Goal: Task Accomplishment & Management: Use online tool/utility

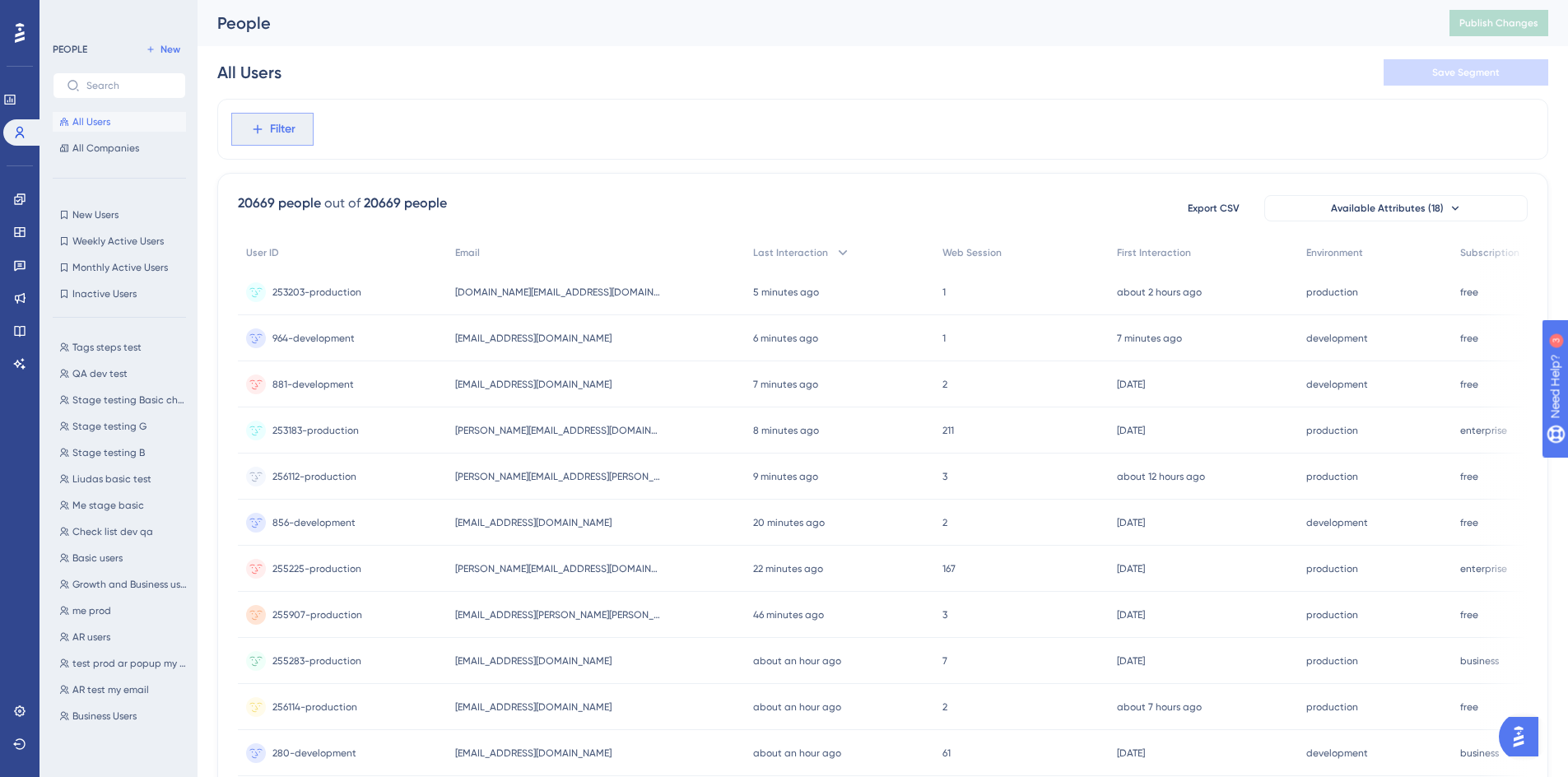
click at [273, 125] on span "Filter" at bounding box center [283, 129] width 26 height 20
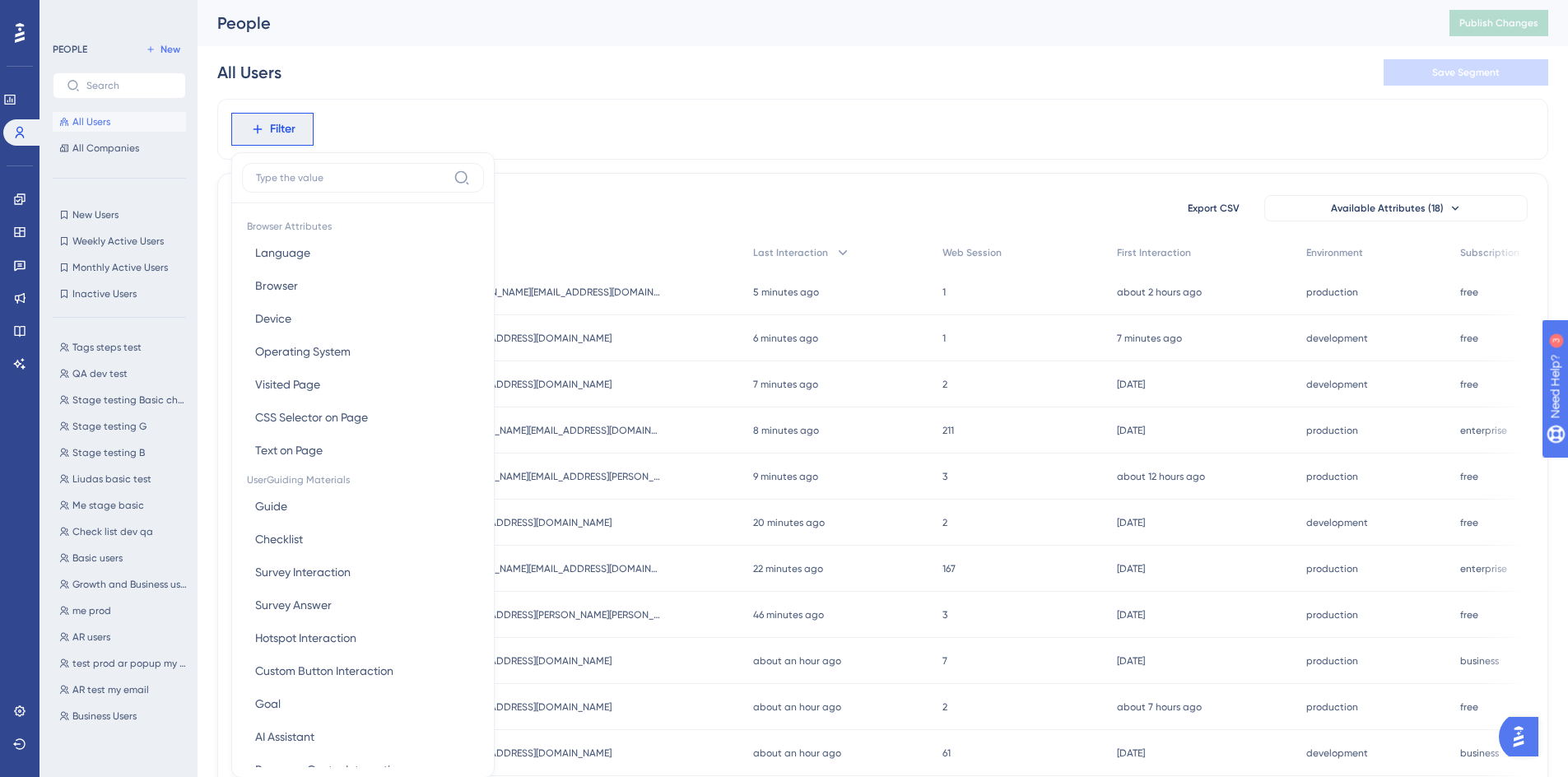
scroll to position [77, 0]
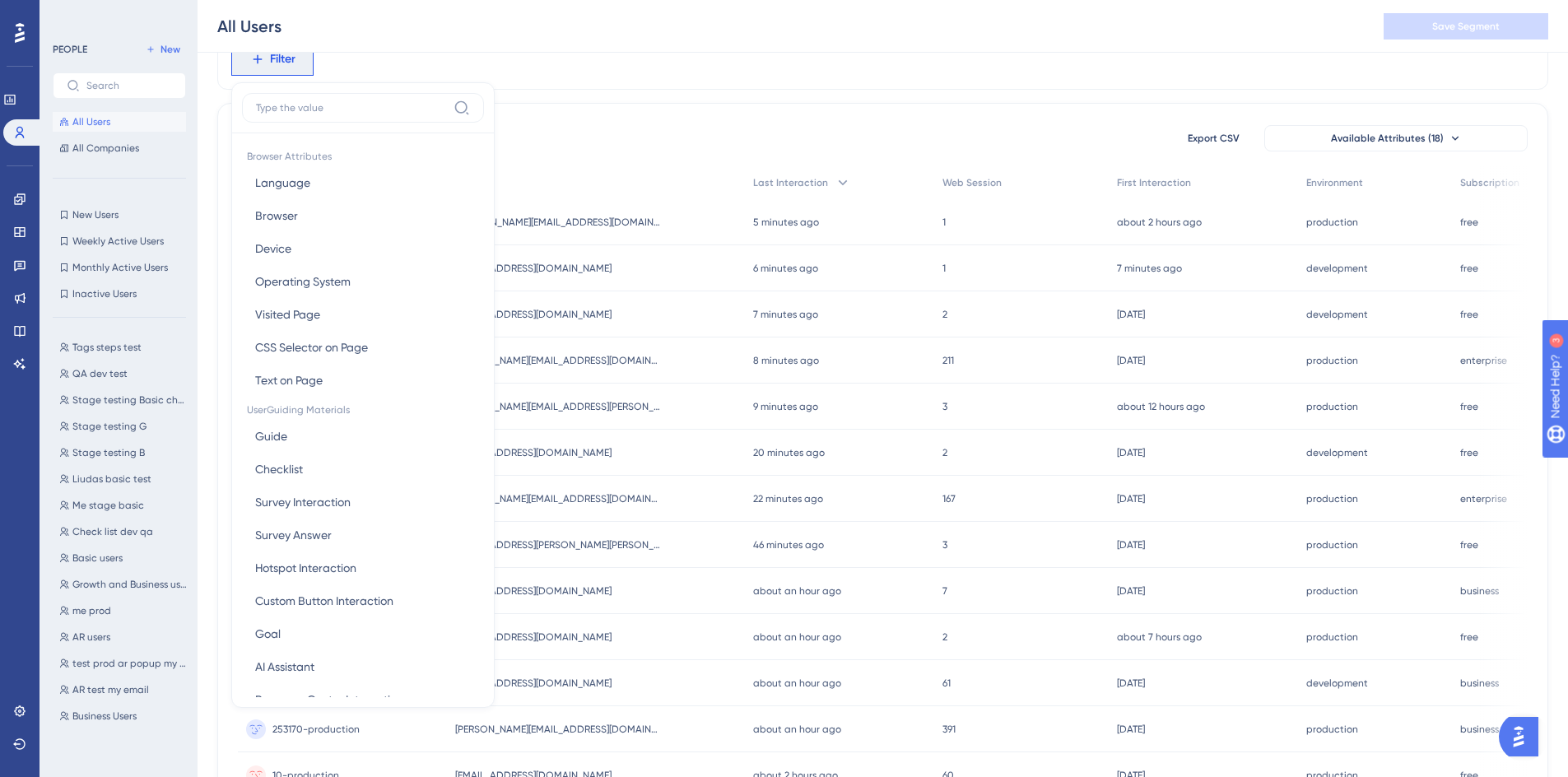
click at [356, 110] on input at bounding box center [352, 107] width 191 height 13
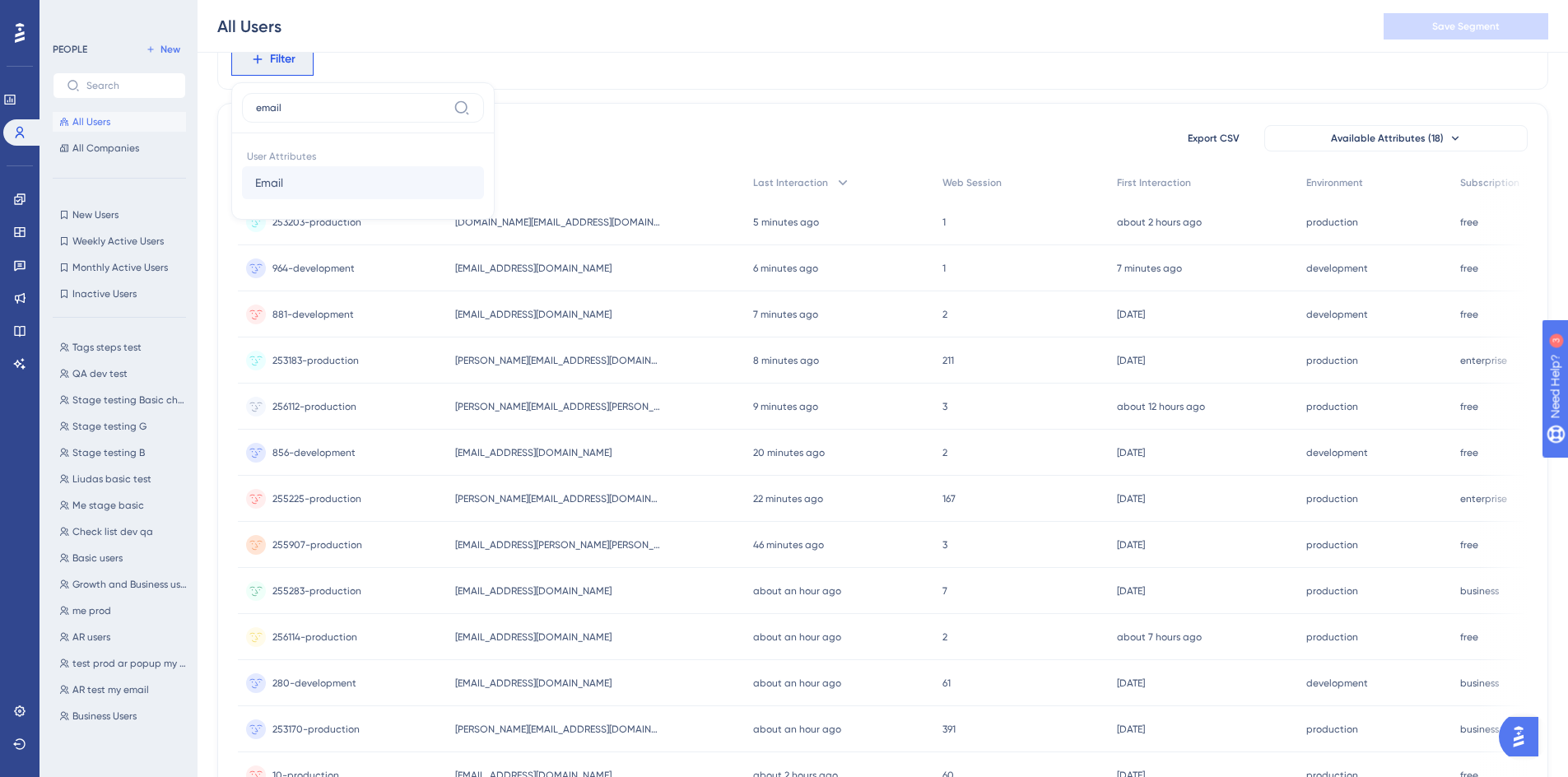
type input "email"
click at [308, 178] on button "Email Email" at bounding box center [362, 182] width 242 height 33
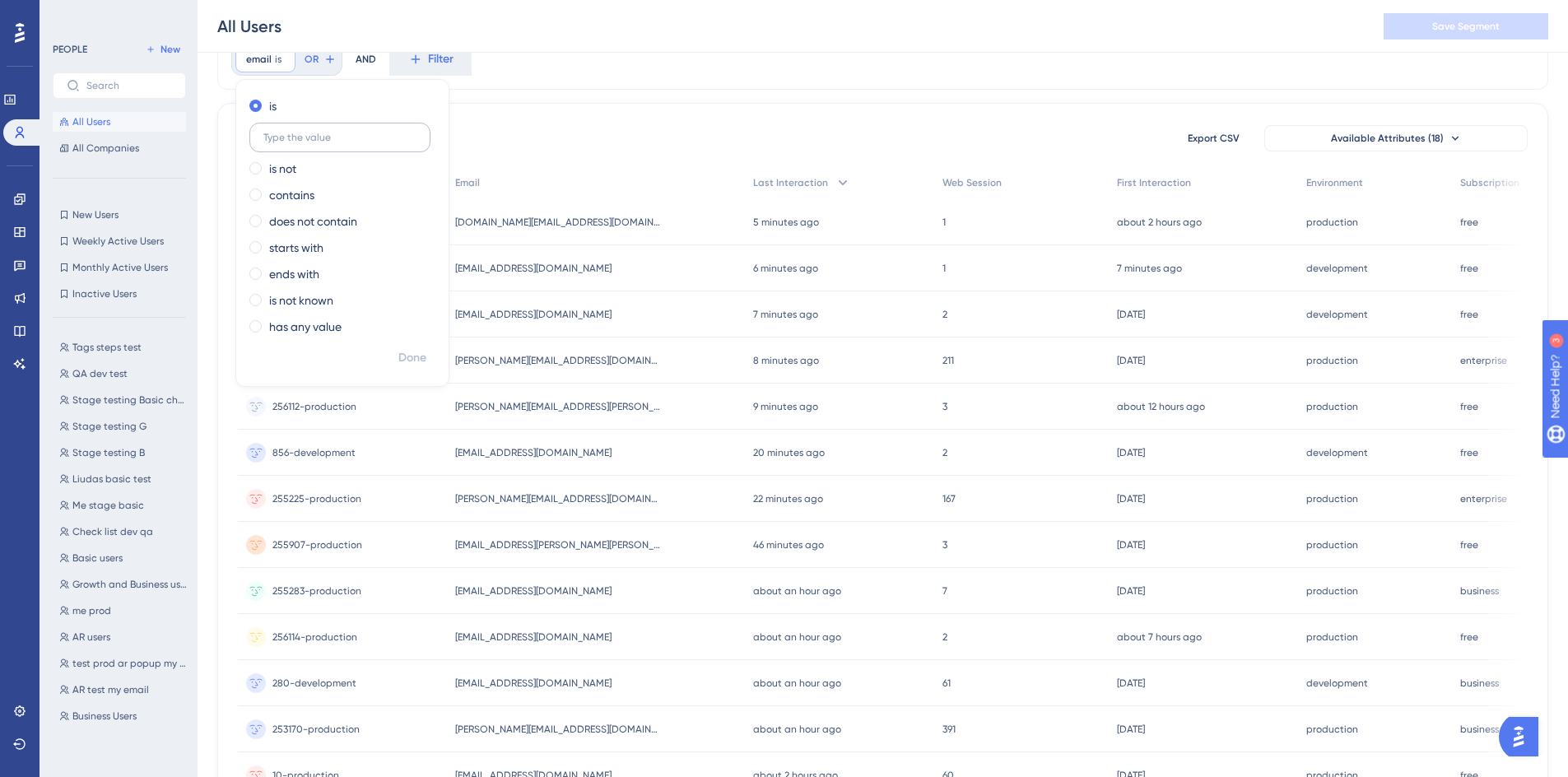
click at [348, 135] on input "text" at bounding box center [339, 138] width 153 height 12
type input "[EMAIL_ADDRESS][DOMAIN_NAME]"
click at [423, 358] on span "Done" at bounding box center [412, 358] width 28 height 20
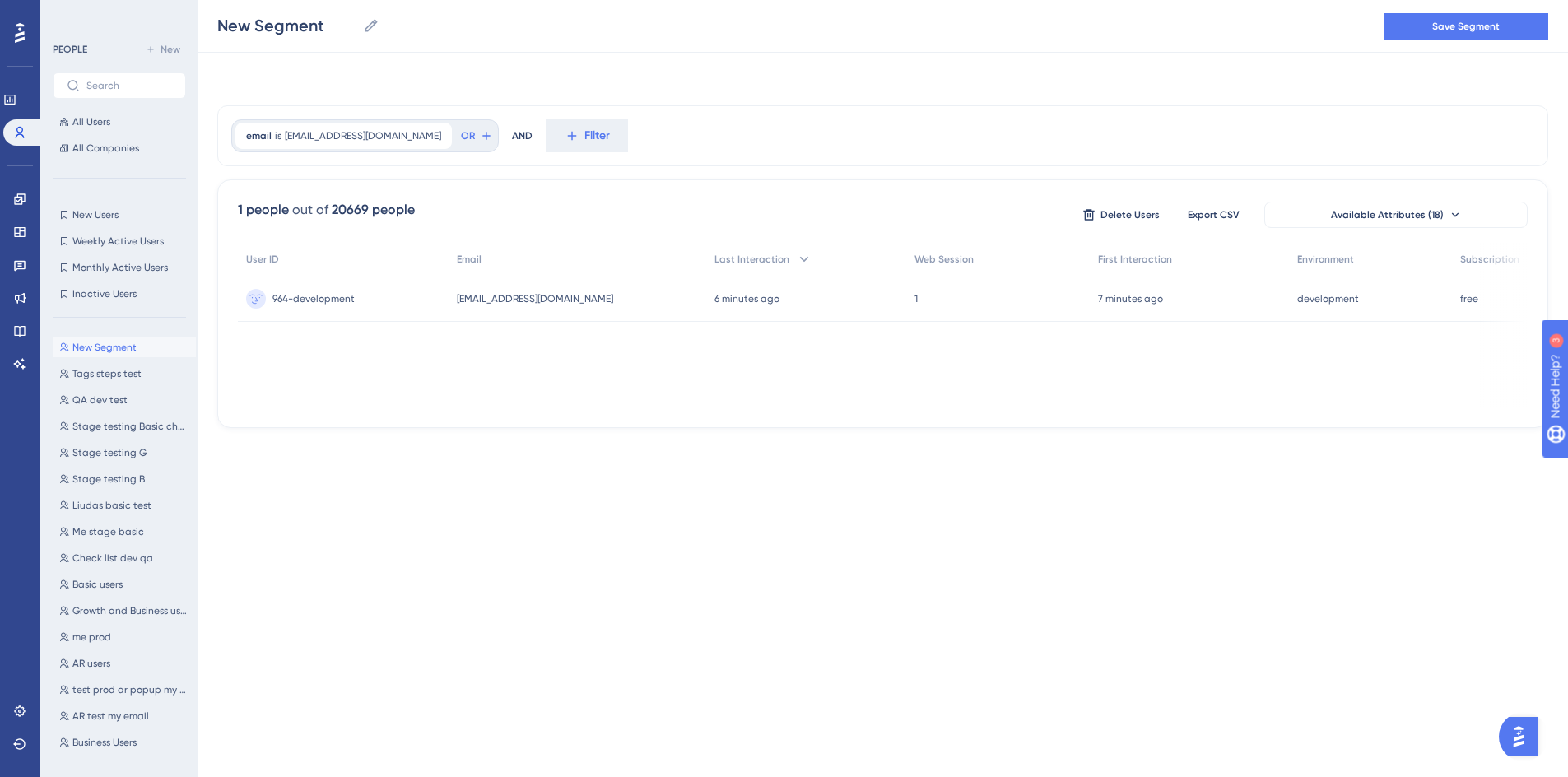
scroll to position [0, 0]
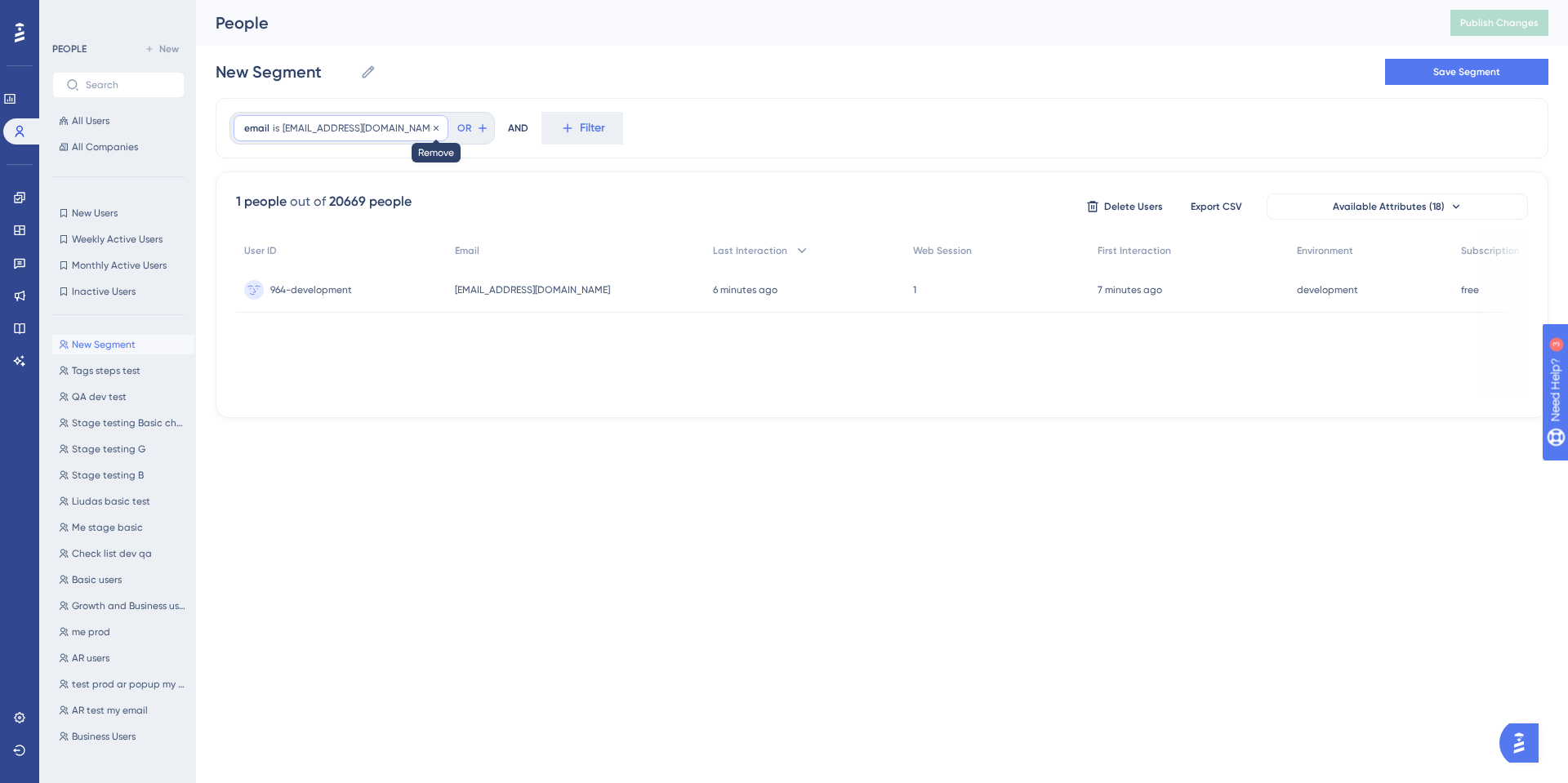
click at [433, 127] on icon at bounding box center [435, 127] width 5 height 5
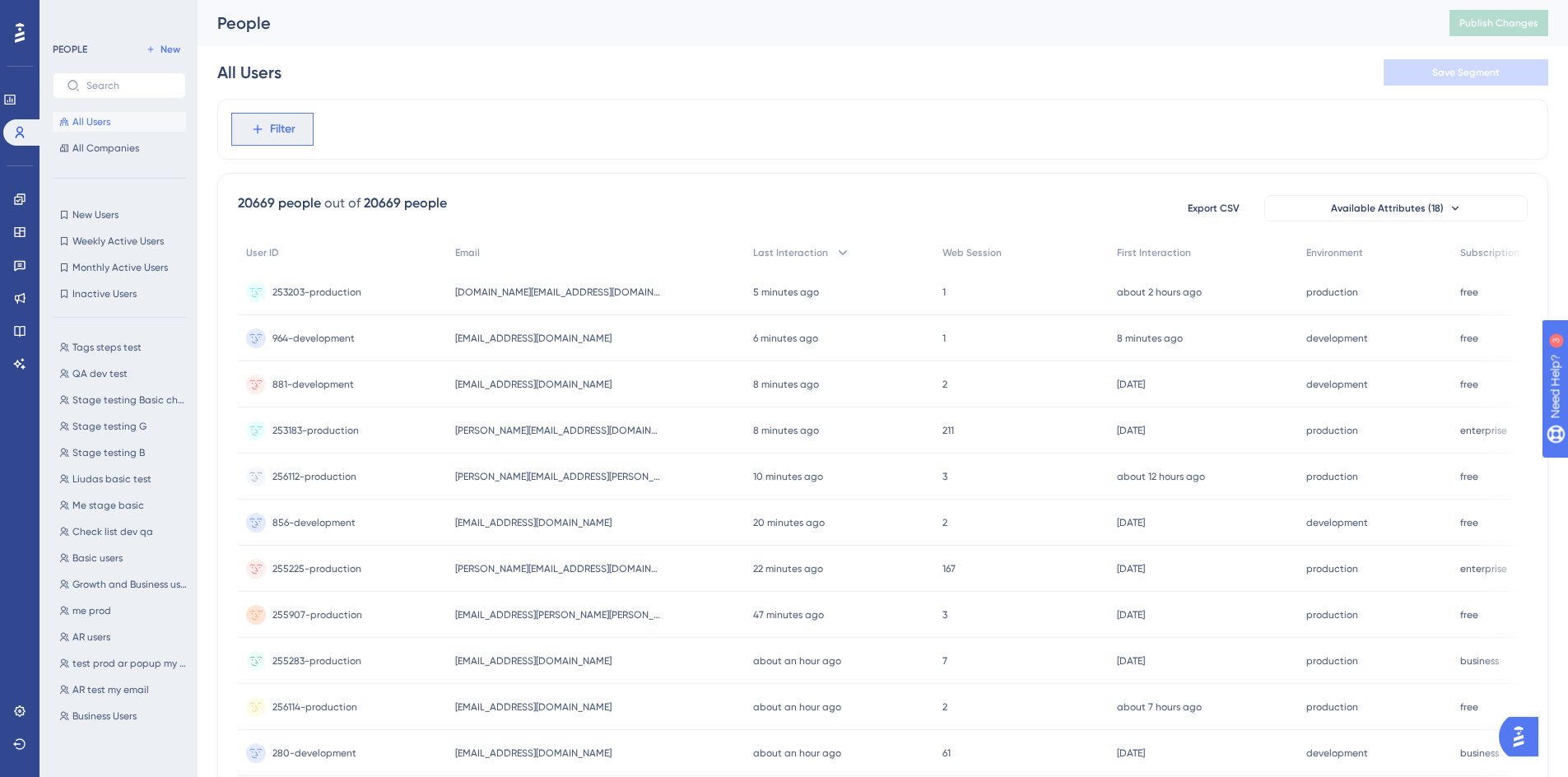
click at [286, 137] on span "Filter" at bounding box center [283, 129] width 26 height 20
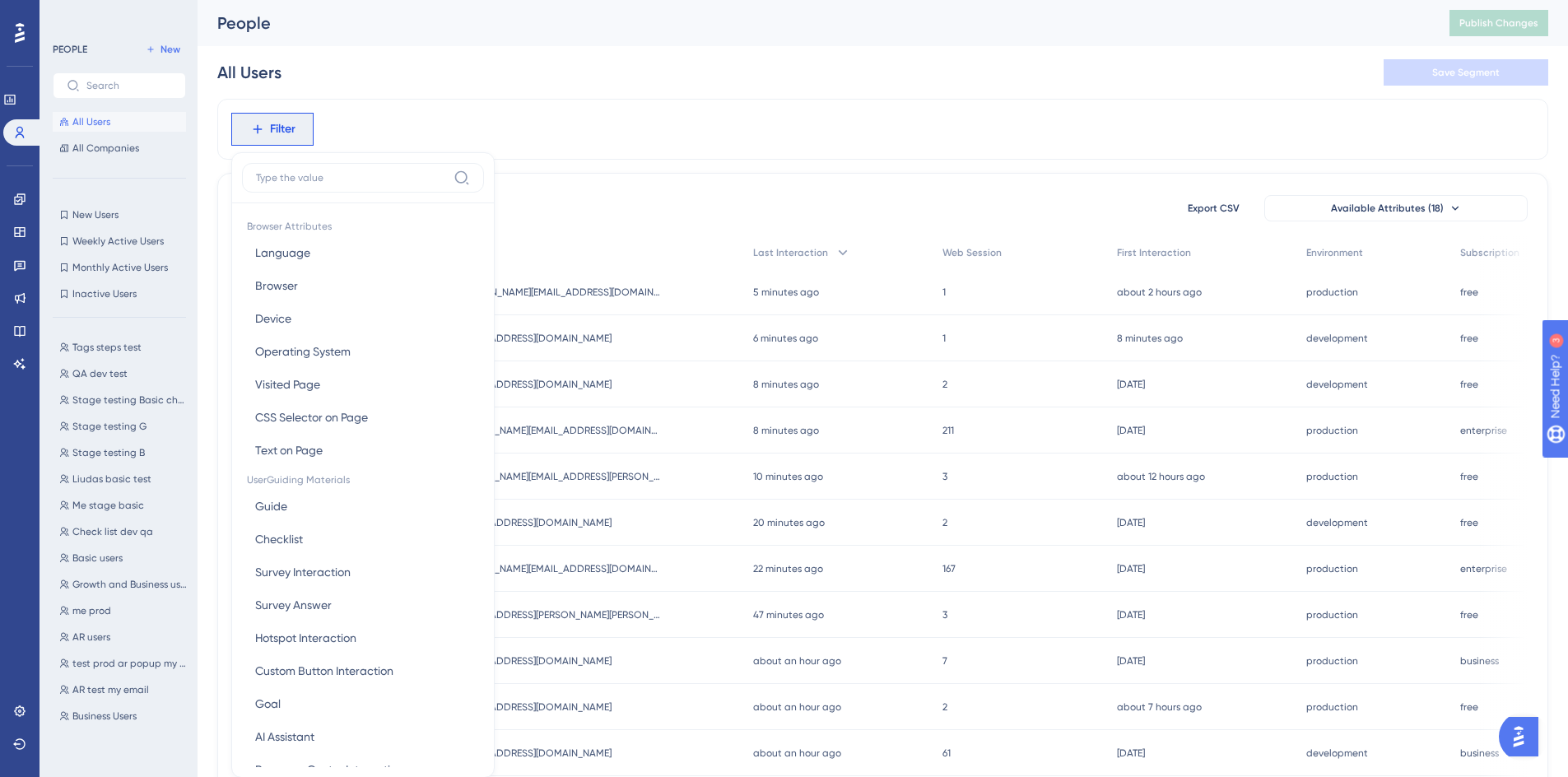
scroll to position [72, 0]
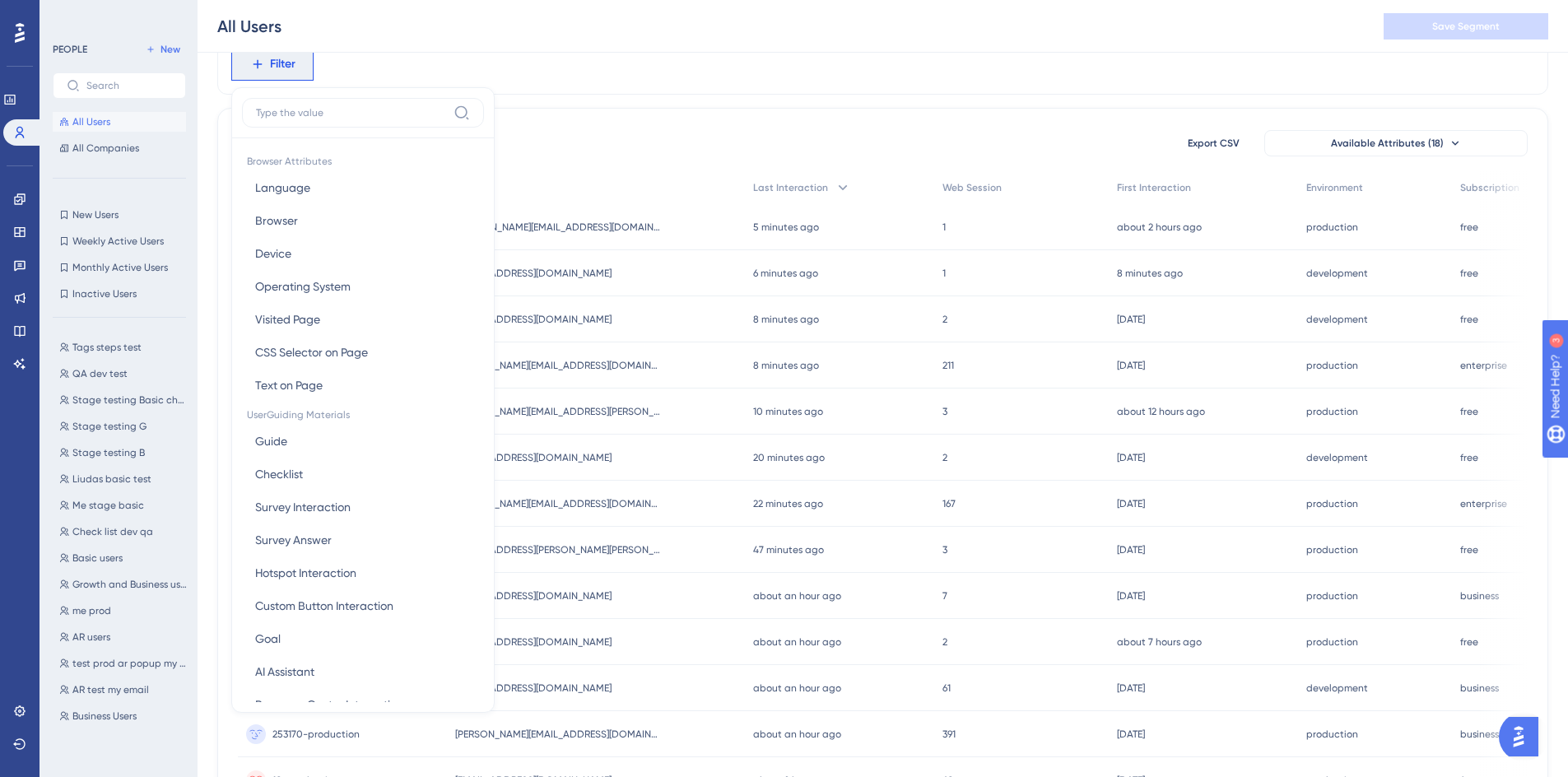
click at [366, 117] on input at bounding box center [352, 112] width 191 height 13
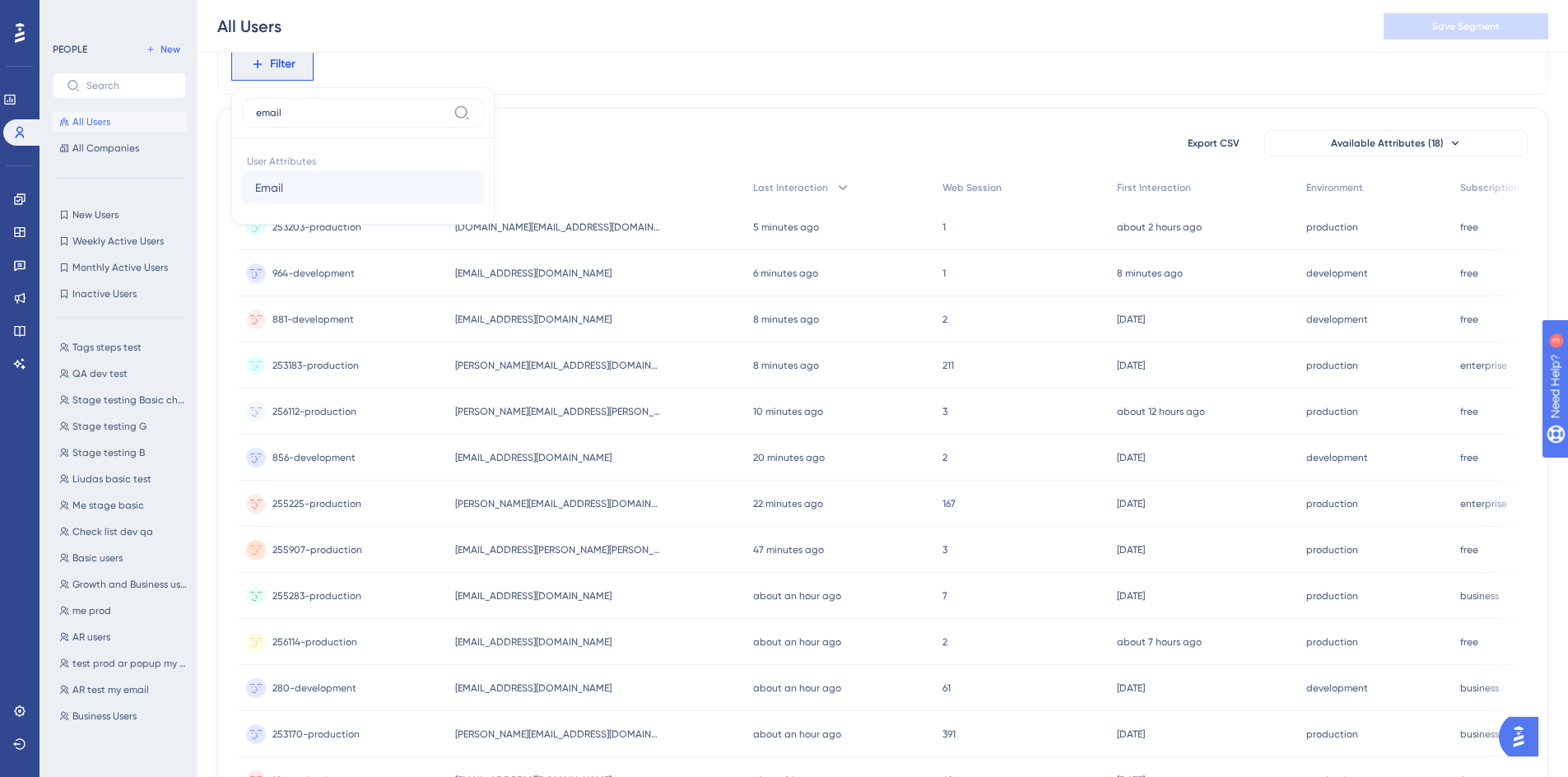
type input "email"
click at [349, 173] on button "Email Email" at bounding box center [362, 187] width 242 height 33
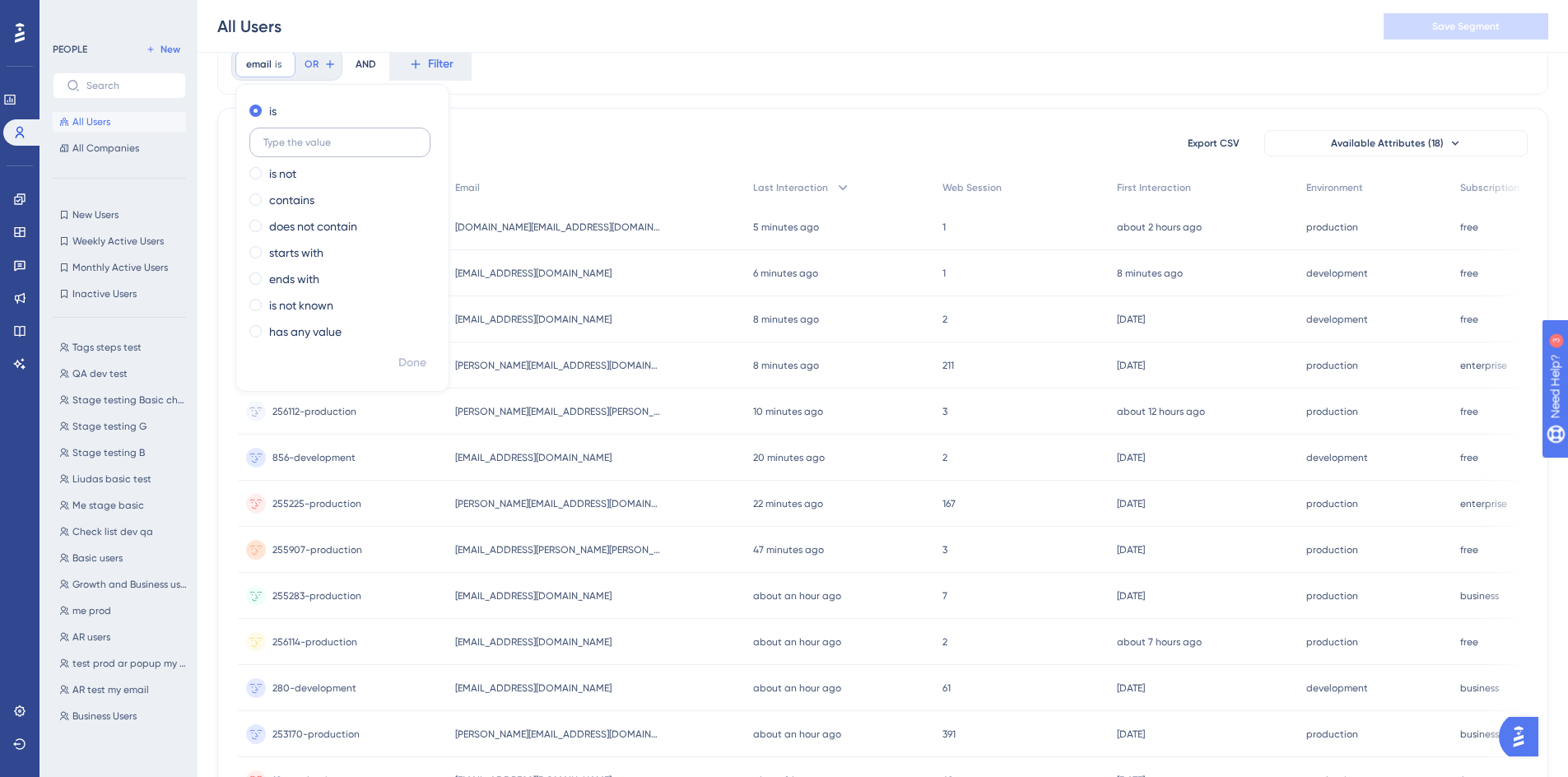
click at [371, 139] on input "text" at bounding box center [339, 143] width 153 height 12
type input "[EMAIL_ADDRESS][DOMAIN_NAME]"
click at [418, 371] on span "Done" at bounding box center [412, 363] width 28 height 20
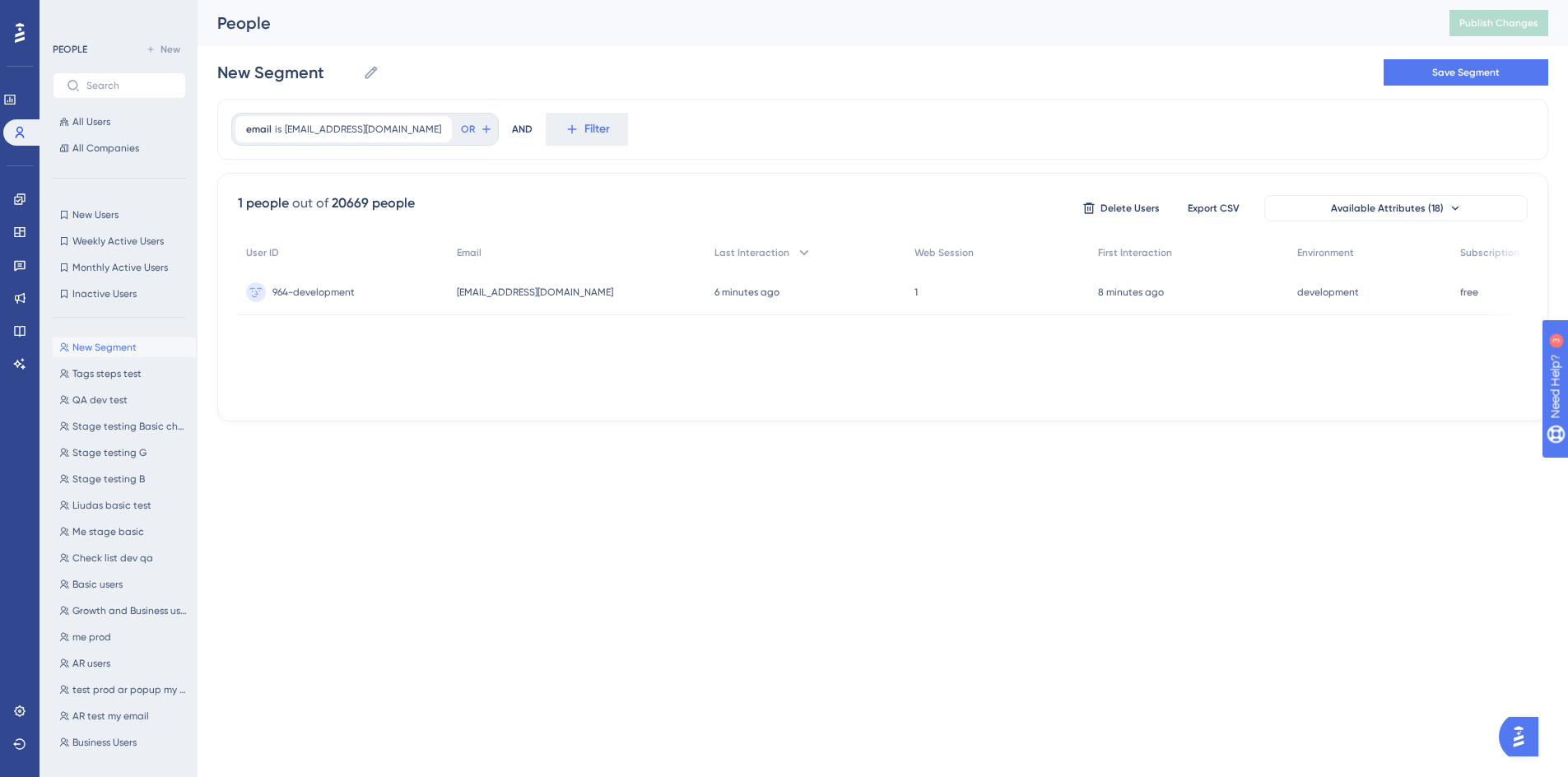
scroll to position [0, 0]
click at [360, 132] on span "[EMAIL_ADDRESS][DOMAIN_NAME]" at bounding box center [363, 128] width 157 height 13
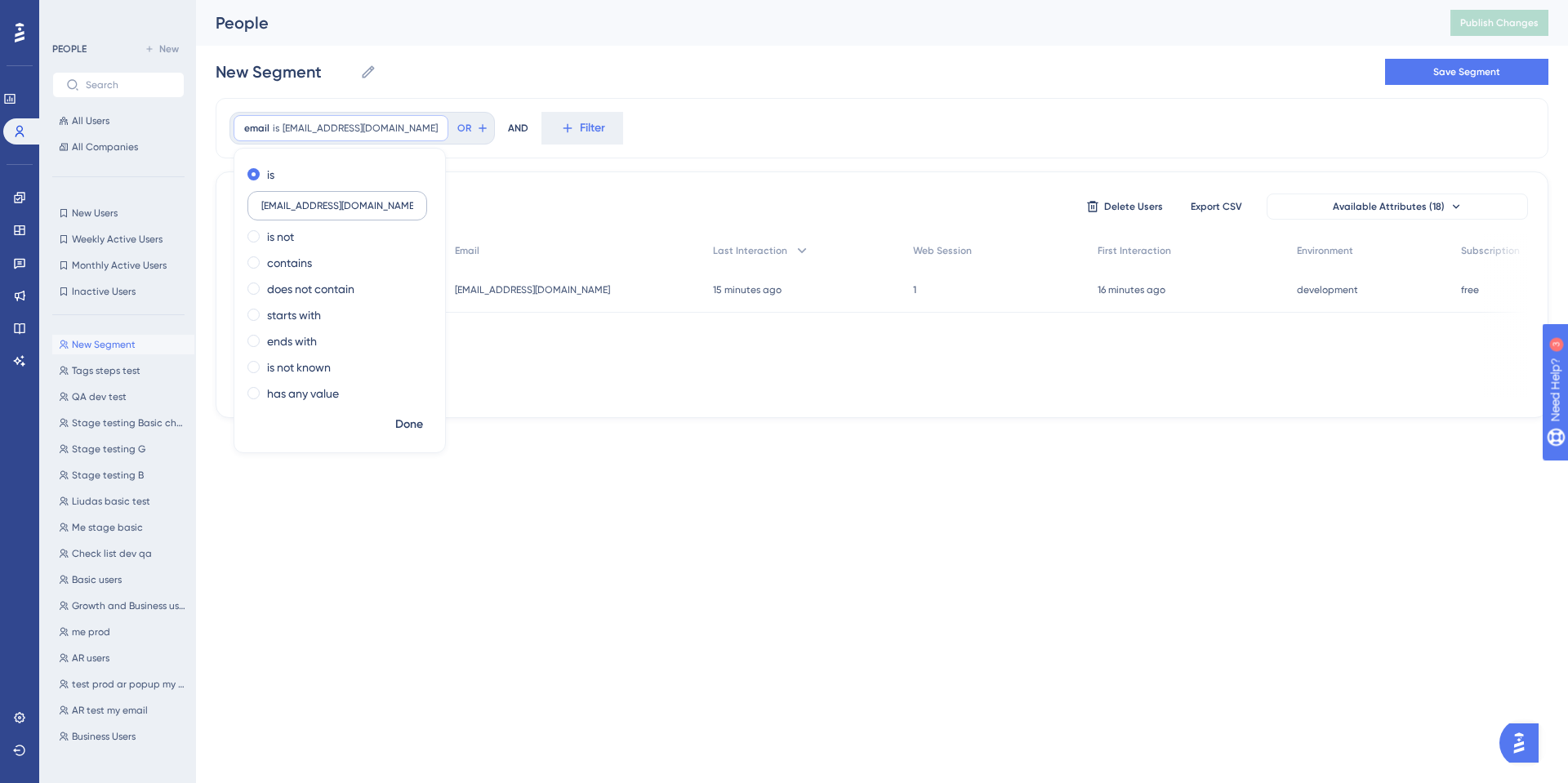
click at [378, 214] on label "[EMAIL_ADDRESS][DOMAIN_NAME]" at bounding box center [337, 206] width 180 height 29
click at [378, 211] on input "[EMAIL_ADDRESS][DOMAIN_NAME]" at bounding box center [336, 206] width 152 height 12
click at [378, 214] on label "[EMAIL_ADDRESS][DOMAIN_NAME]" at bounding box center [337, 206] width 180 height 29
click at [378, 211] on input "[EMAIL_ADDRESS][DOMAIN_NAME]" at bounding box center [336, 206] width 152 height 12
click at [378, 214] on label "[EMAIL_ADDRESS][DOMAIN_NAME]" at bounding box center [337, 206] width 180 height 29
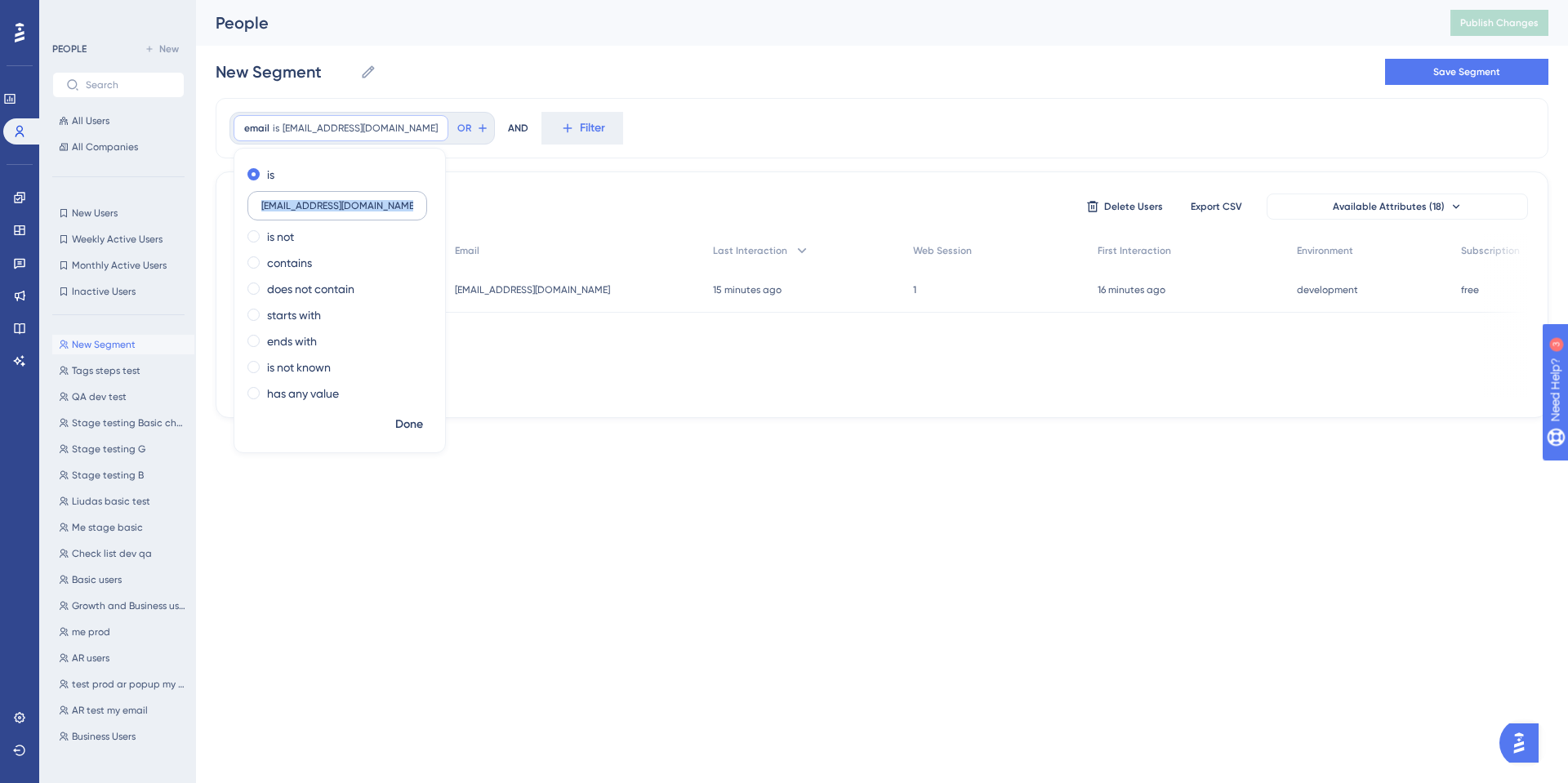
click at [378, 211] on input "[EMAIL_ADDRESS][DOMAIN_NAME]" at bounding box center [336, 206] width 152 height 12
click at [384, 208] on input "[EMAIL_ADDRESS][DOMAIN_NAME]" at bounding box center [336, 206] width 152 height 12
paste input "[EMAIL_ADDRESS][DOMAIN_NAME]"
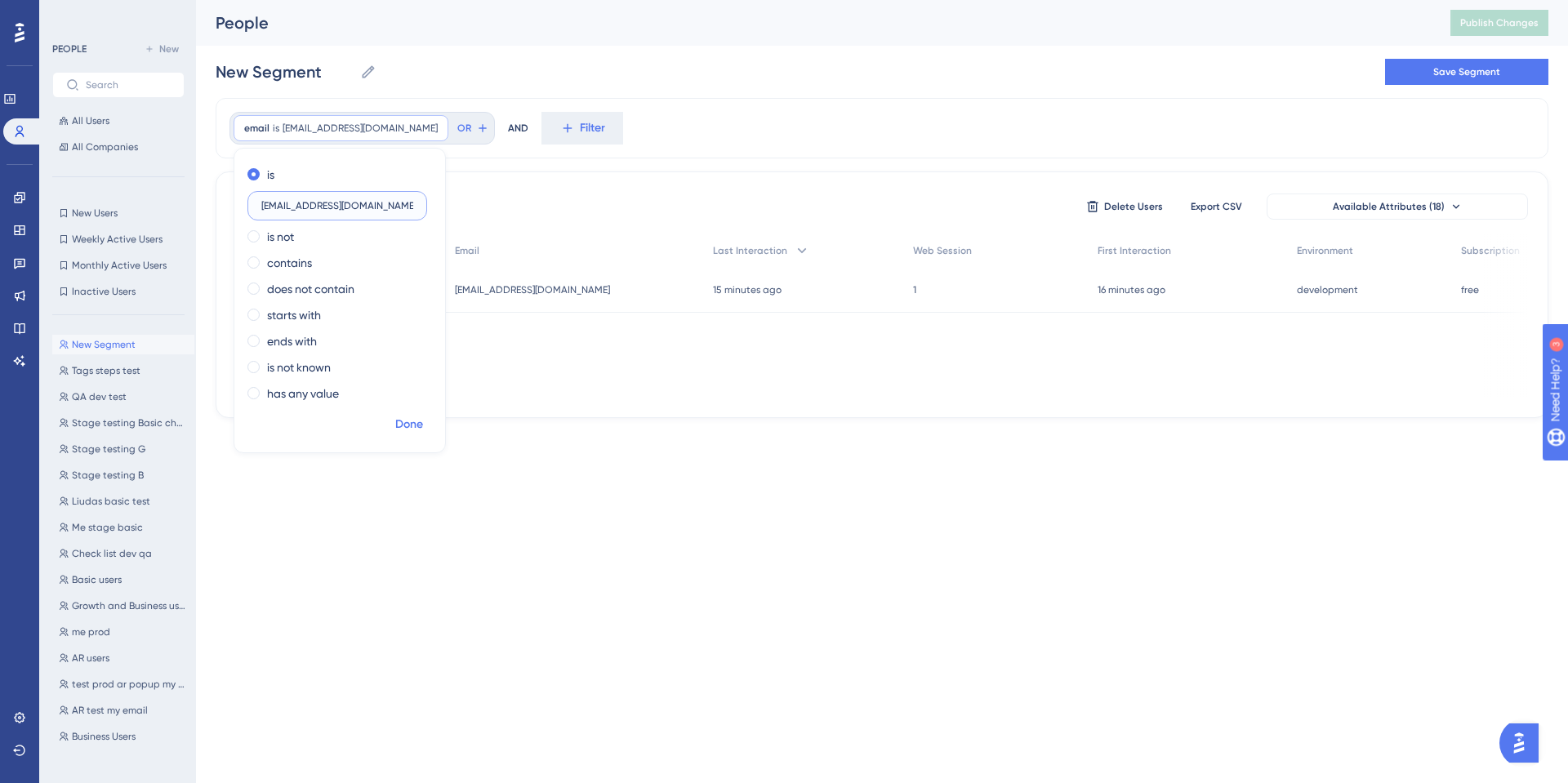
type input "[EMAIL_ADDRESS][DOMAIN_NAME]"
click at [409, 418] on span "Done" at bounding box center [409, 425] width 27 height 20
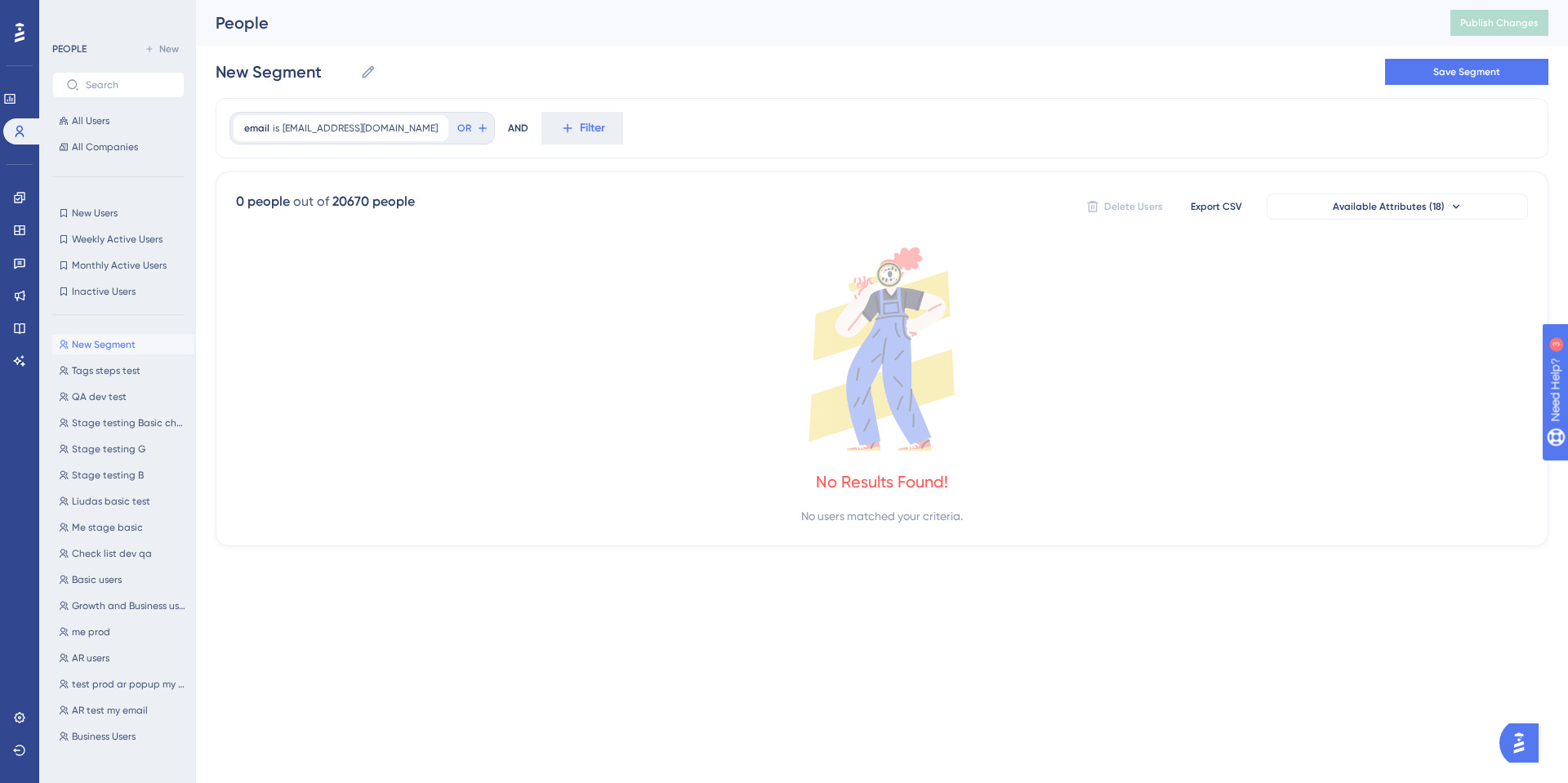
click at [93, 342] on span "New Segment" at bounding box center [103, 345] width 64 height 13
click at [380, 134] on span "[EMAIL_ADDRESS][DOMAIN_NAME]" at bounding box center [360, 127] width 156 height 13
click at [377, 204] on input "[EMAIL_ADDRESS][DOMAIN_NAME]" at bounding box center [336, 206] width 152 height 12
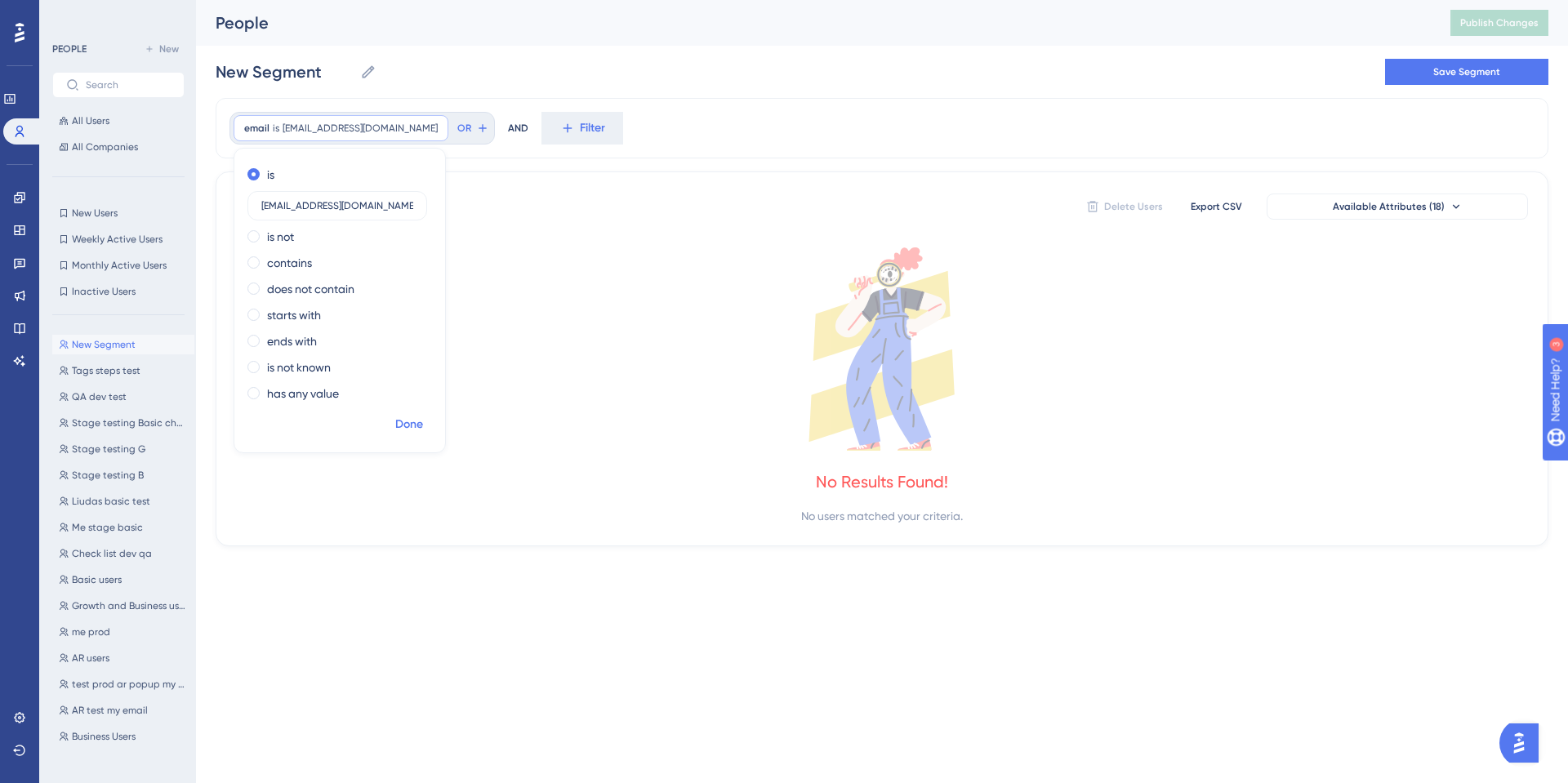
type input "[EMAIL_ADDRESS][DOMAIN_NAME]"
click at [409, 419] on span "Done" at bounding box center [409, 425] width 27 height 20
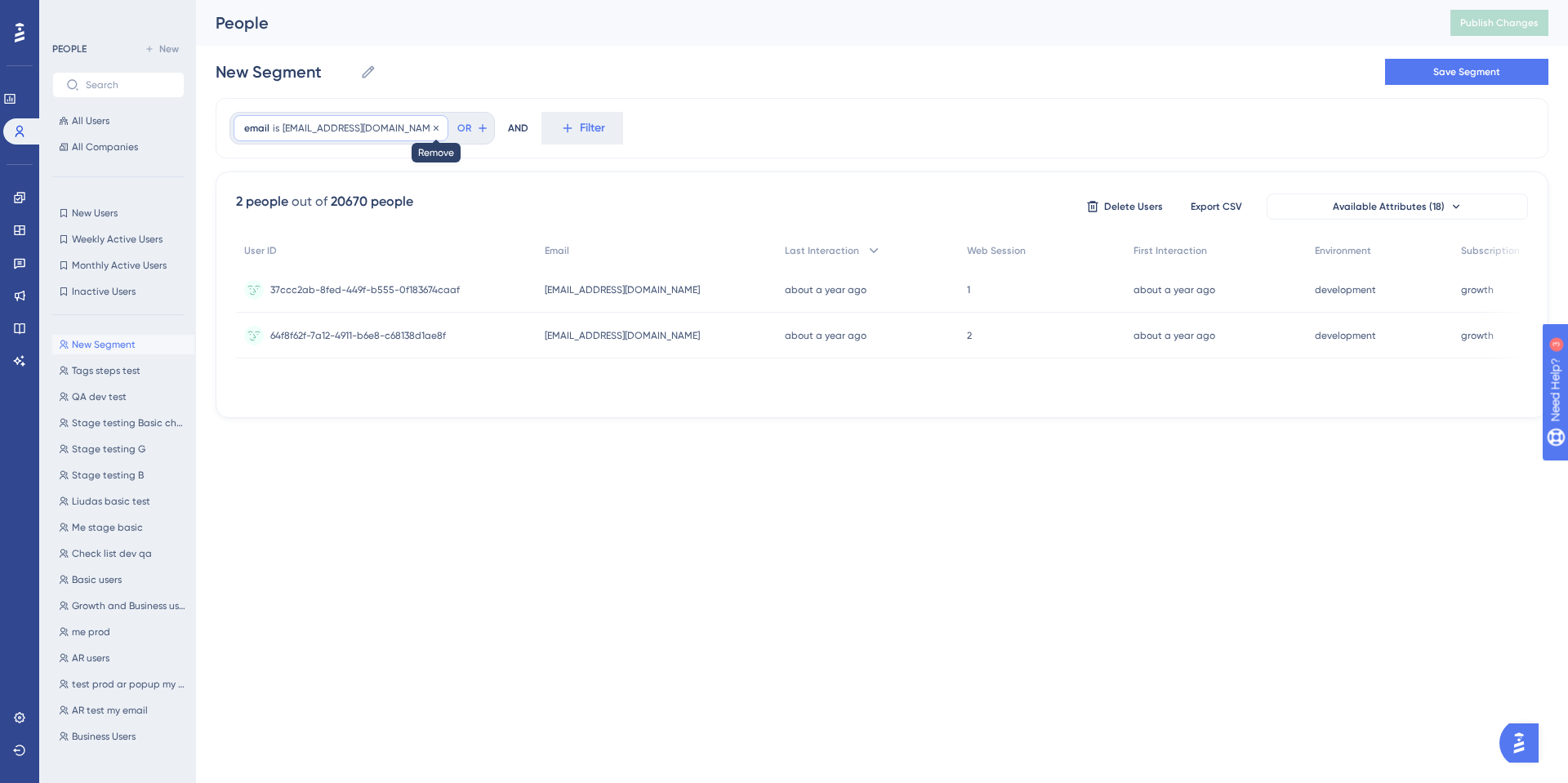
click at [431, 130] on icon at bounding box center [436, 128] width 10 height 10
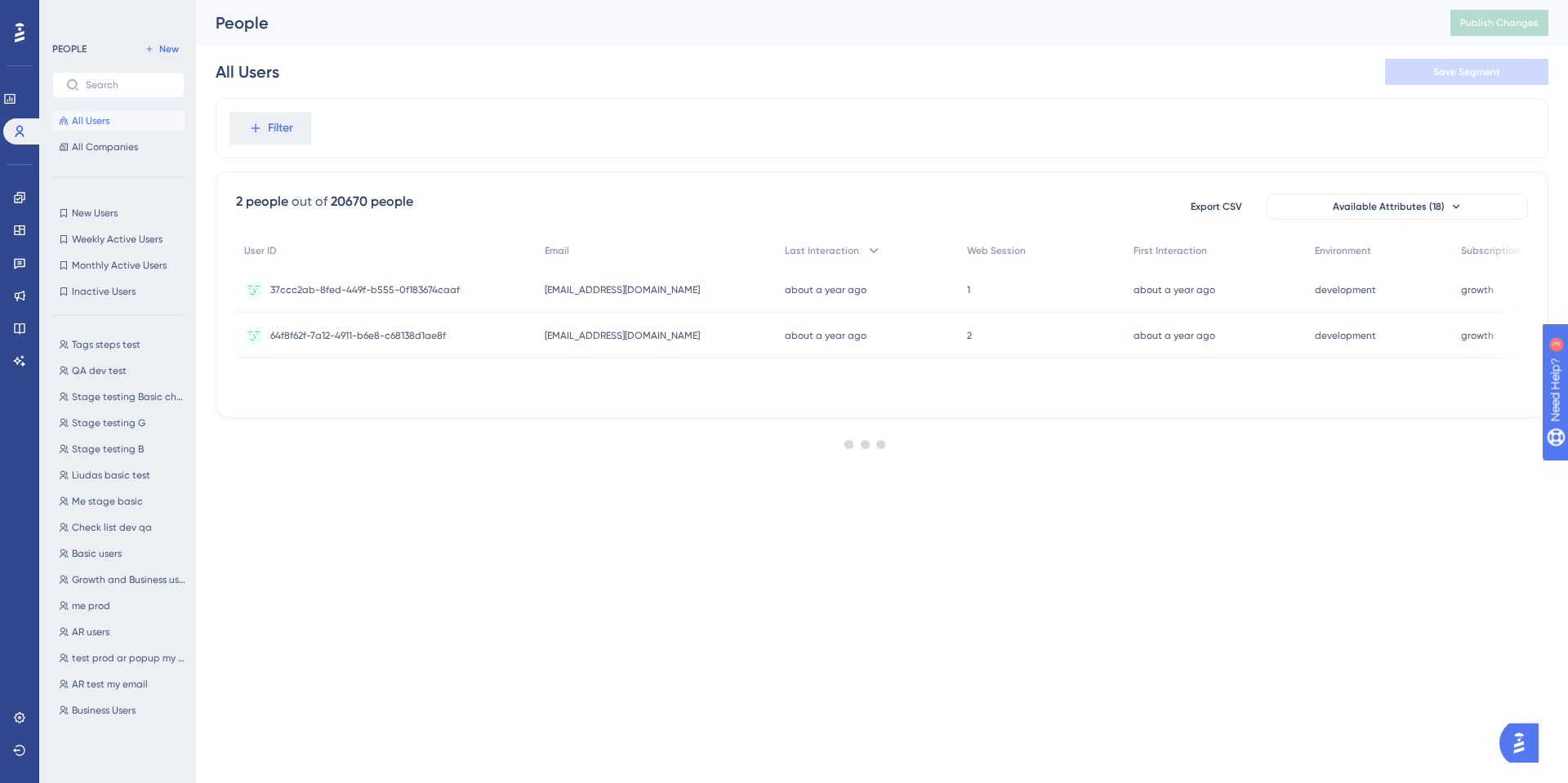
click at [290, 132] on div at bounding box center [866, 444] width 1405 height 666
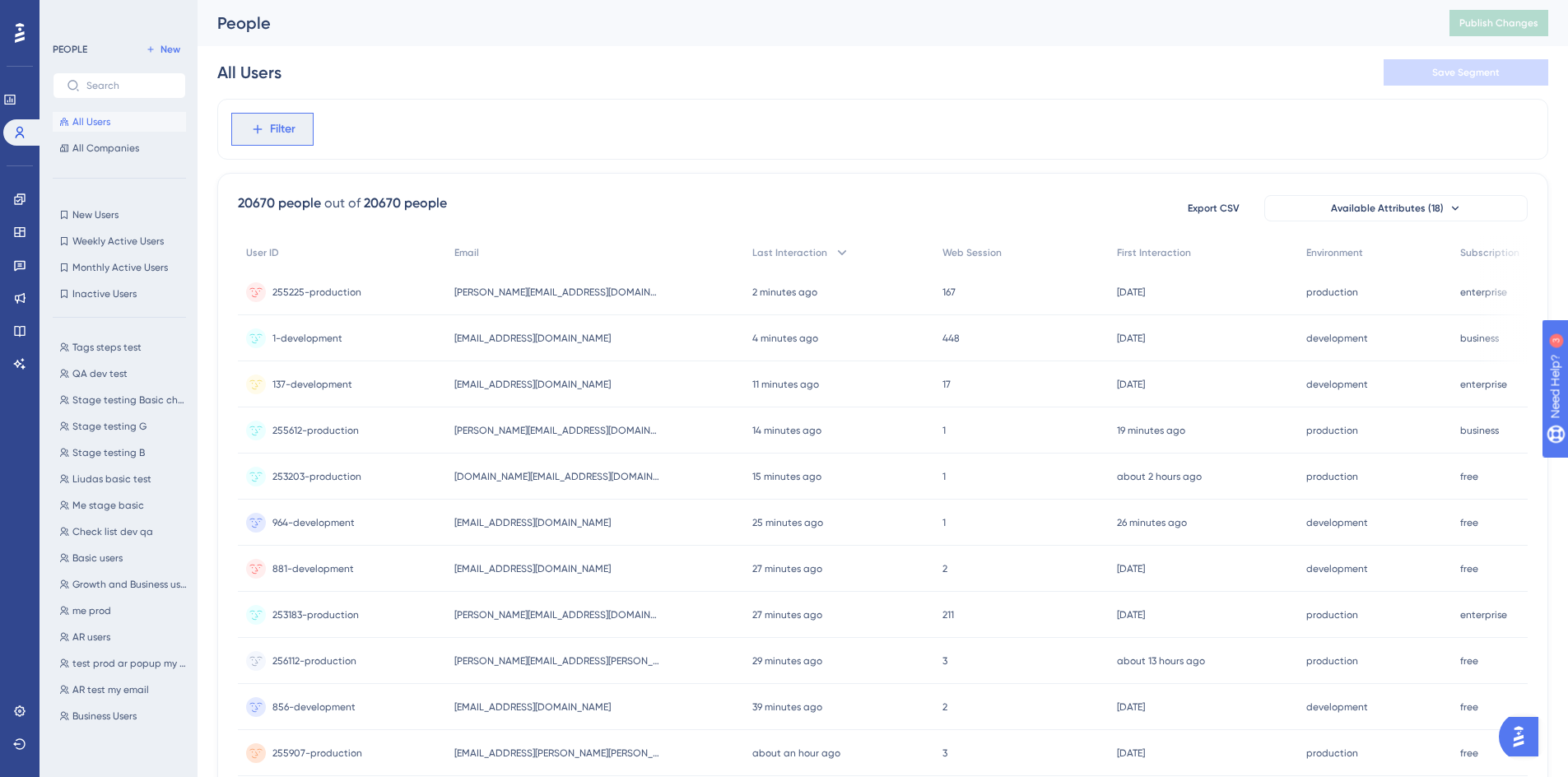
click at [283, 134] on span "Filter" at bounding box center [283, 129] width 26 height 20
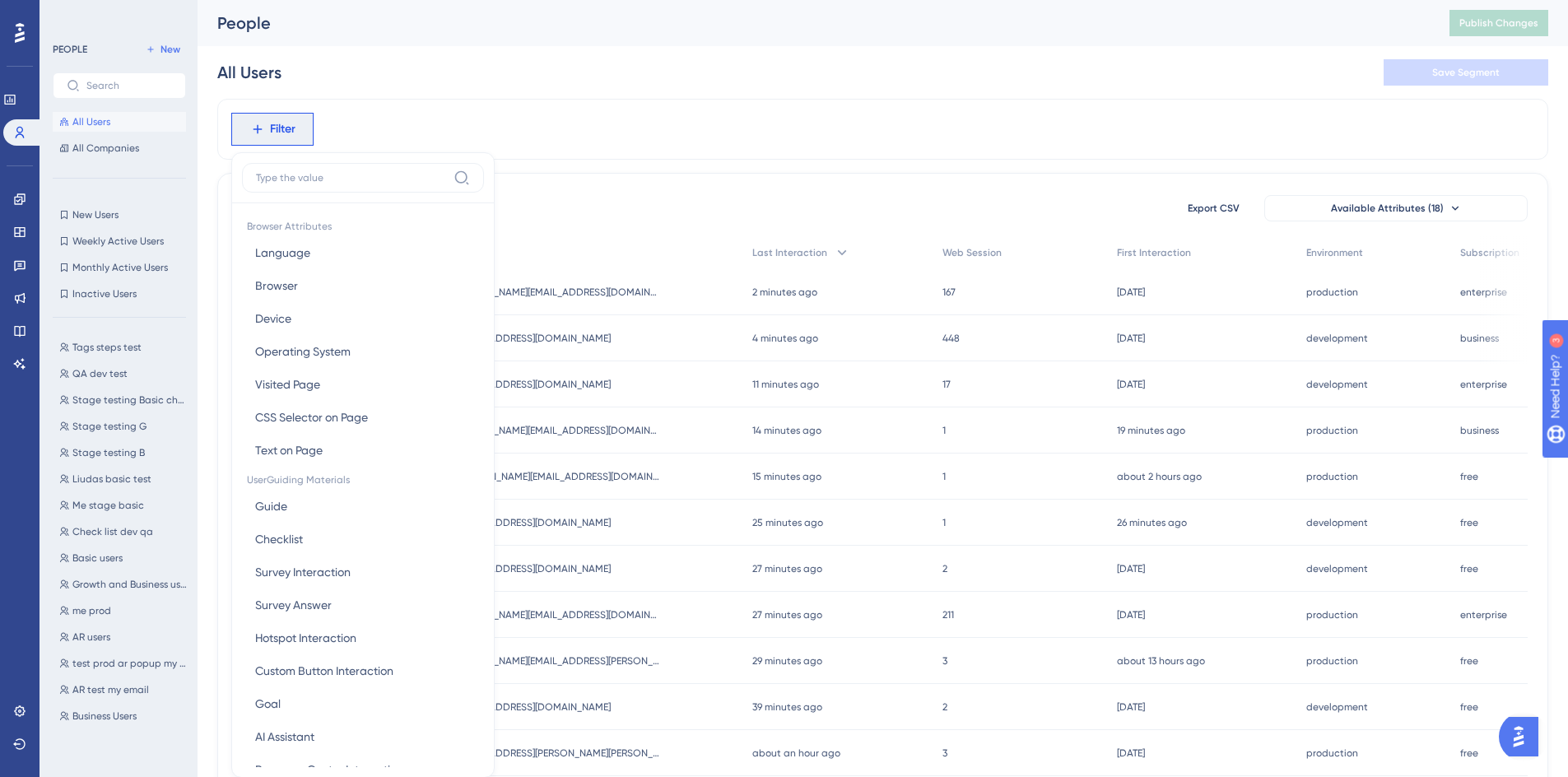
scroll to position [77, 0]
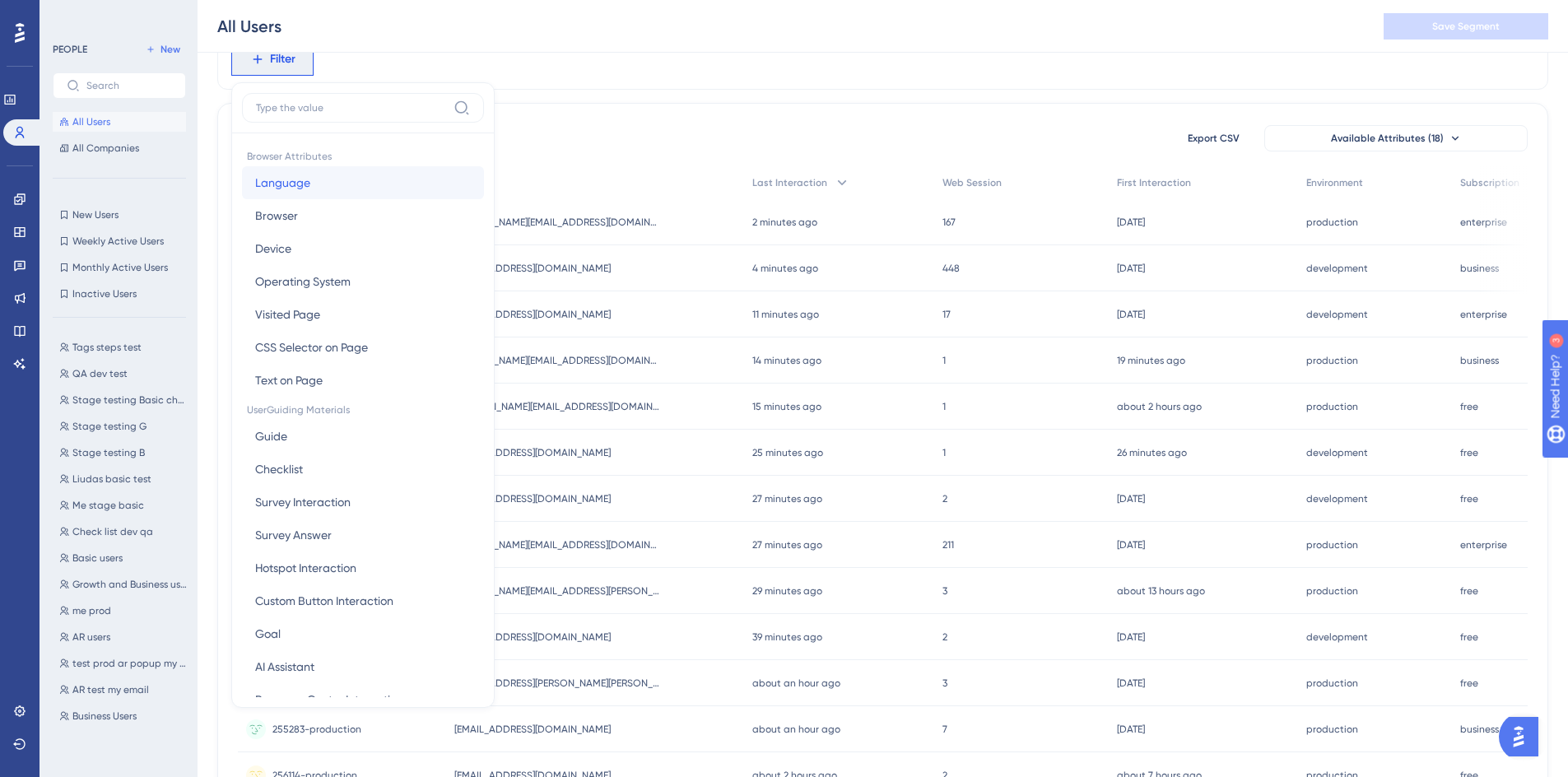
click at [358, 173] on button "Language Language" at bounding box center [362, 182] width 242 height 33
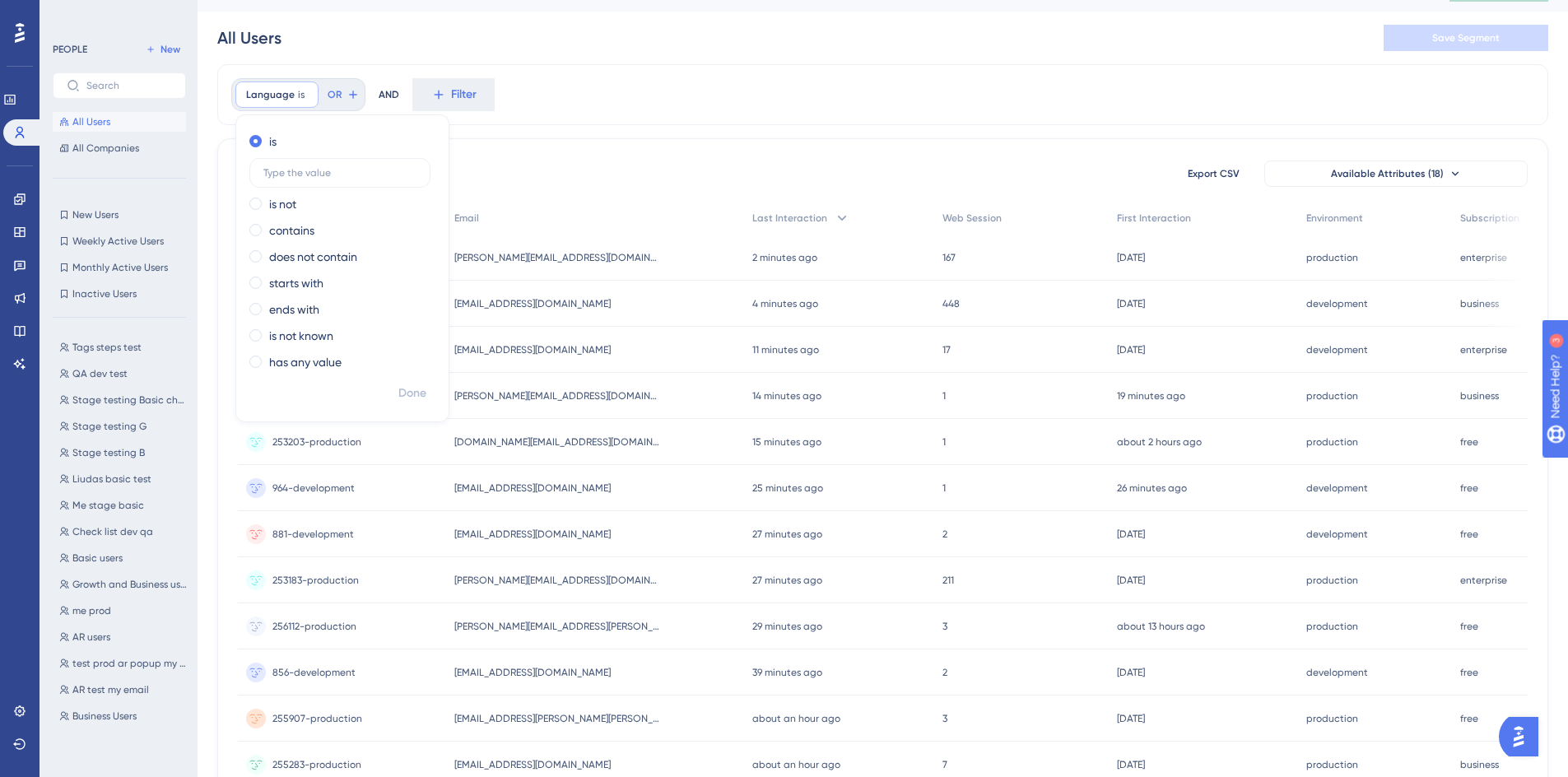
scroll to position [0, 0]
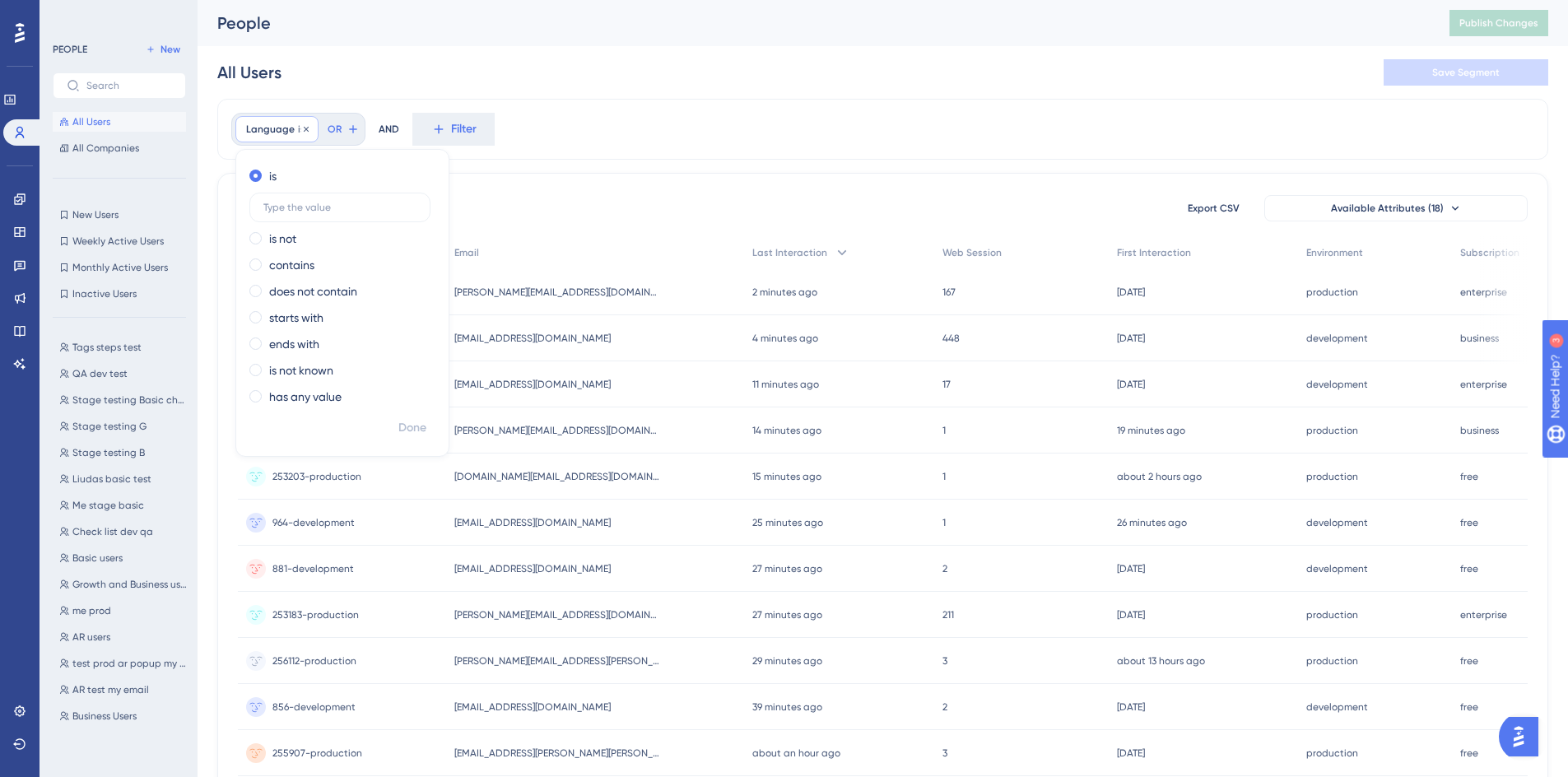
click at [289, 130] on span "Language" at bounding box center [270, 128] width 48 height 13
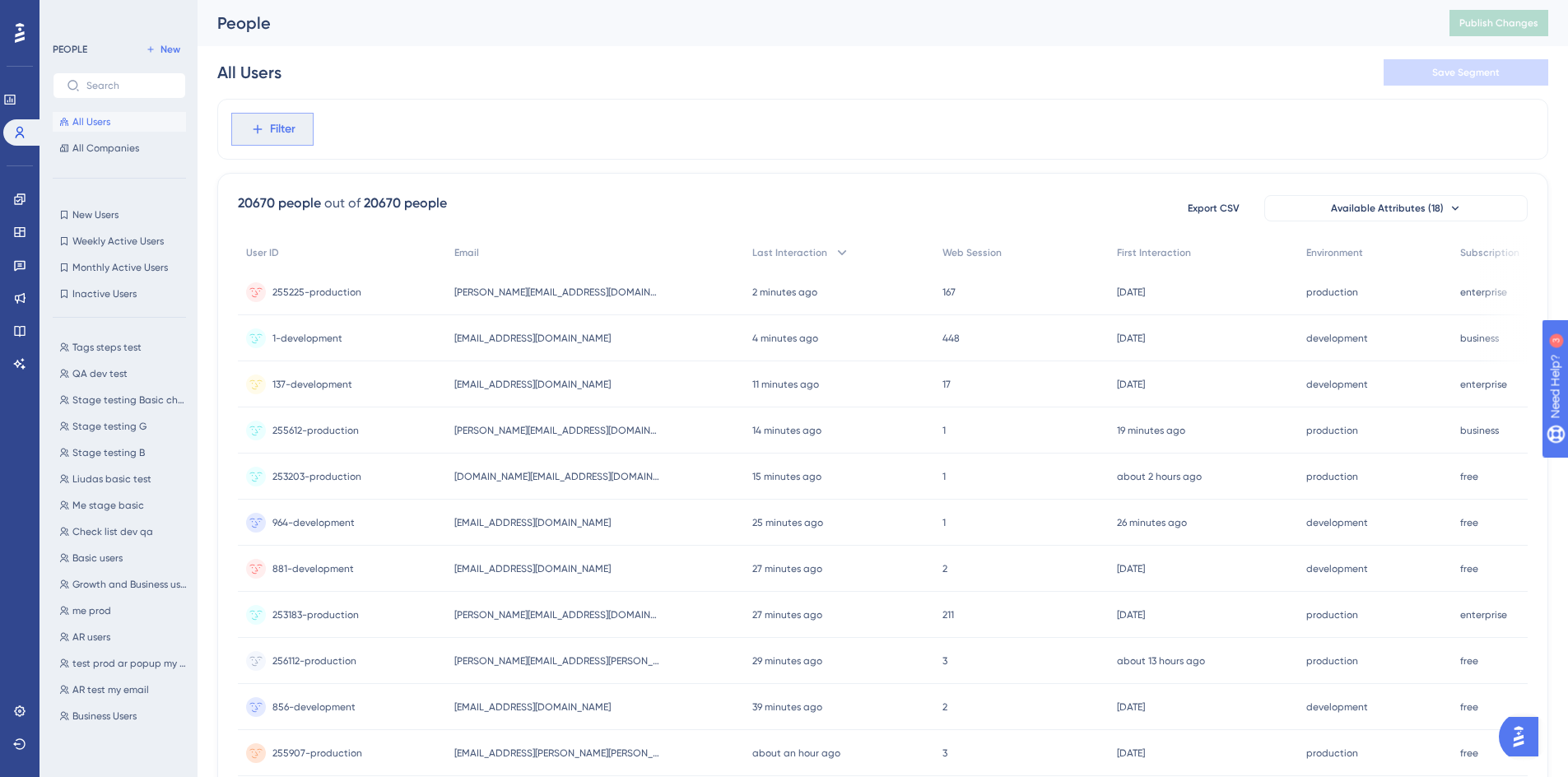
click at [274, 129] on span "Filter" at bounding box center [283, 129] width 26 height 20
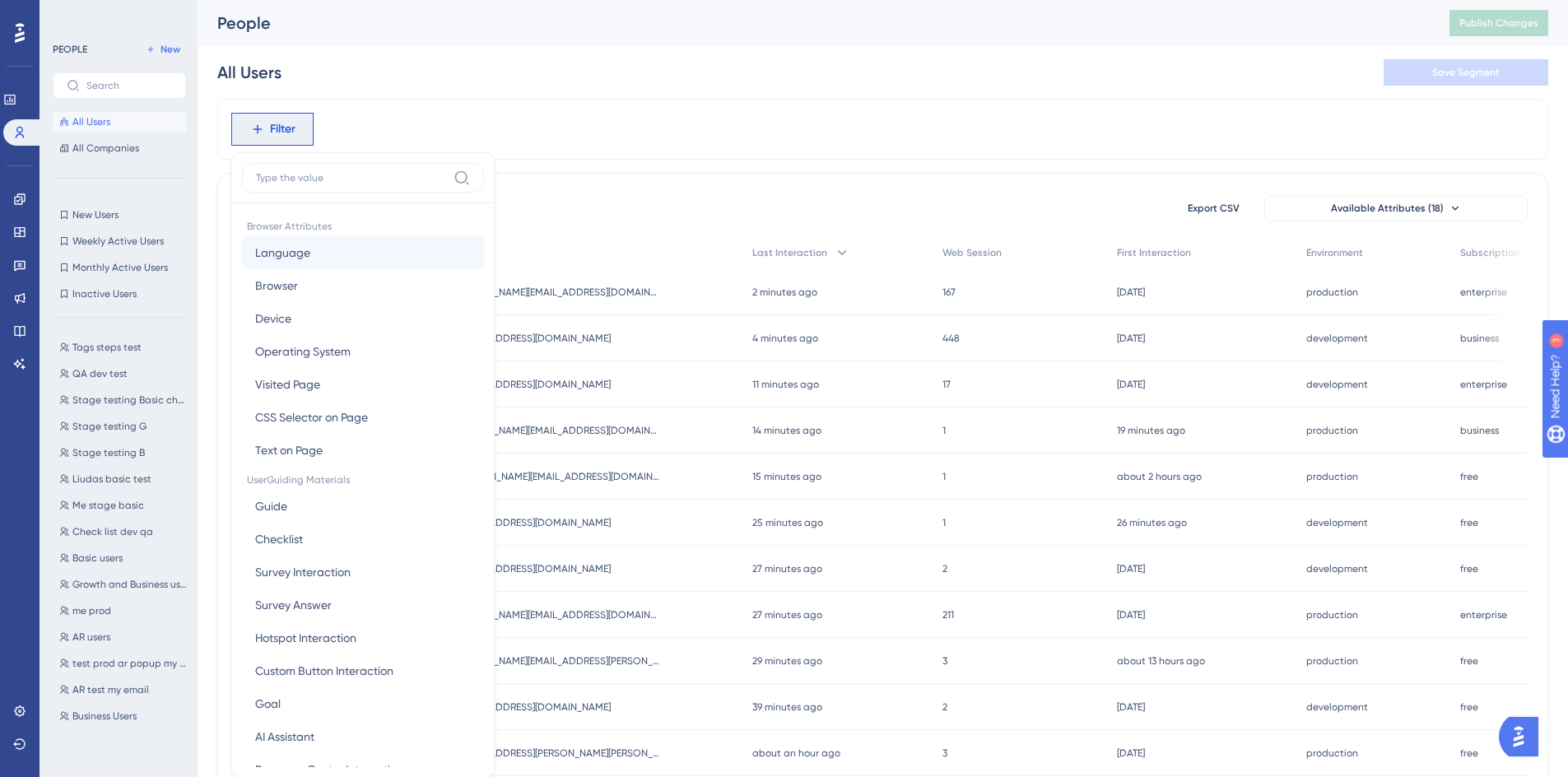
scroll to position [77, 0]
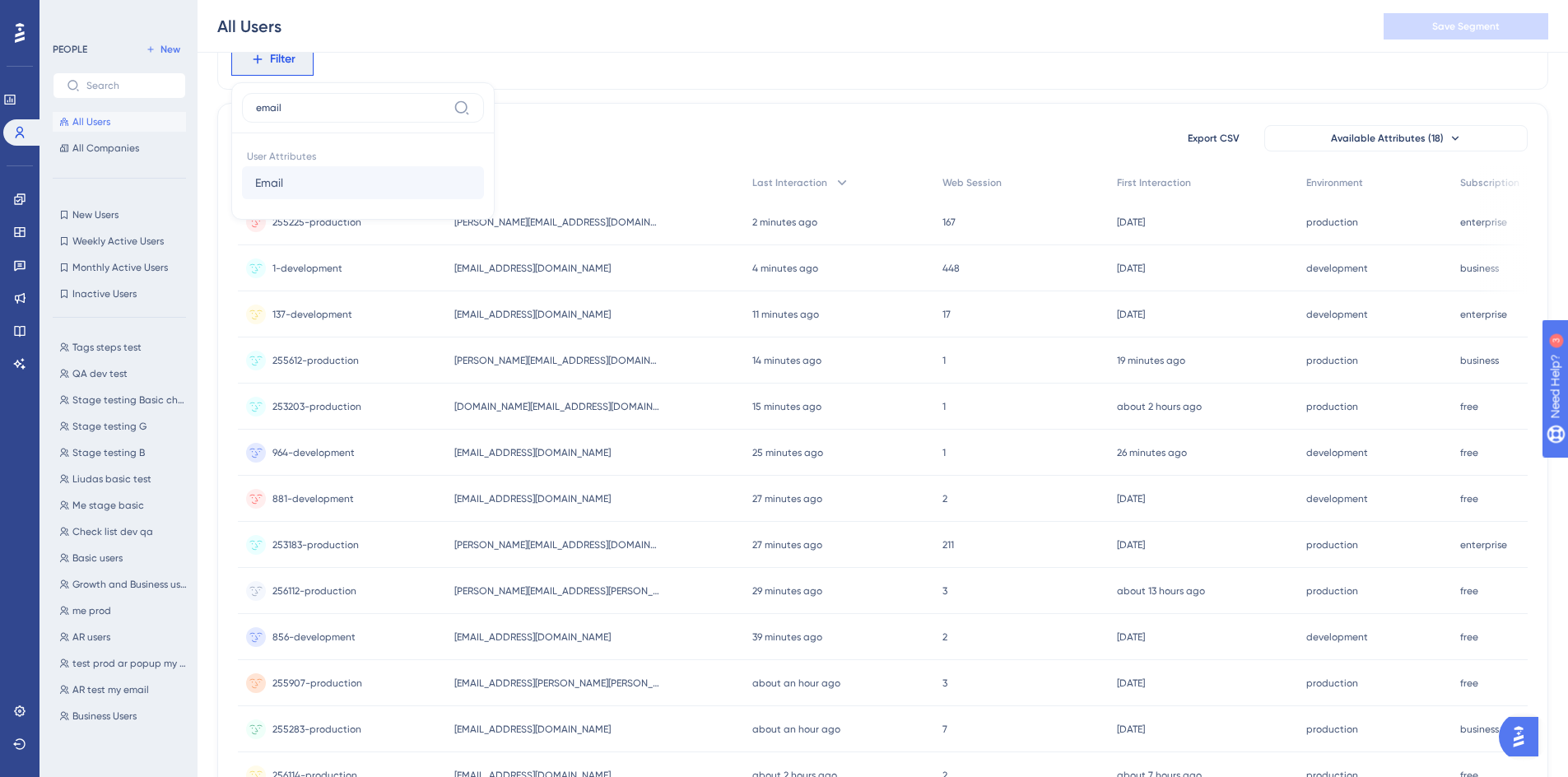
type input "email"
click at [317, 179] on button "Email Email" at bounding box center [362, 182] width 242 height 33
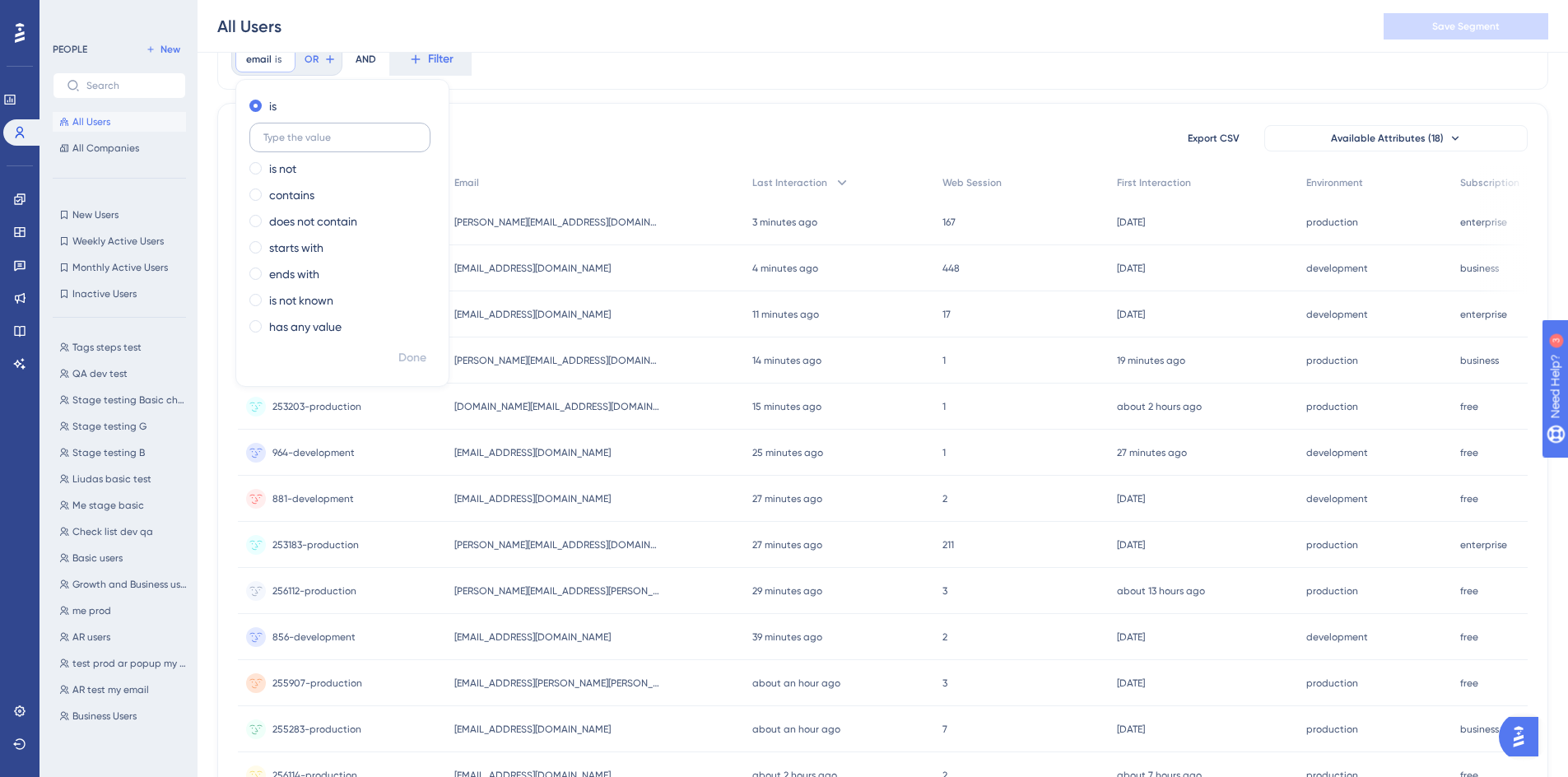
click at [347, 142] on input "text" at bounding box center [339, 138] width 153 height 12
type input "[EMAIL_ADDRESS][DOMAIN_NAME]"
click at [423, 348] on span "Done" at bounding box center [412, 358] width 28 height 20
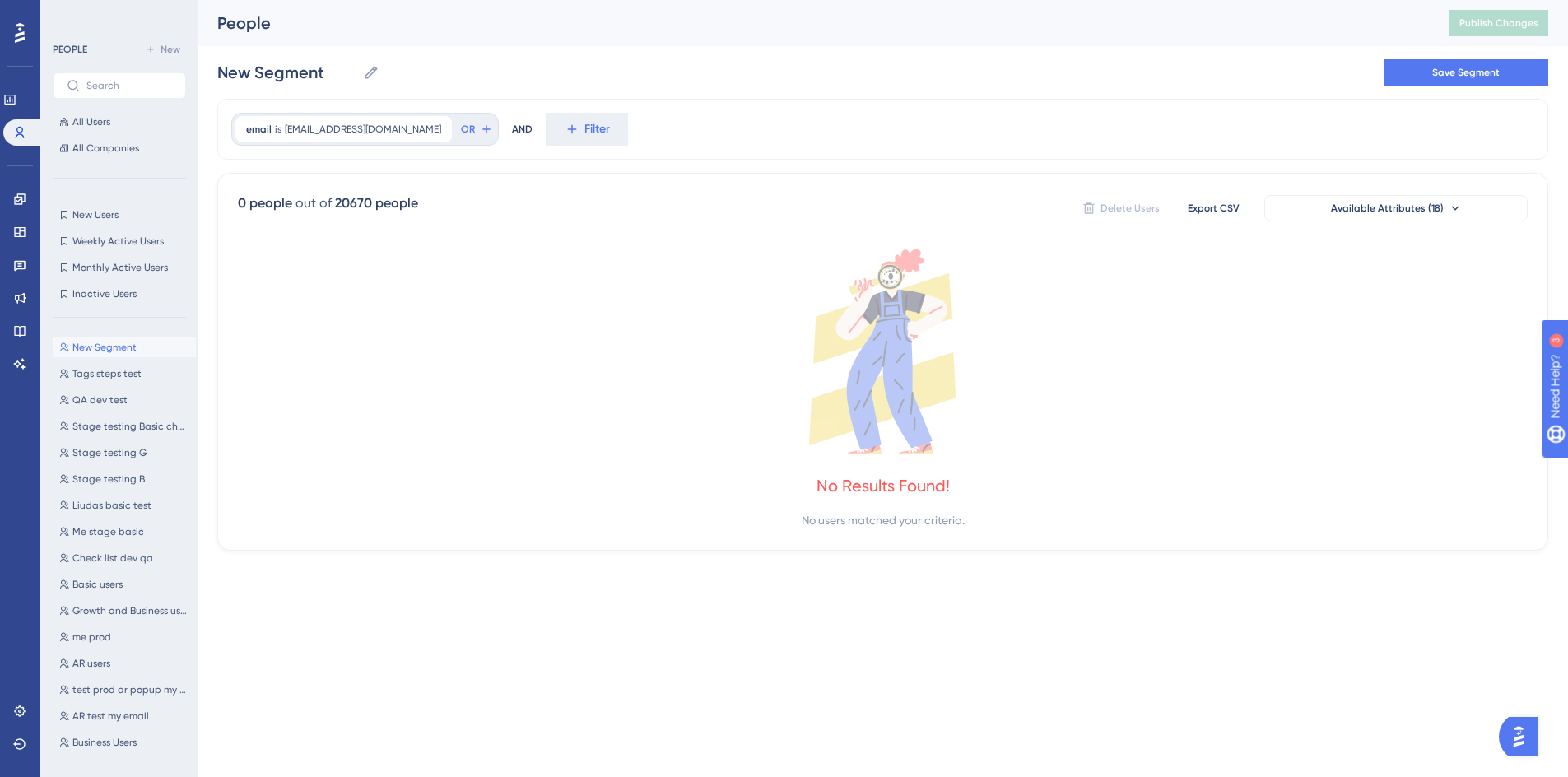
scroll to position [0, 0]
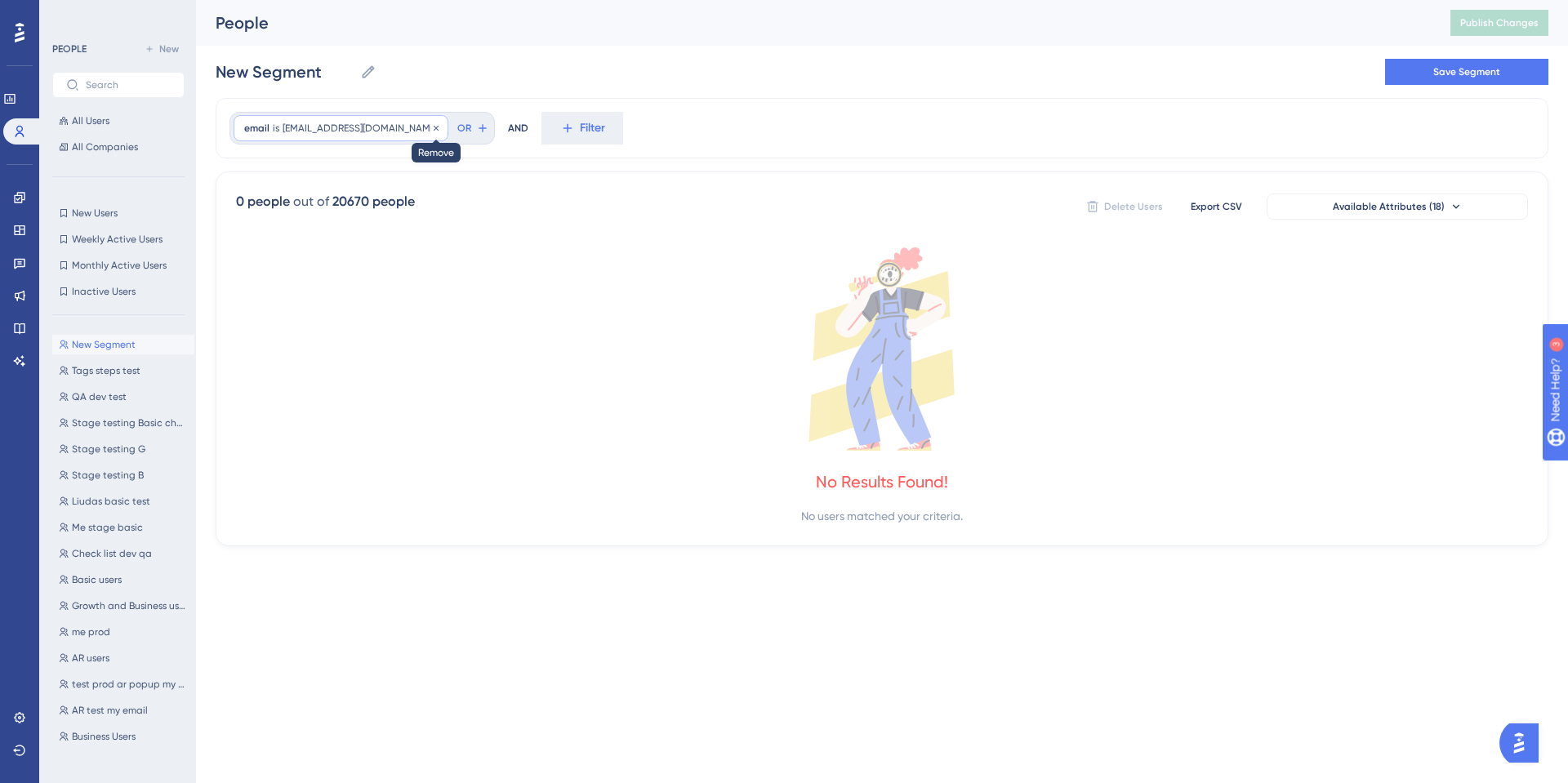
click at [431, 125] on icon at bounding box center [436, 128] width 10 height 10
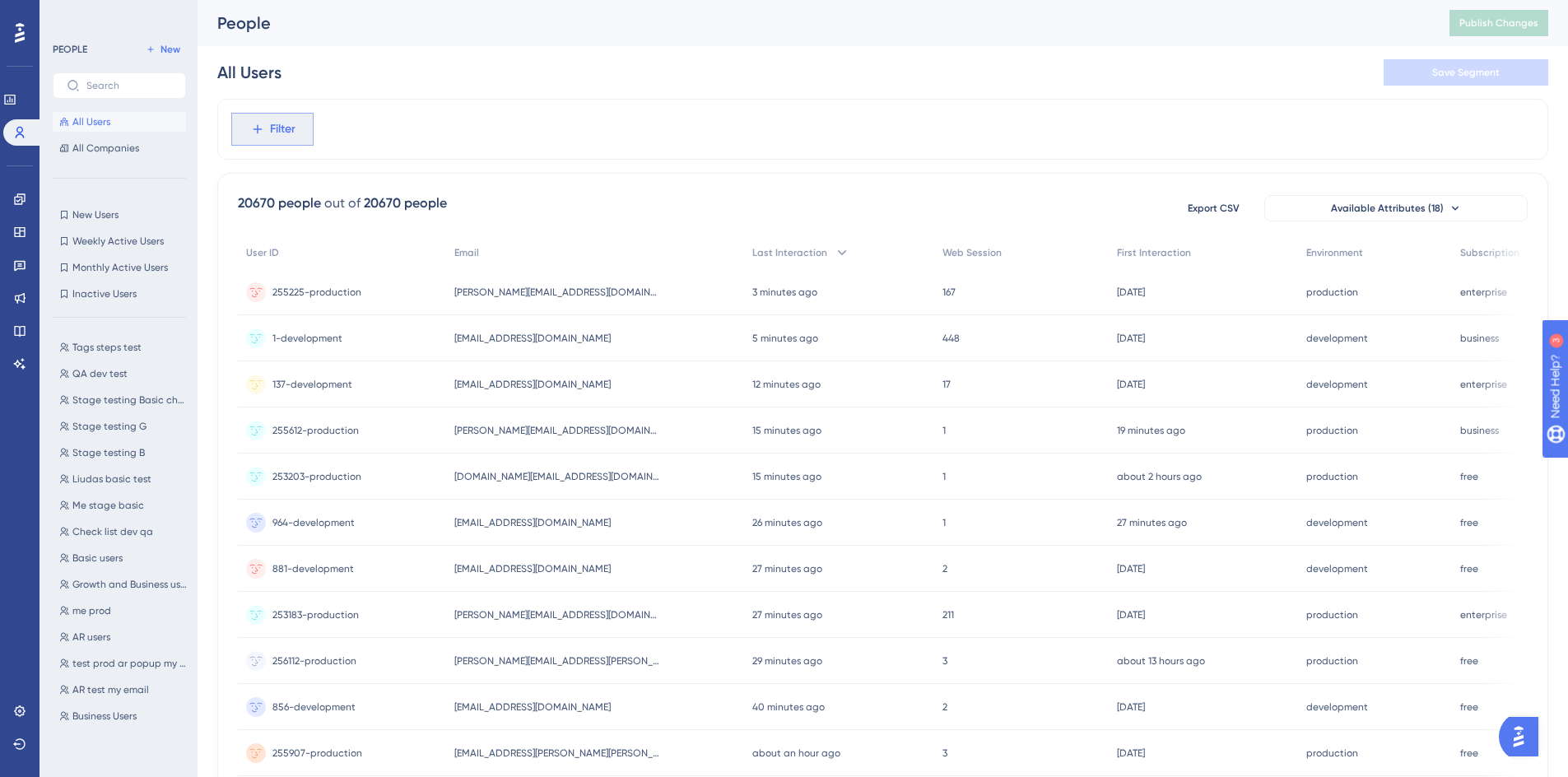
click at [281, 122] on span "Filter" at bounding box center [283, 129] width 26 height 20
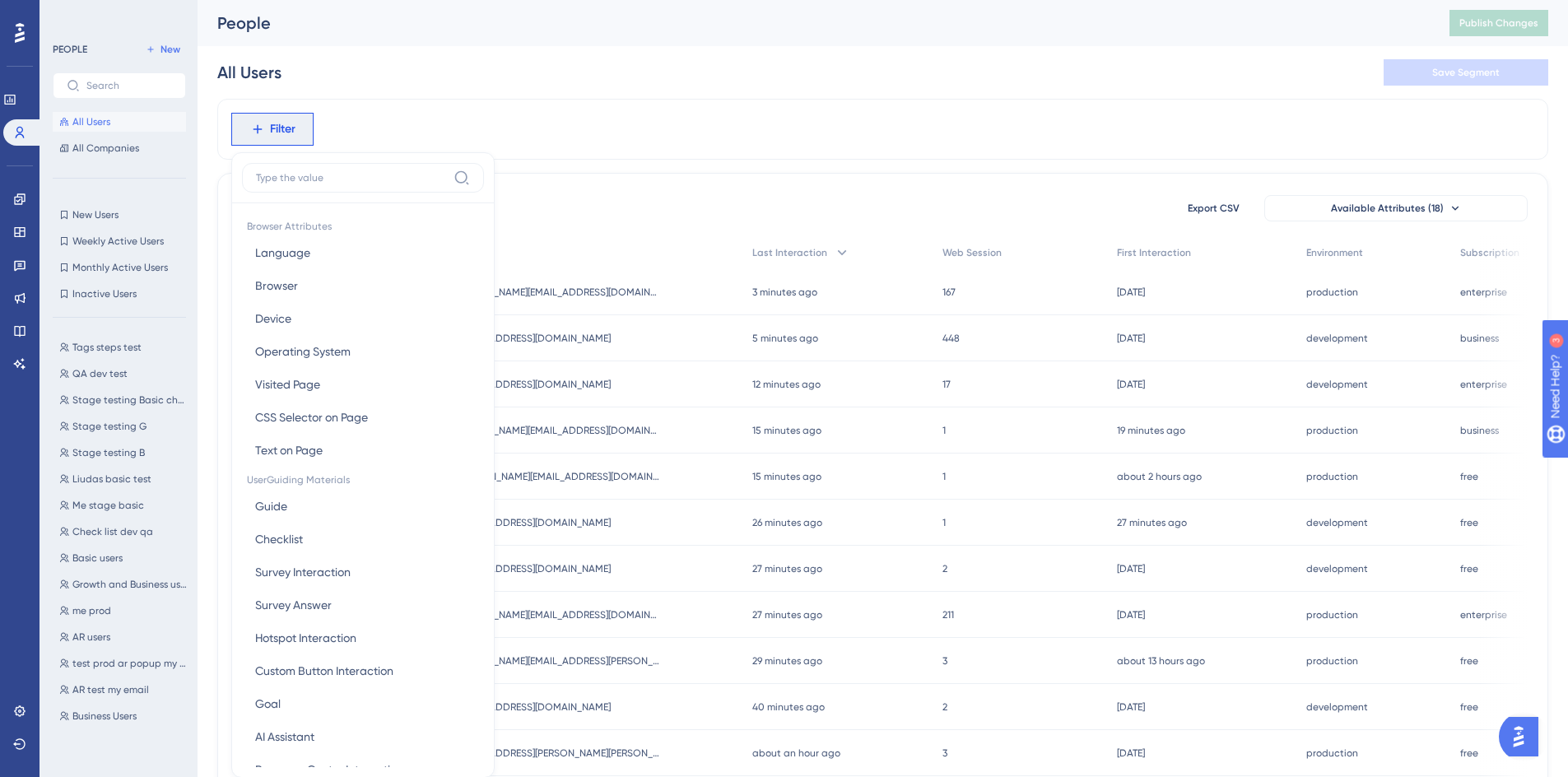
scroll to position [77, 0]
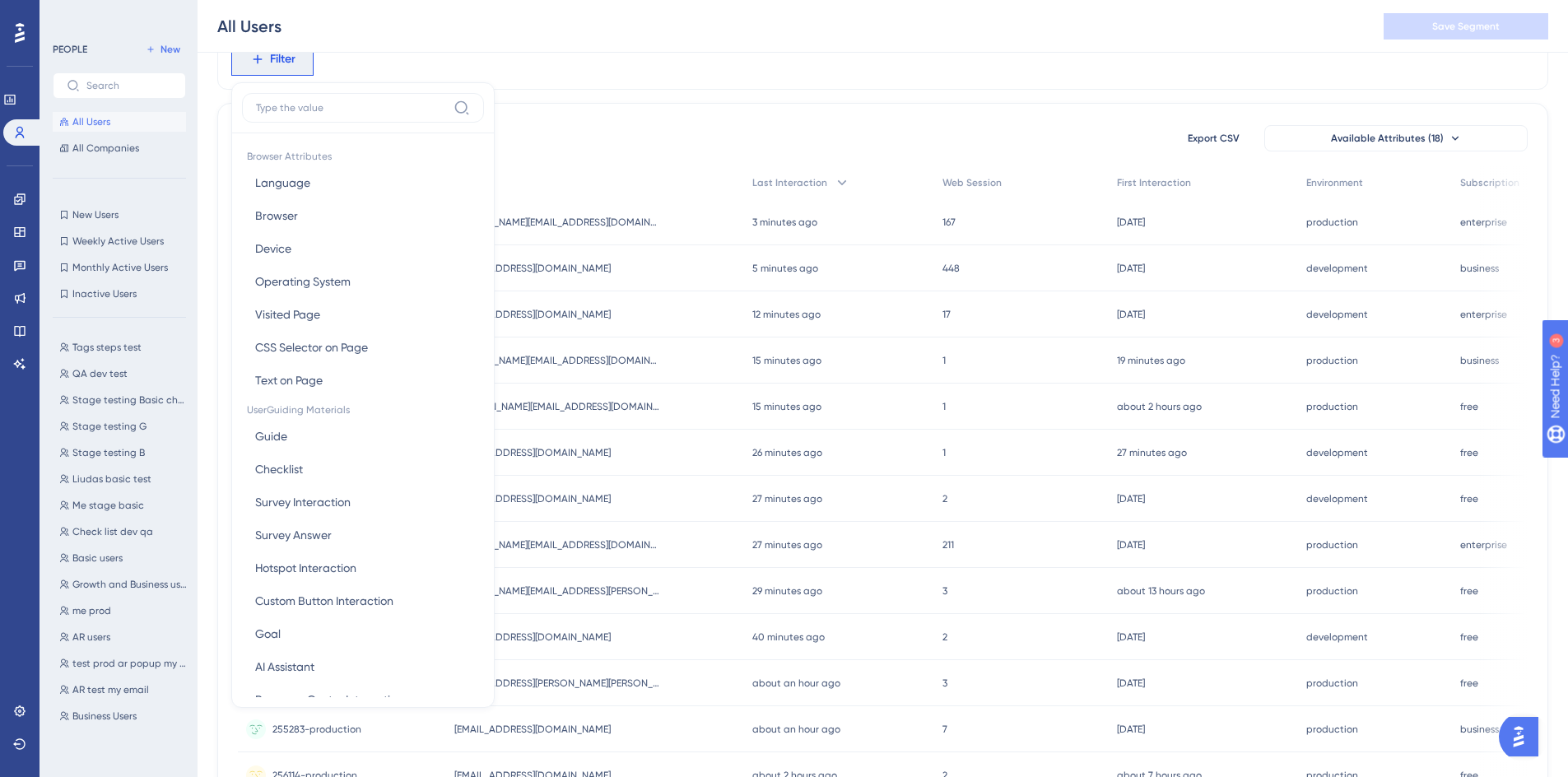
click at [348, 118] on label at bounding box center [362, 107] width 242 height 30
click at [348, 114] on input at bounding box center [352, 107] width 191 height 13
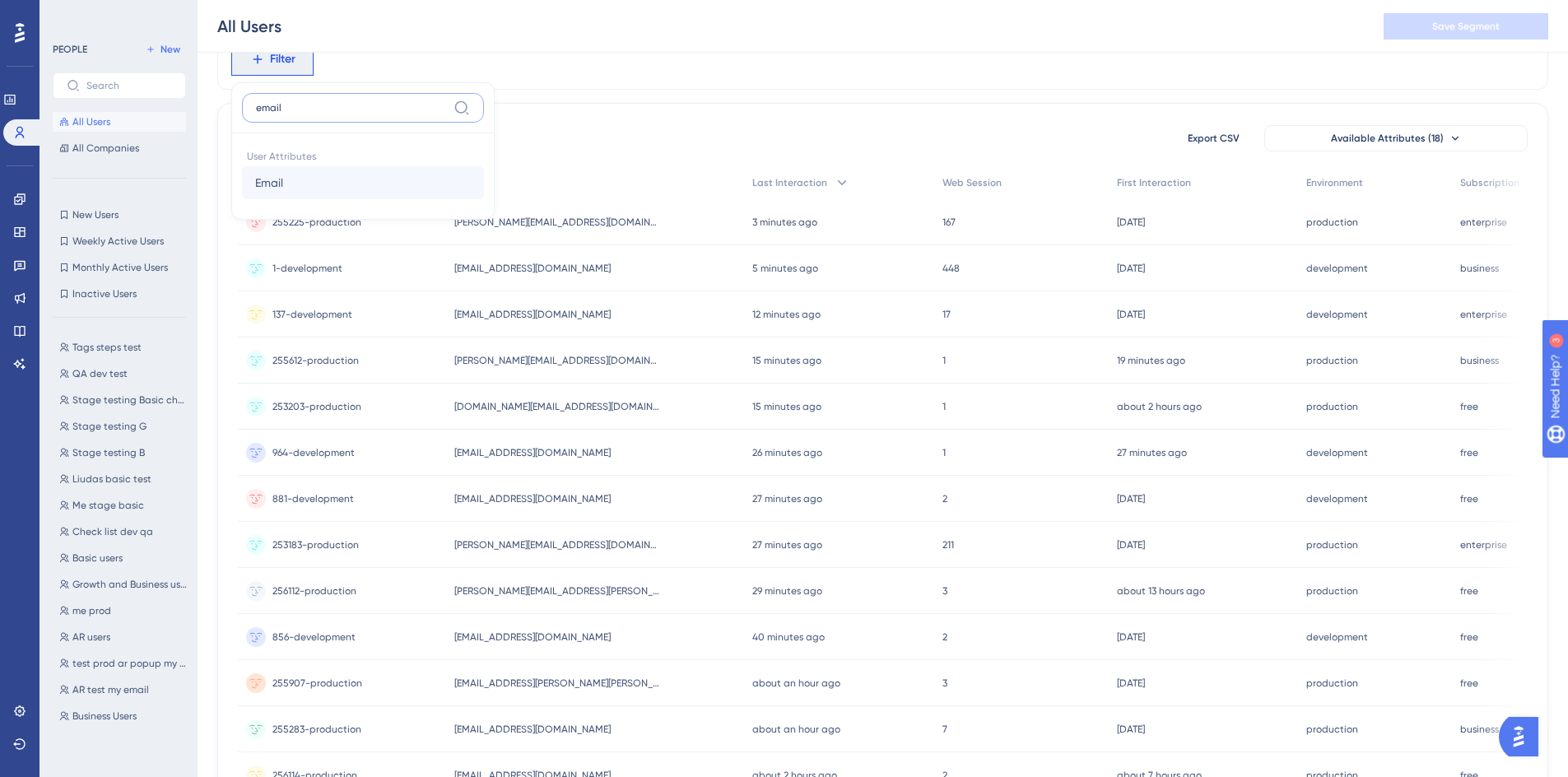
type input "email"
click at [338, 175] on button "Email Email" at bounding box center [362, 182] width 242 height 33
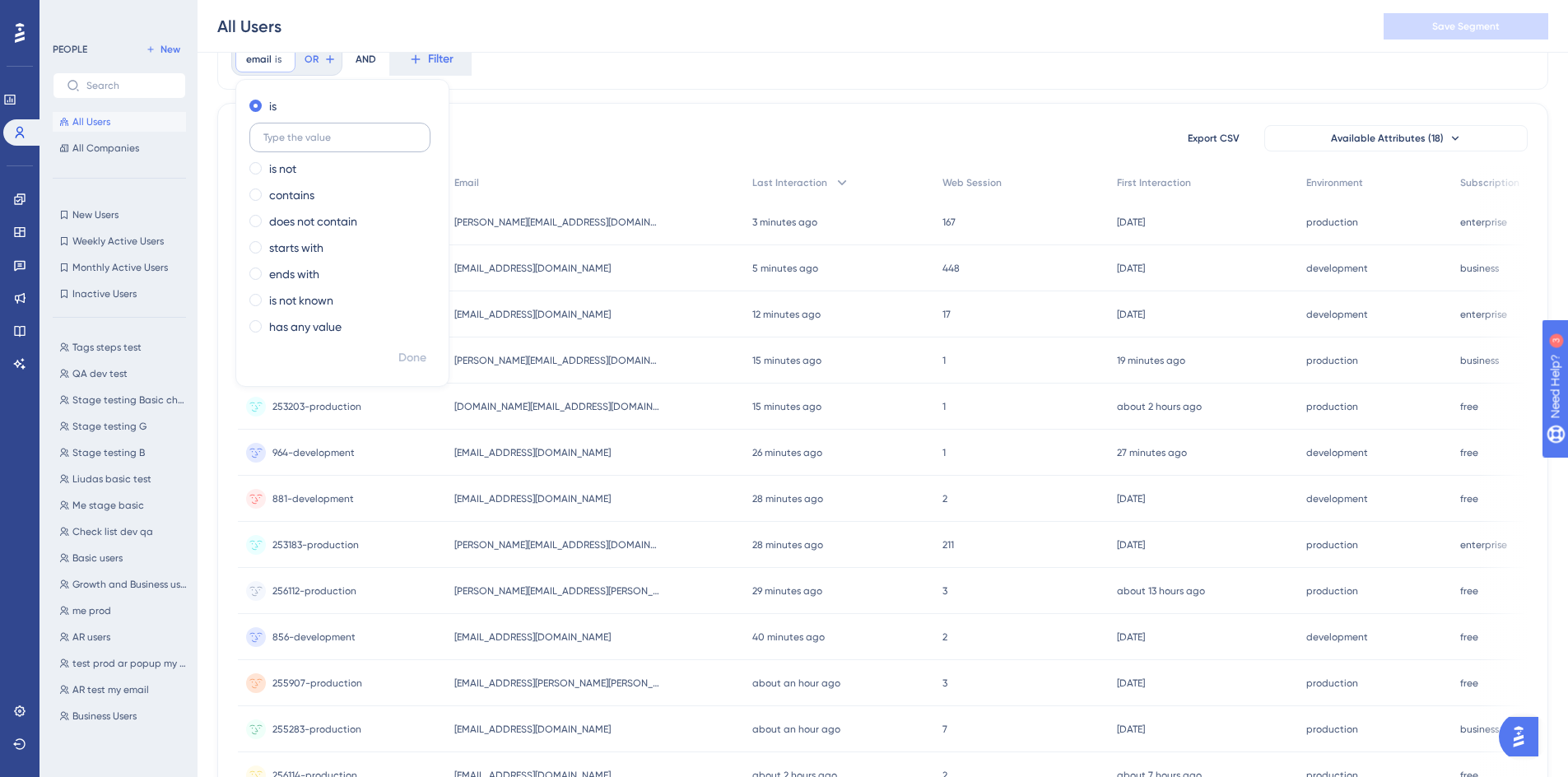
click at [368, 140] on input "text" at bounding box center [339, 138] width 153 height 12
type input "[EMAIL_ADDRESS][DOMAIN_NAME]"
click at [405, 358] on span "Done" at bounding box center [412, 358] width 28 height 20
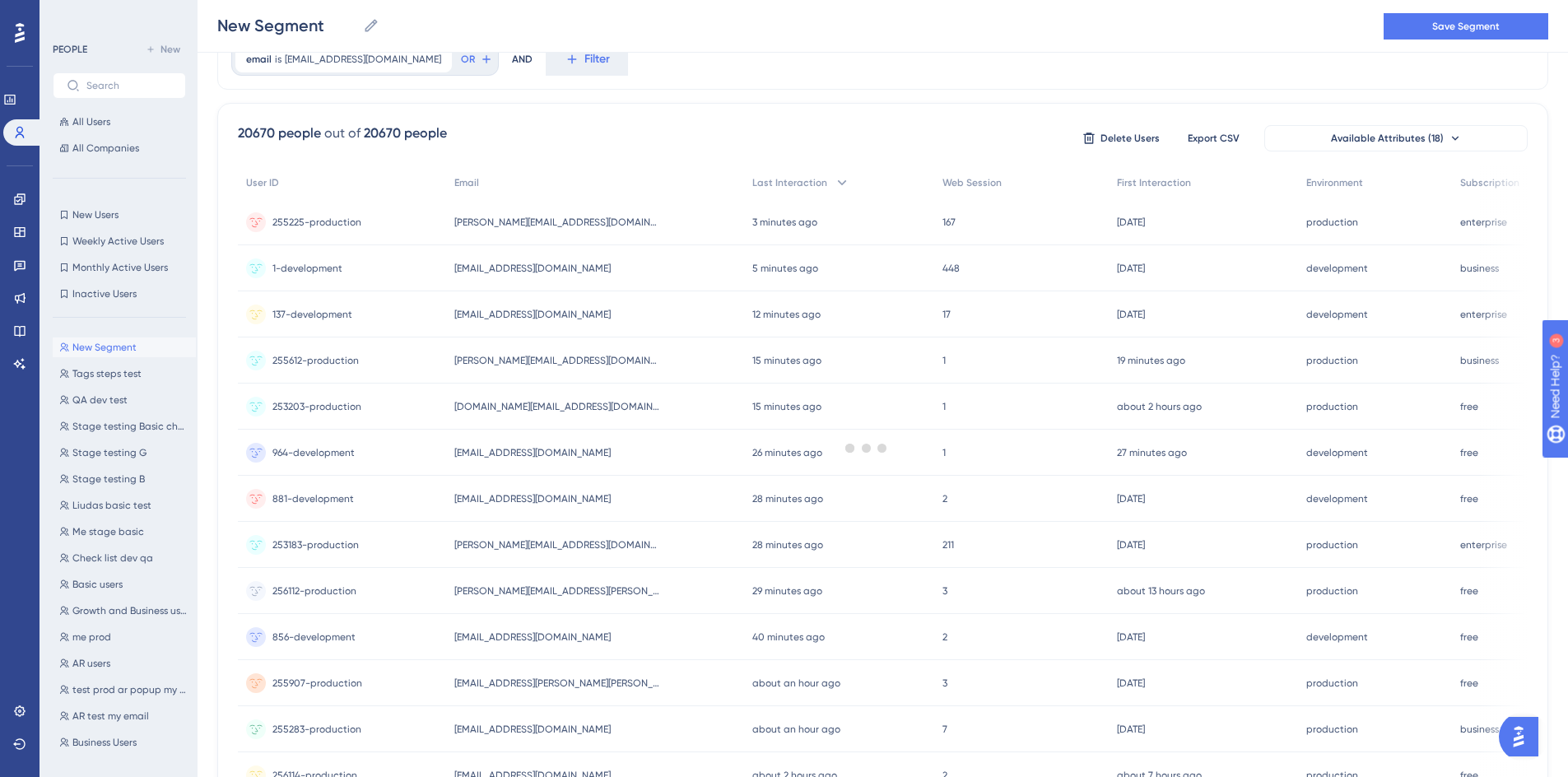
scroll to position [0, 0]
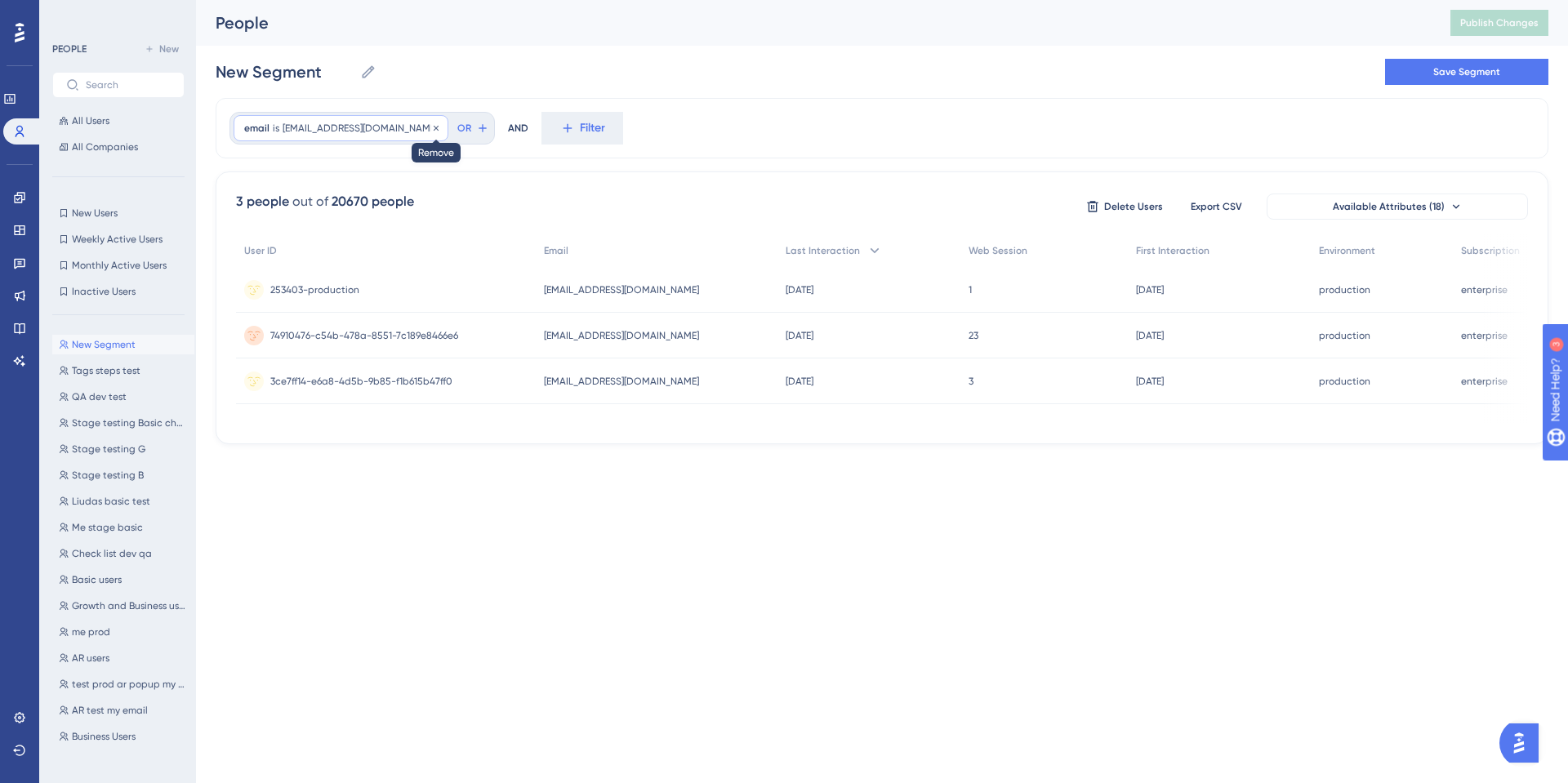
click at [433, 126] on icon at bounding box center [435, 127] width 5 height 5
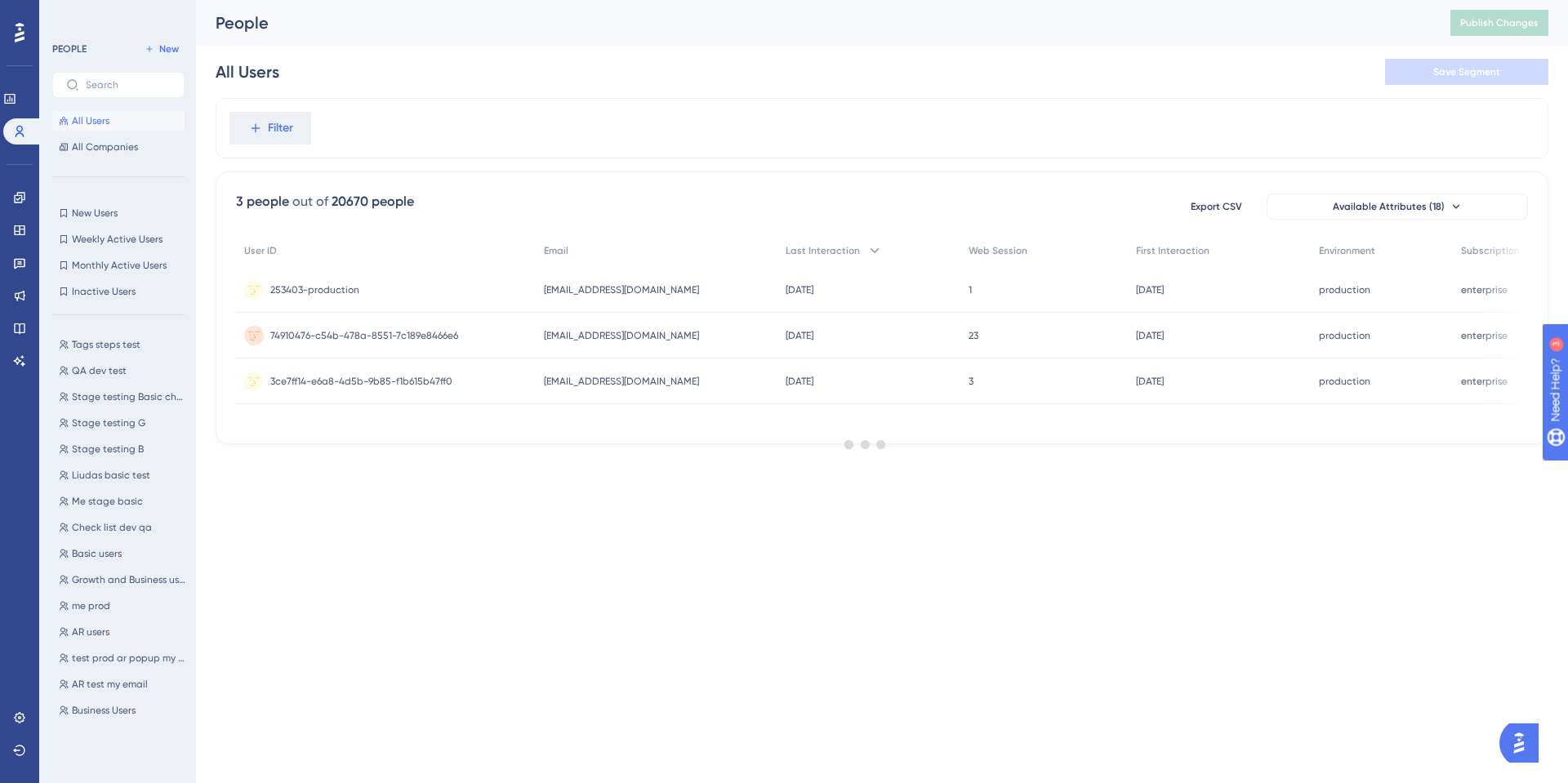
click at [290, 126] on div at bounding box center [866, 444] width 1405 height 666
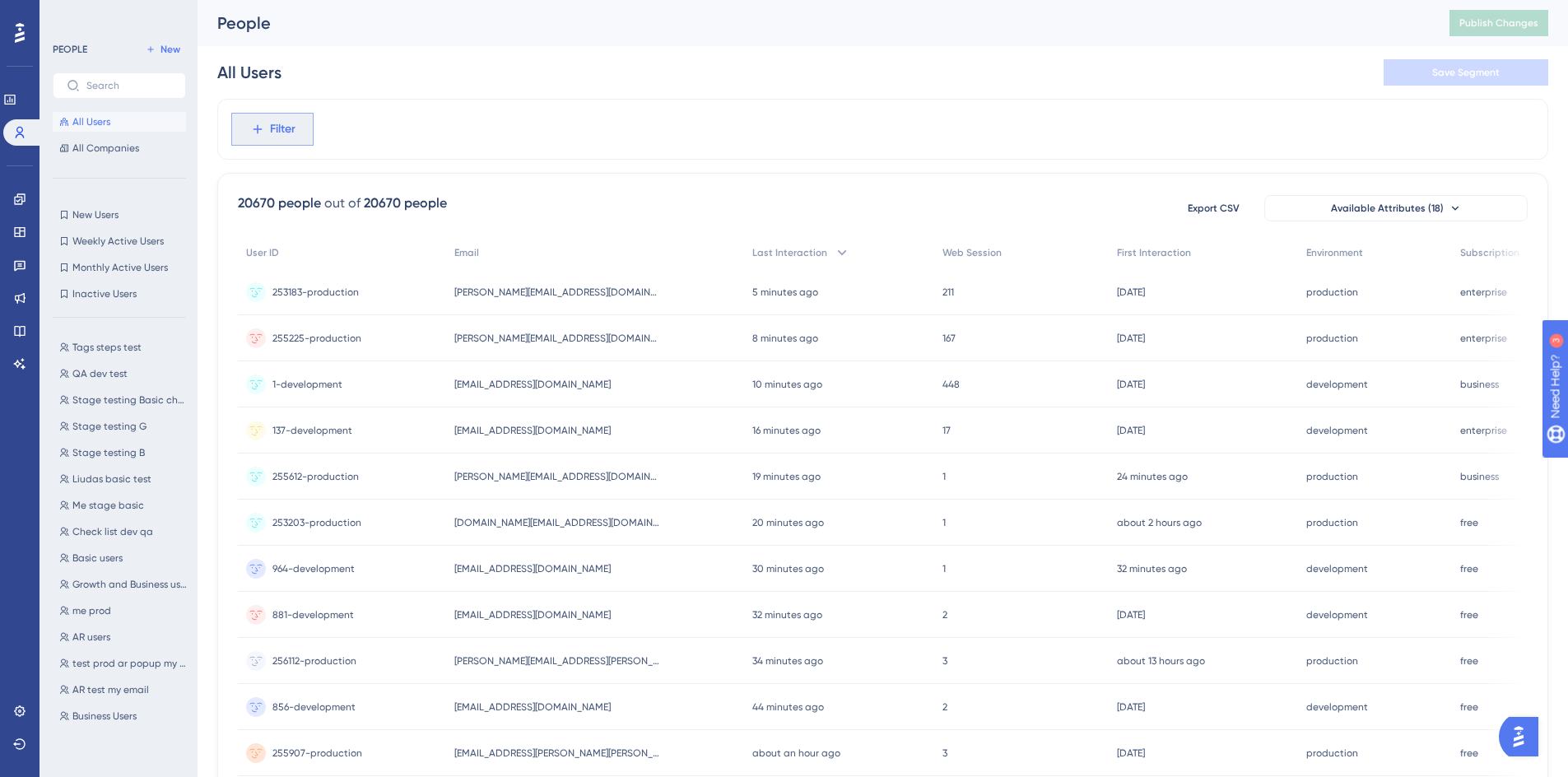
click at [288, 132] on span "Filter" at bounding box center [283, 129] width 26 height 20
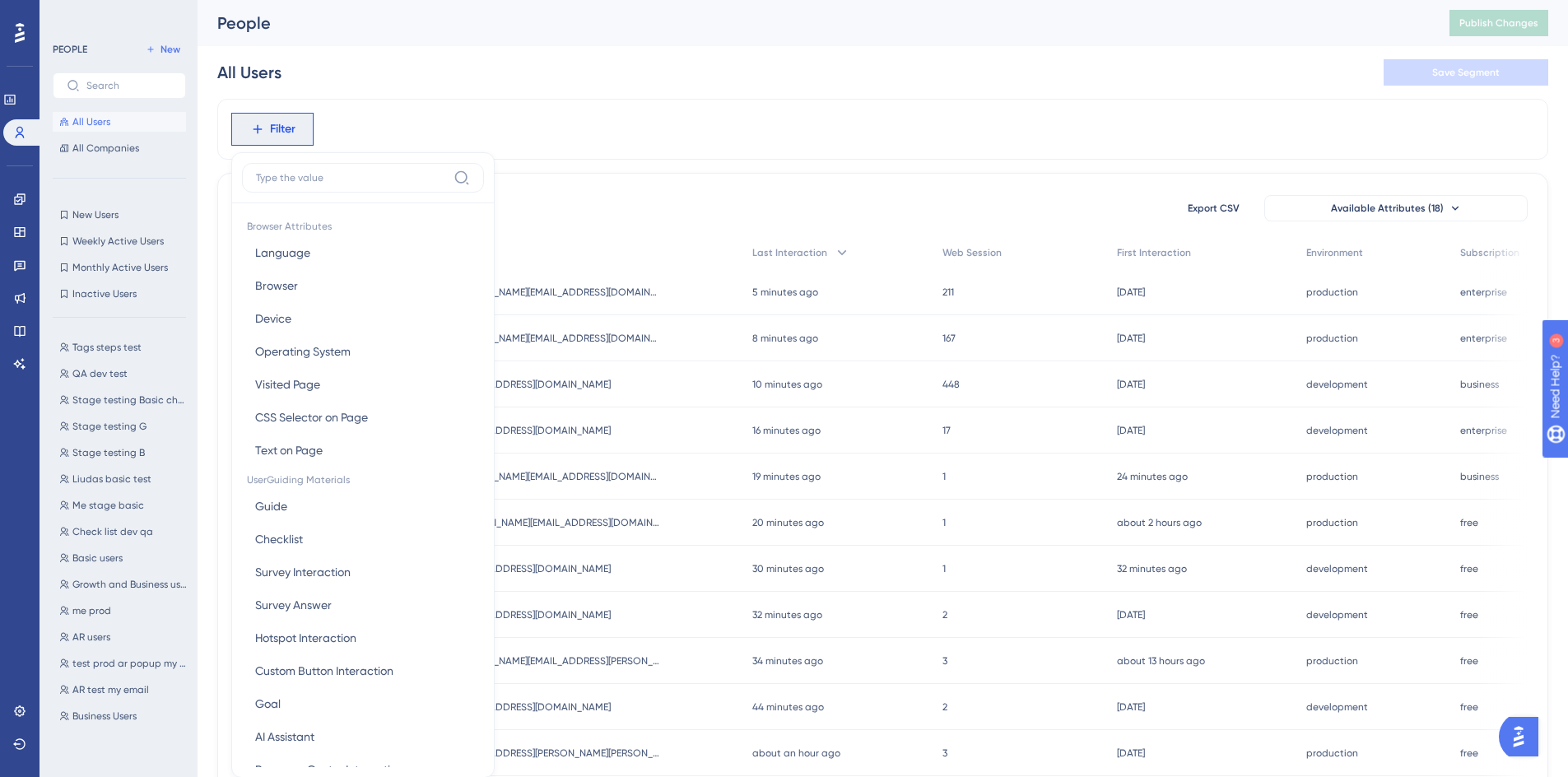
scroll to position [72, 0]
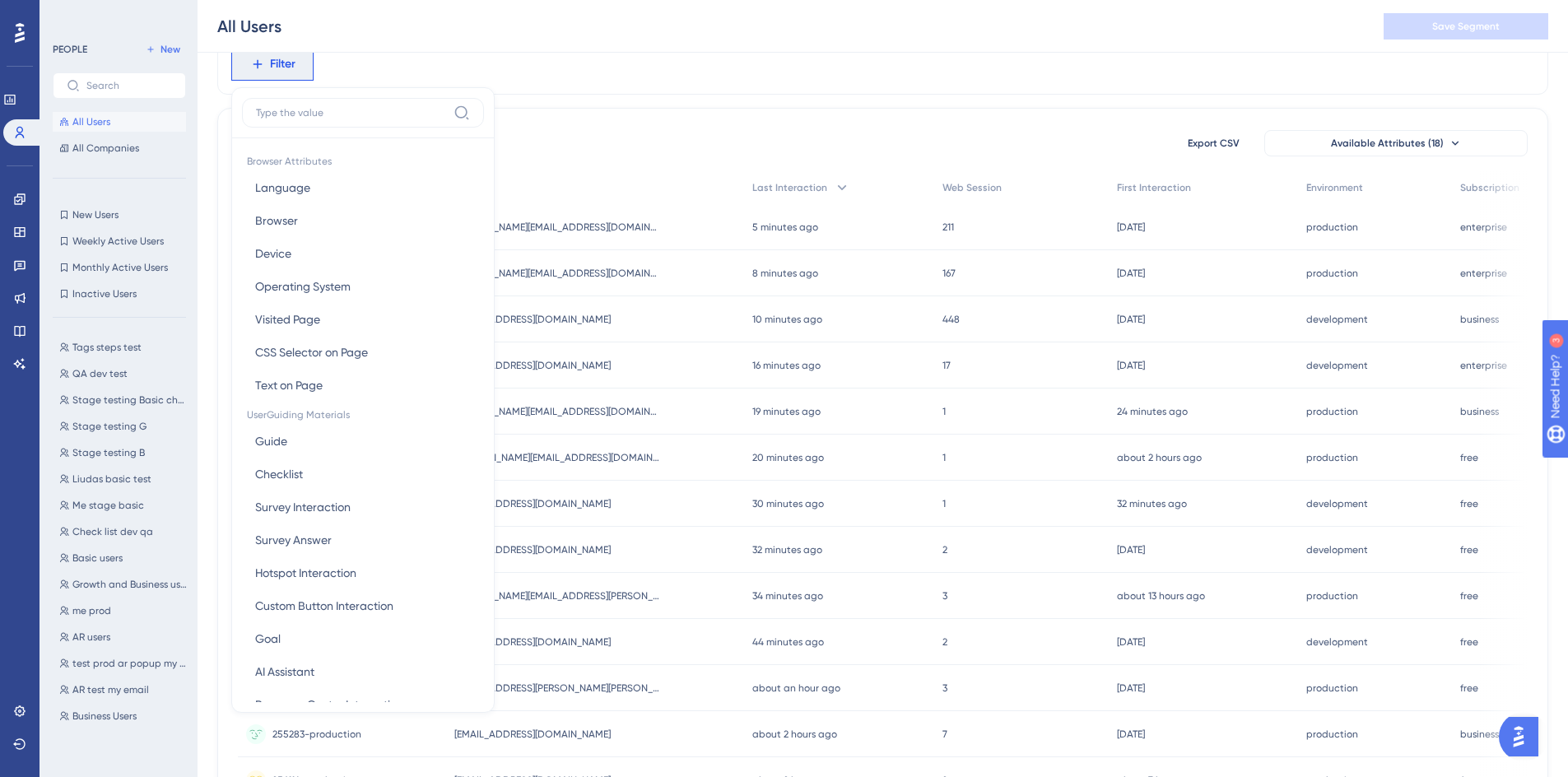
click at [386, 120] on label at bounding box center [362, 112] width 242 height 30
click at [386, 119] on input at bounding box center [352, 112] width 191 height 13
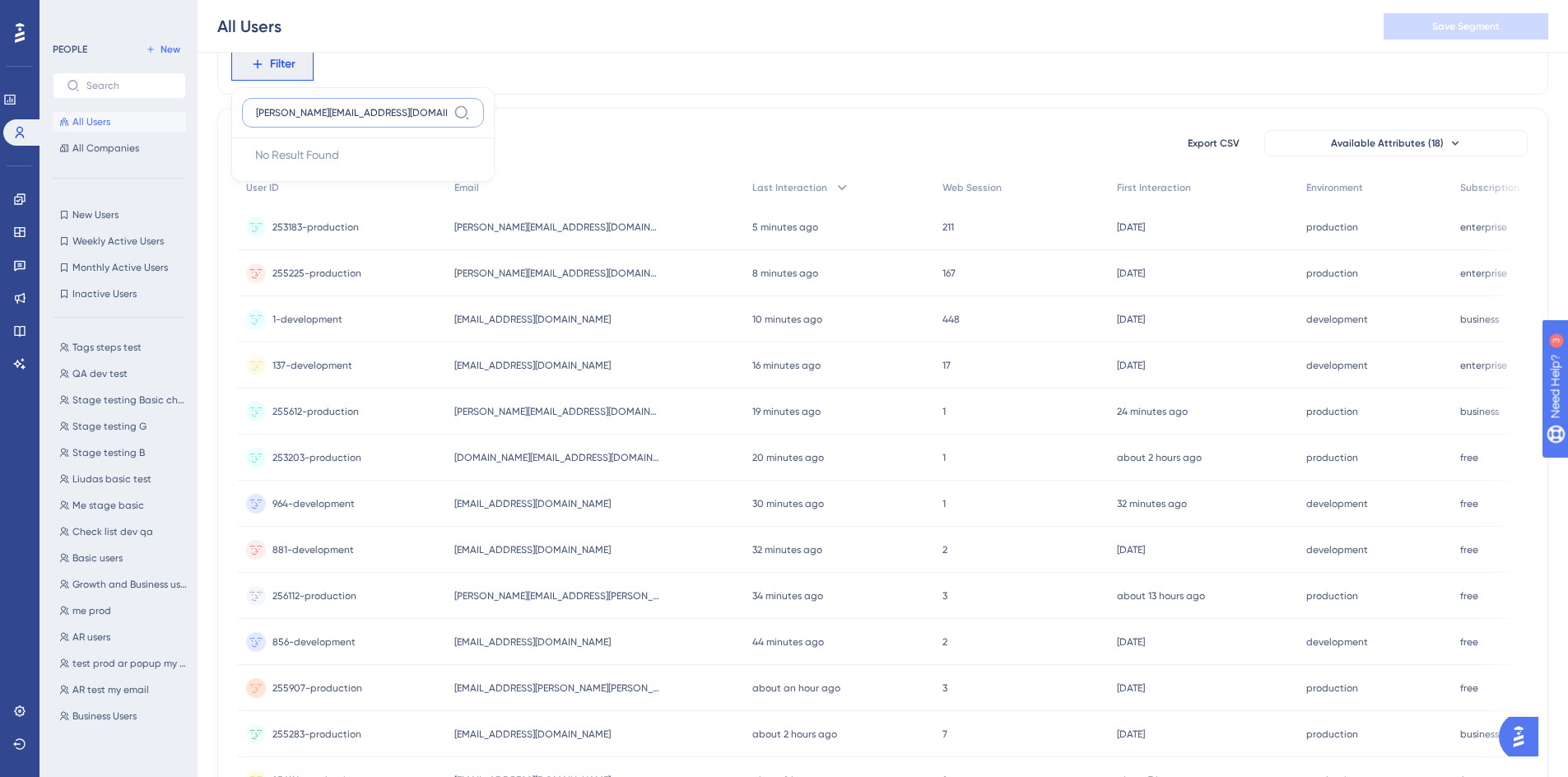
type input "[PERSON_NAME][EMAIL_ADDRESS][DOMAIN_NAME]"
click at [291, 62] on span "Filter" at bounding box center [283, 64] width 26 height 20
click at [295, 76] on button "Filter" at bounding box center [272, 63] width 82 height 33
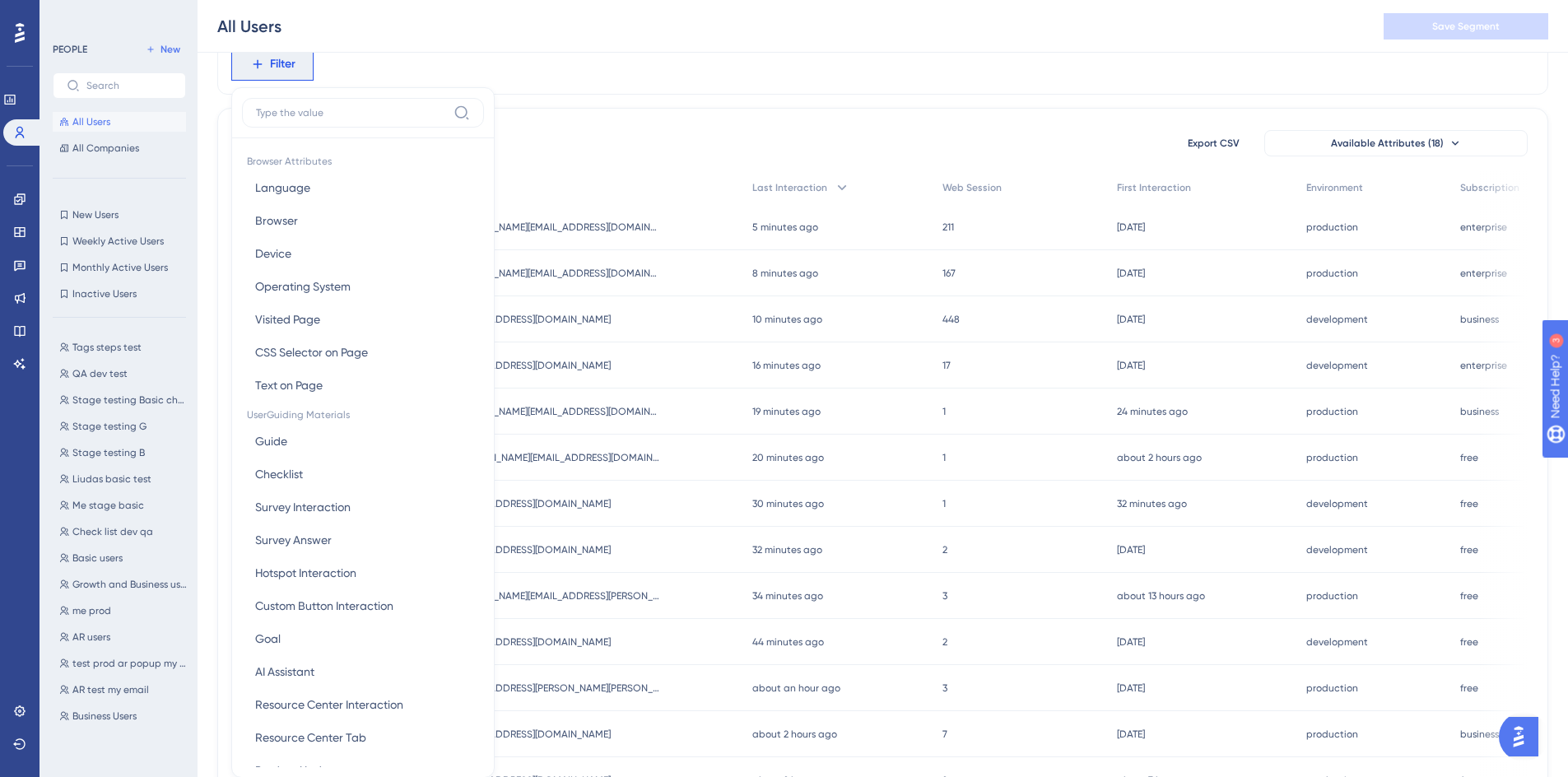
scroll to position [115, 0]
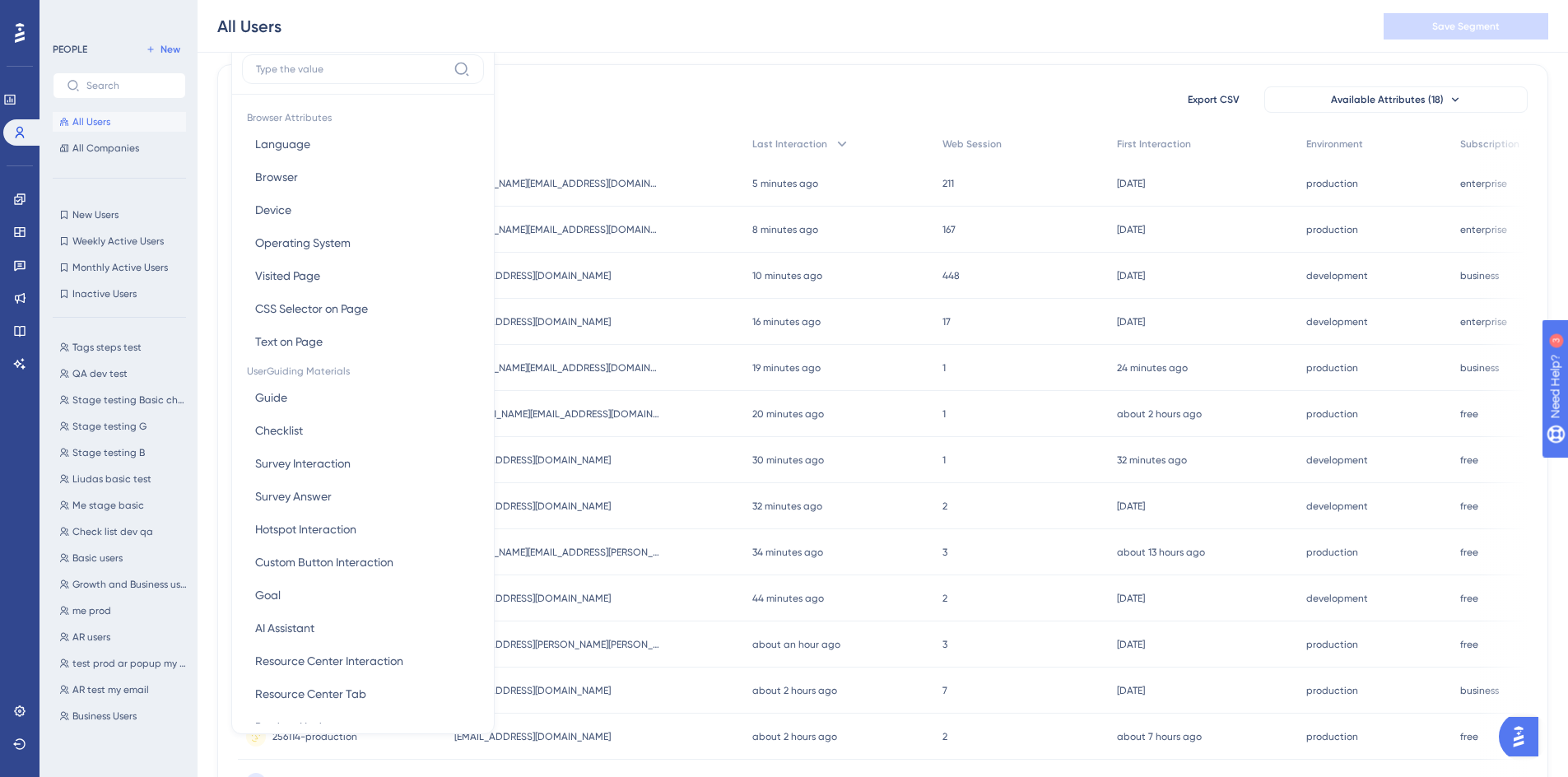
click at [379, 62] on label at bounding box center [362, 69] width 242 height 30
click at [379, 62] on input at bounding box center [352, 68] width 191 height 13
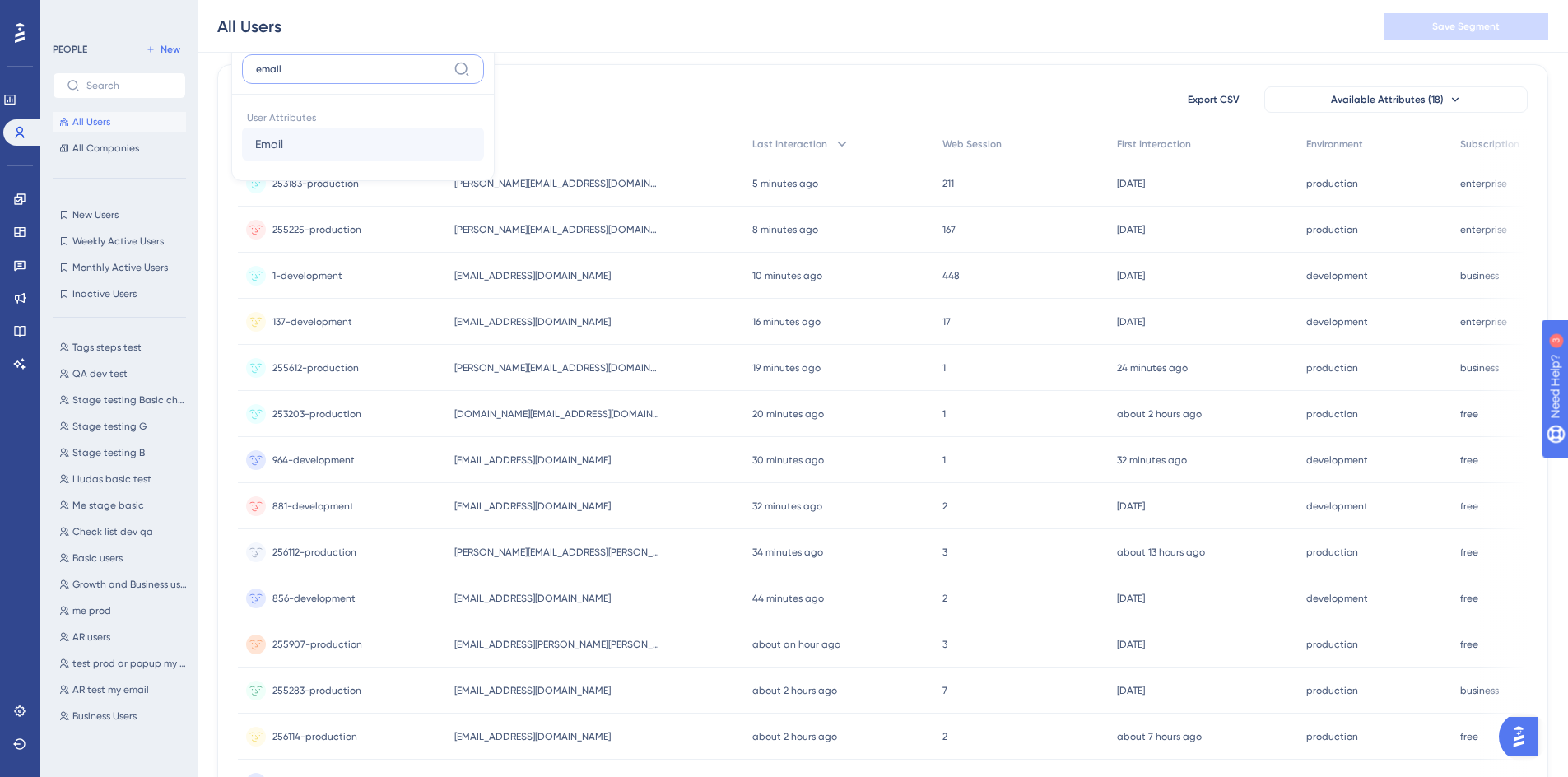
type input "email"
click at [375, 133] on button "Email Email" at bounding box center [362, 143] width 242 height 33
click at [384, 107] on label at bounding box center [340, 99] width 181 height 30
click at [384, 105] on input "text" at bounding box center [339, 99] width 153 height 12
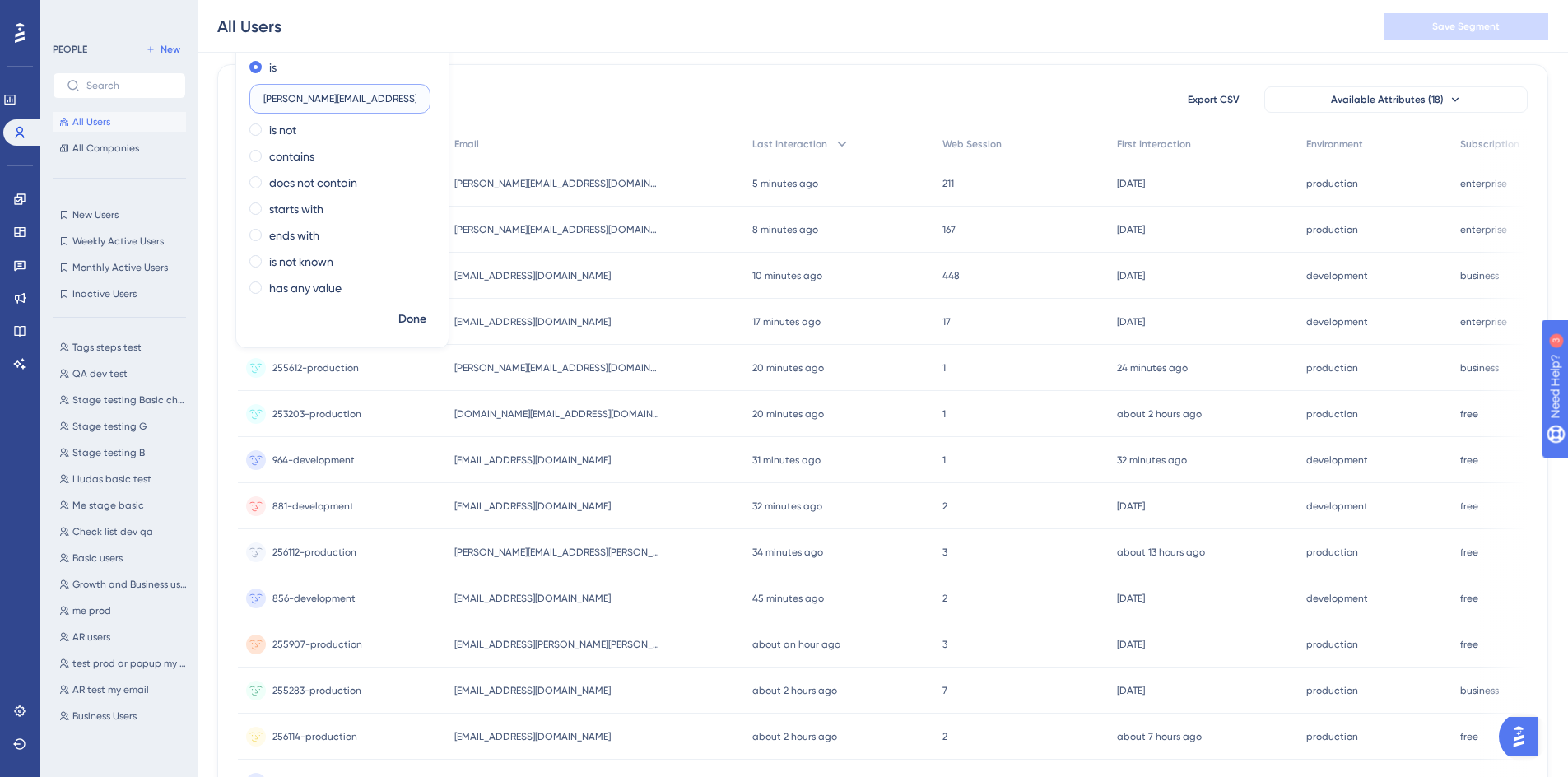
type input "[PERSON_NAME][EMAIL_ADDRESS][DOMAIN_NAME]"
click at [402, 312] on span "Done" at bounding box center [412, 319] width 28 height 20
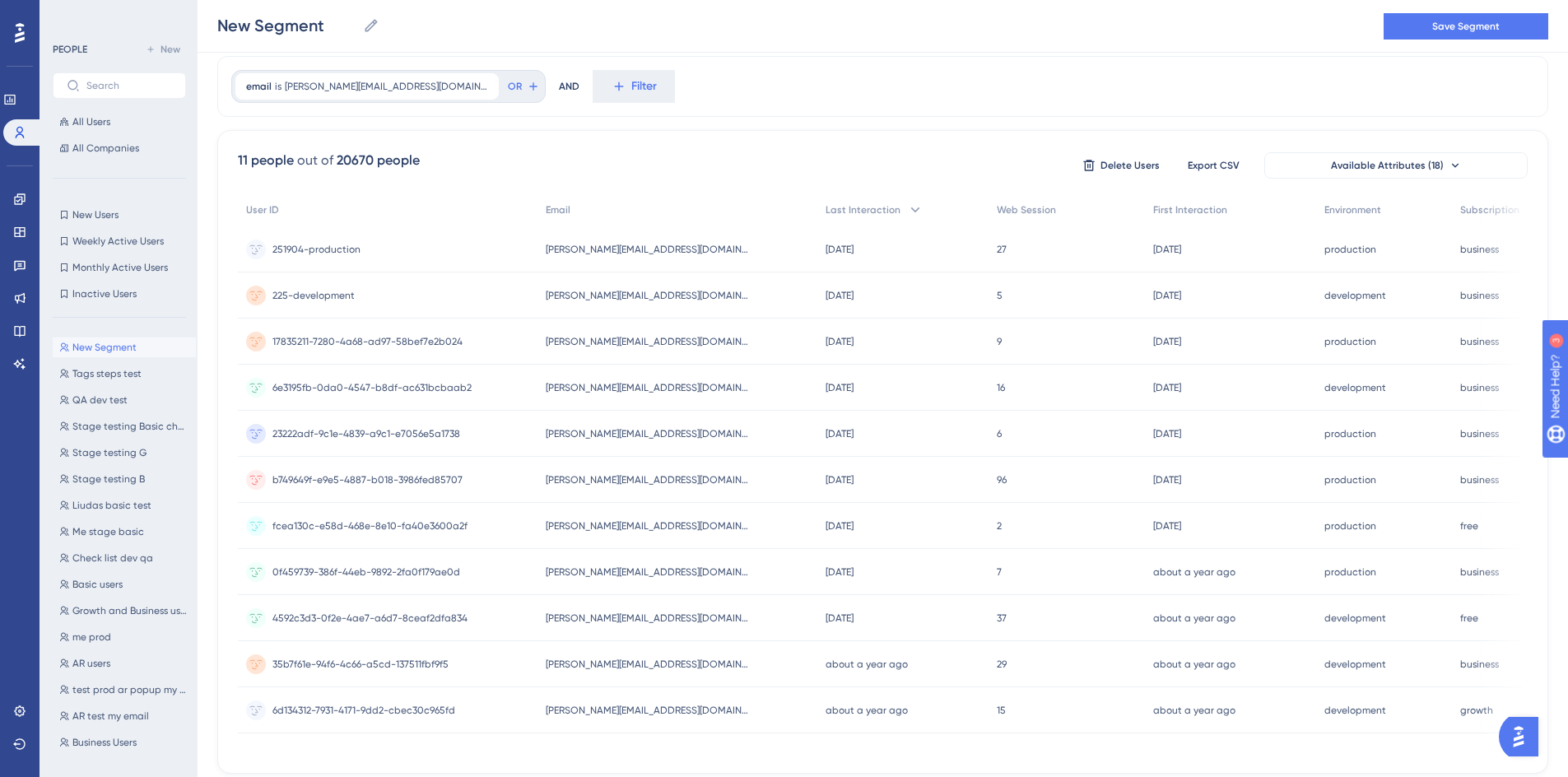
scroll to position [0, 0]
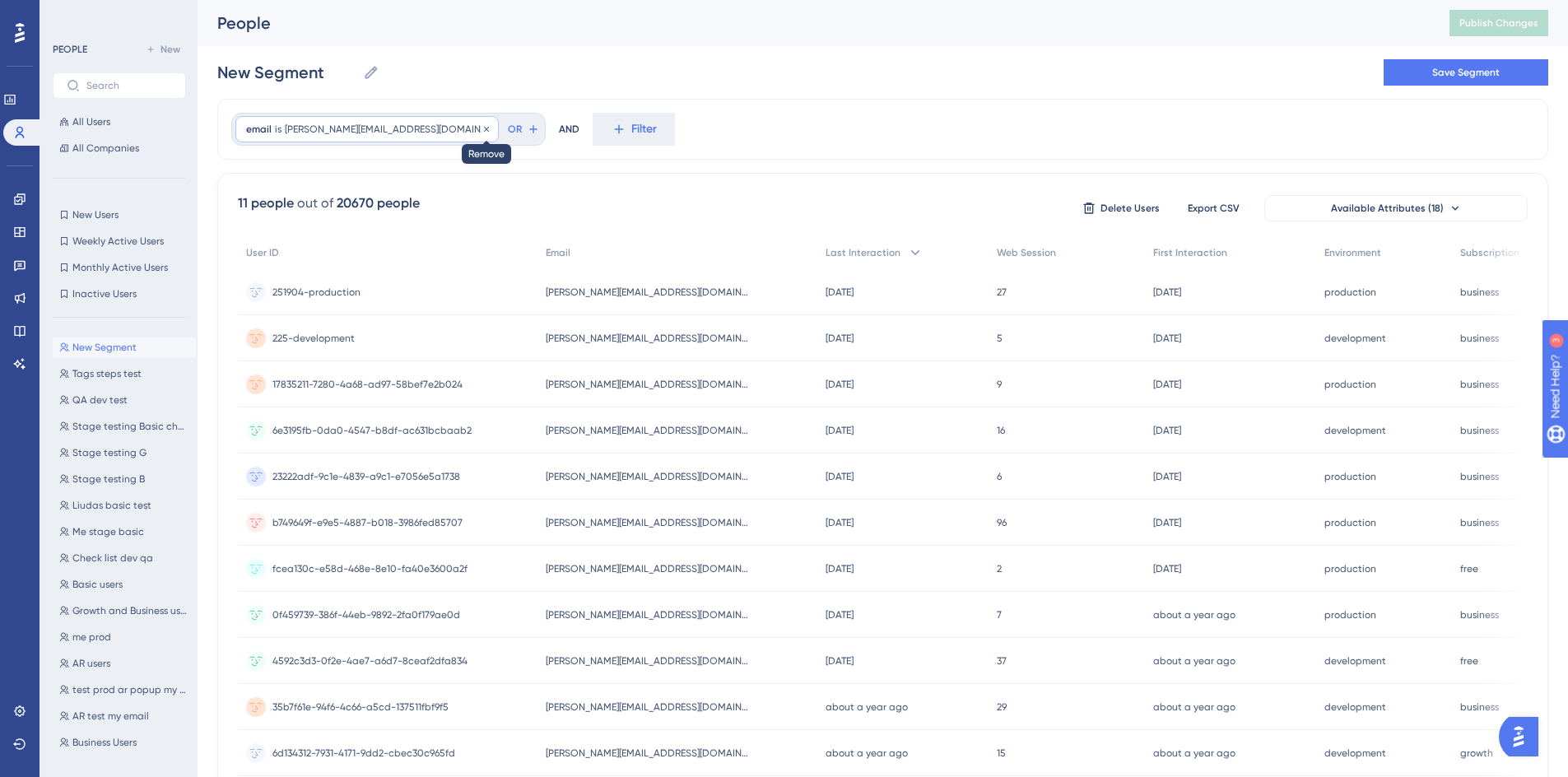
click at [481, 134] on div at bounding box center [486, 130] width 10 height 16
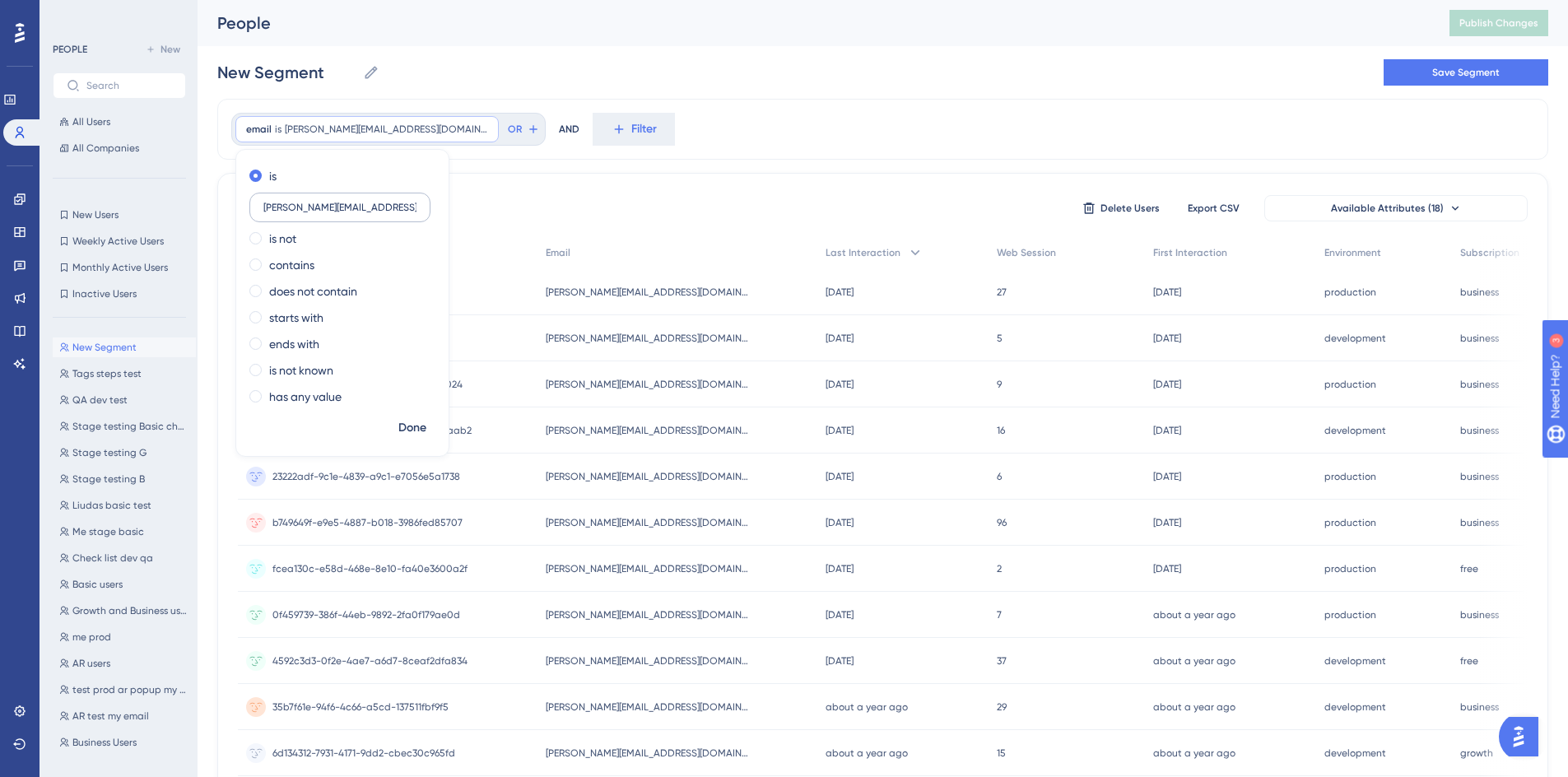
drag, startPoint x: 333, startPoint y: 209, endPoint x: 262, endPoint y: 211, distance: 71.0
click at [261, 211] on label "[PERSON_NAME][EMAIL_ADDRESS][DOMAIN_NAME]" at bounding box center [340, 207] width 181 height 30
click at [265, 212] on input "[PERSON_NAME][EMAIL_ADDRESS][DOMAIN_NAME]" at bounding box center [339, 207] width 153 height 12
drag, startPoint x: 265, startPoint y: 212, endPoint x: 276, endPoint y: 205, distance: 13.0
click at [276, 205] on input "[PERSON_NAME][EMAIL_ADDRESS][DOMAIN_NAME]" at bounding box center [339, 207] width 153 height 12
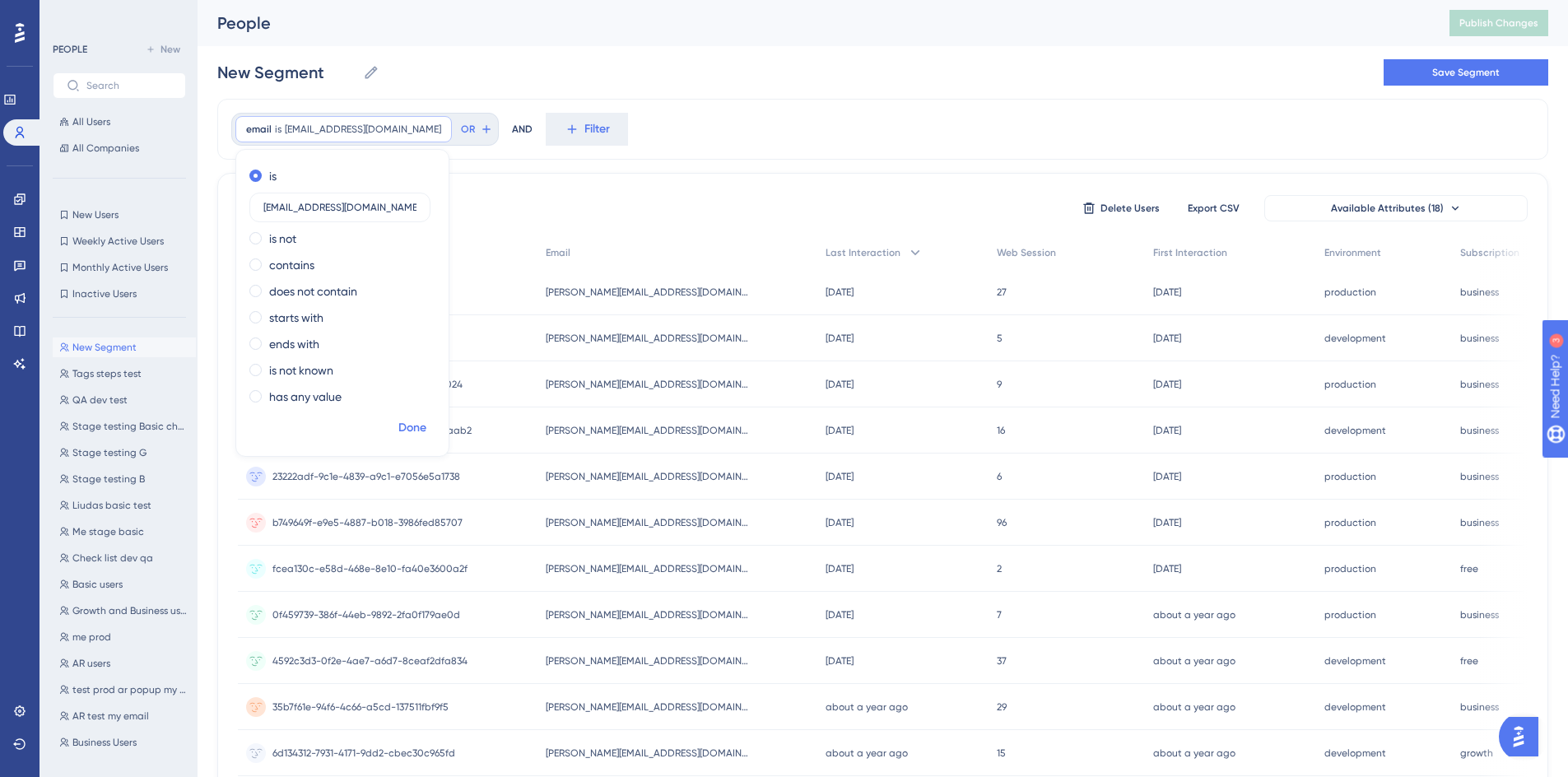
type input "[EMAIL_ADDRESS][DOMAIN_NAME]"
click at [405, 425] on span "Done" at bounding box center [412, 428] width 28 height 20
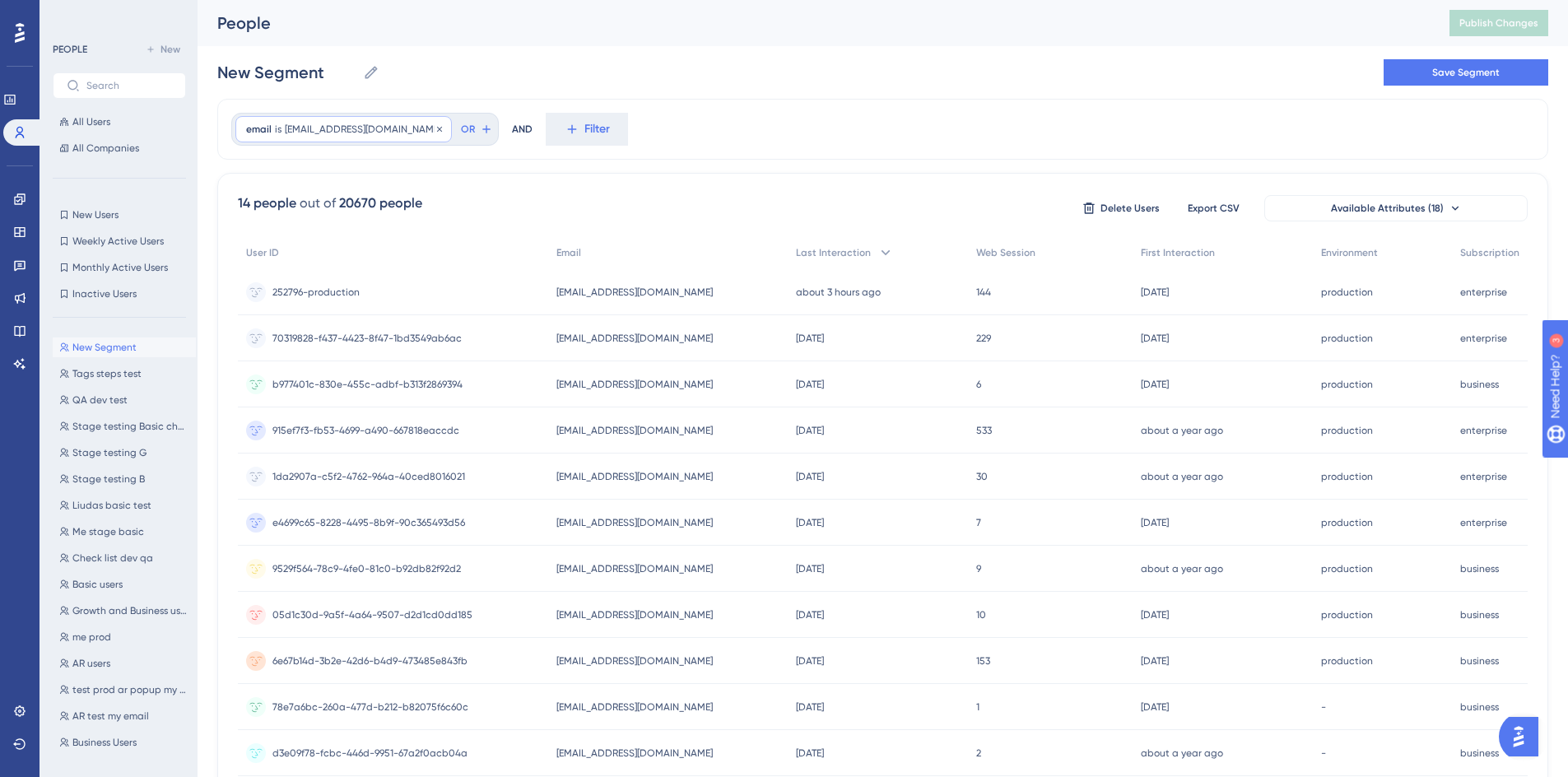
click at [359, 129] on span "[EMAIL_ADDRESS][DOMAIN_NAME]" at bounding box center [363, 128] width 157 height 13
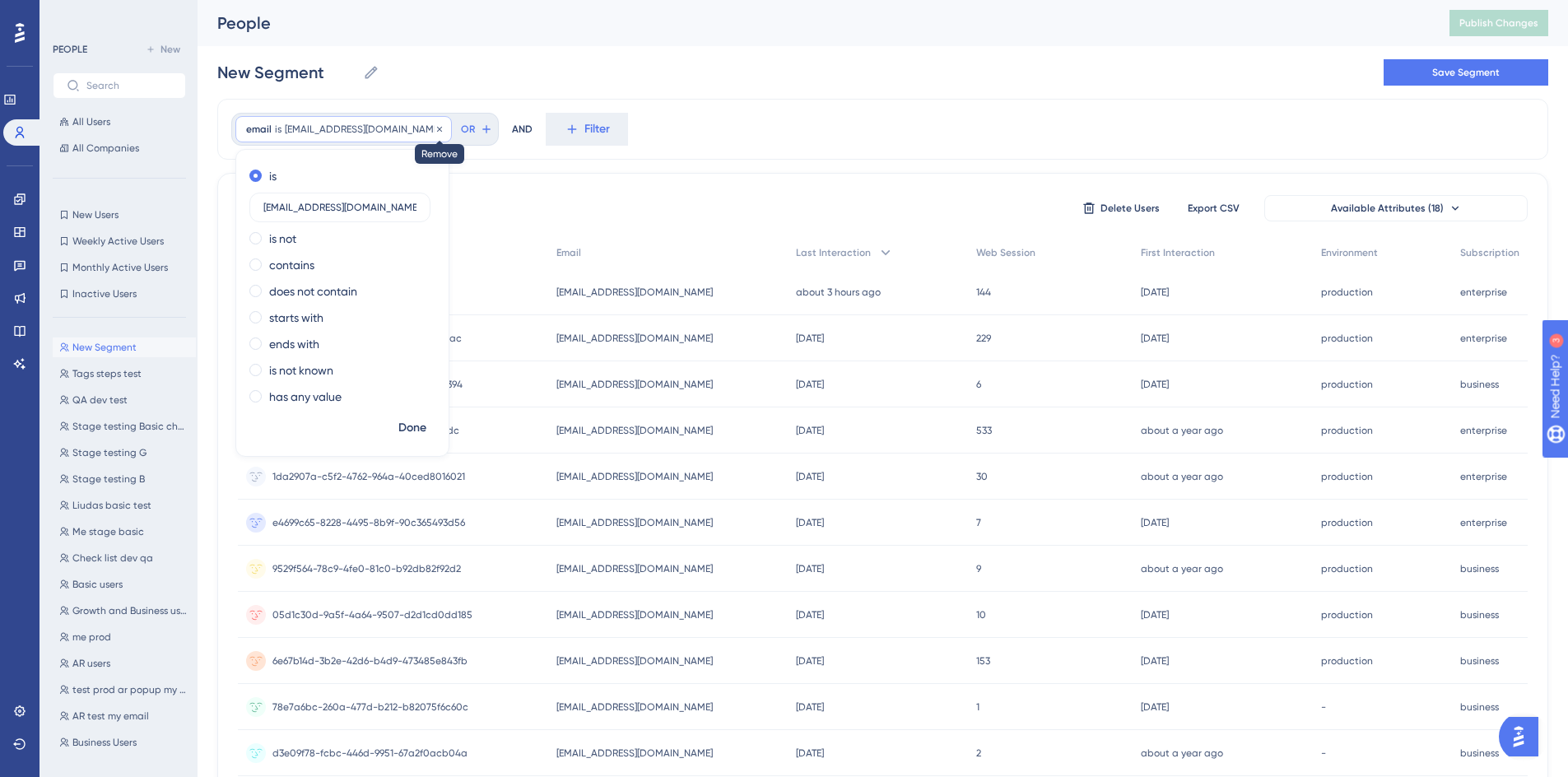
click at [435, 132] on icon at bounding box center [440, 129] width 10 height 10
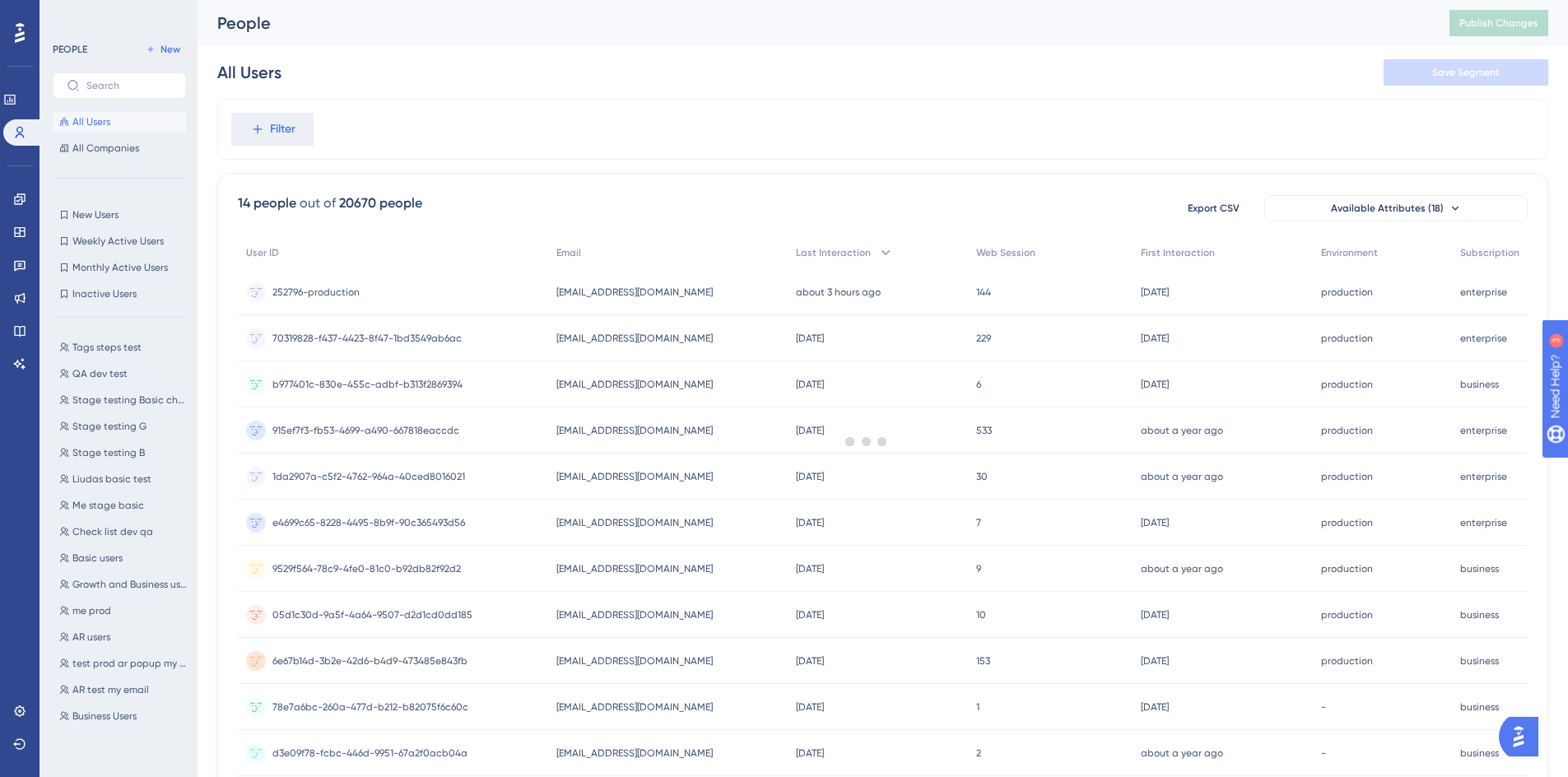
click at [291, 132] on div at bounding box center [866, 442] width 1403 height 659
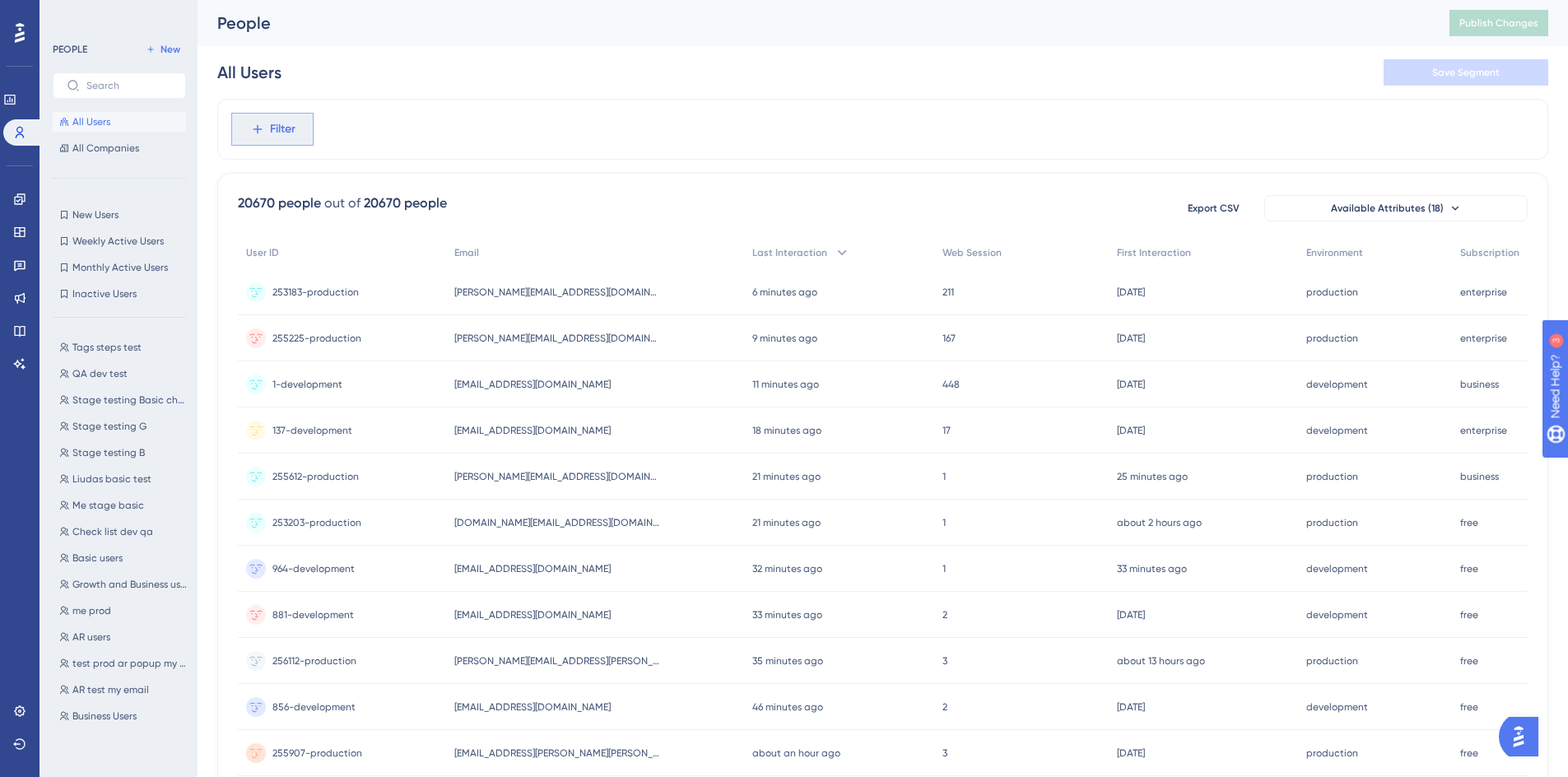
click at [296, 139] on button "Filter" at bounding box center [272, 128] width 82 height 33
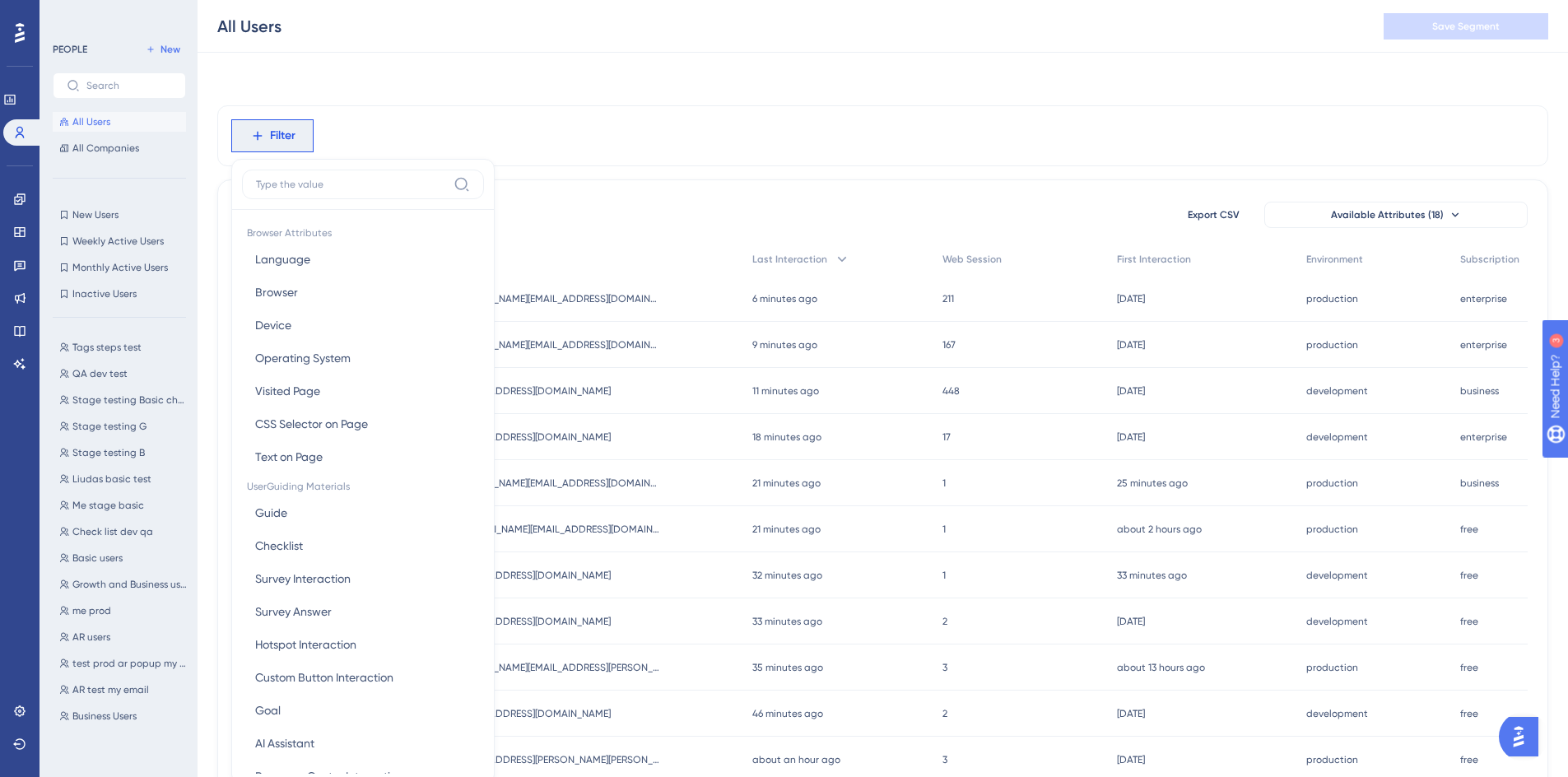
scroll to position [77, 0]
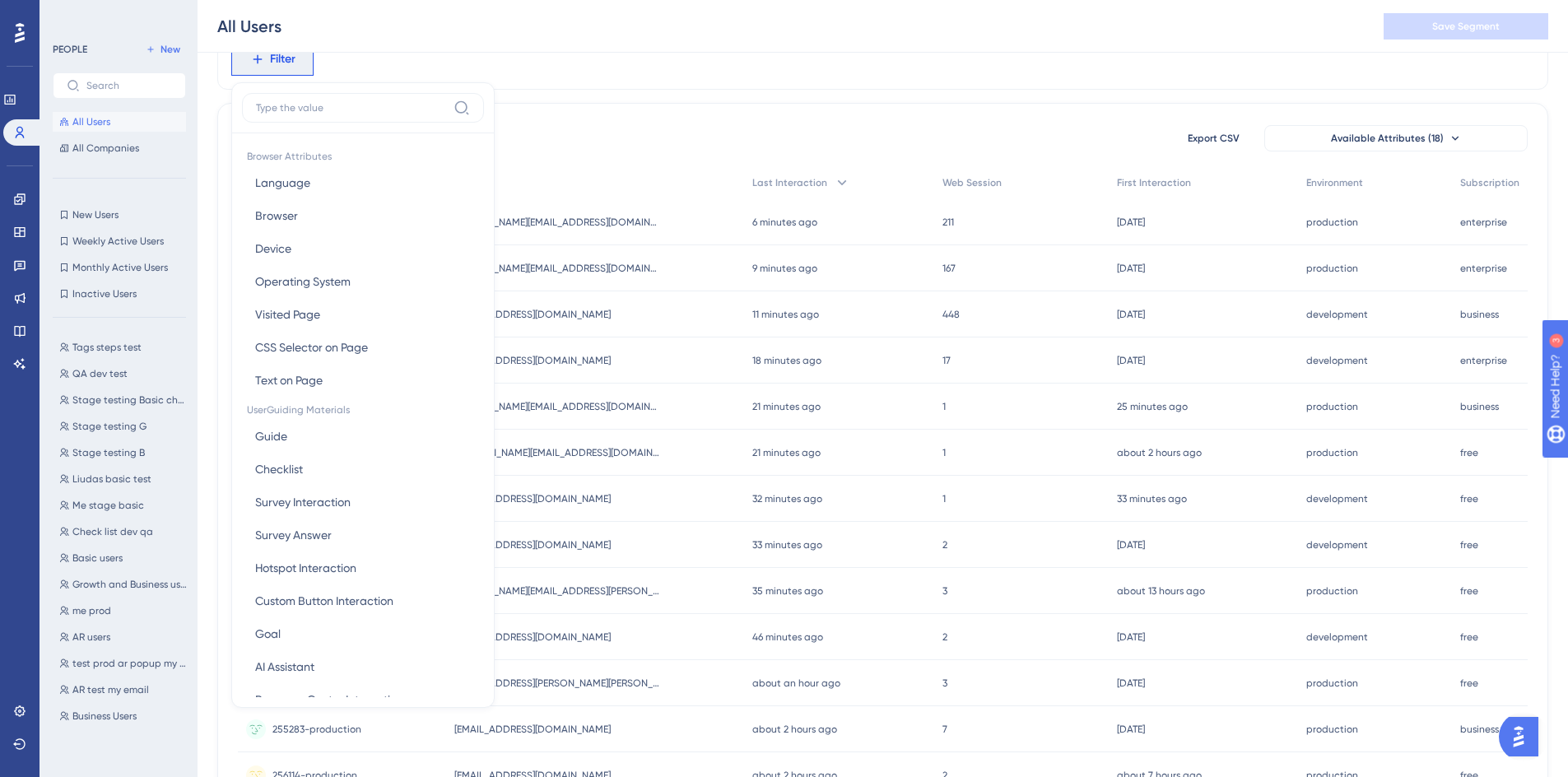
click at [409, 108] on input at bounding box center [352, 107] width 191 height 13
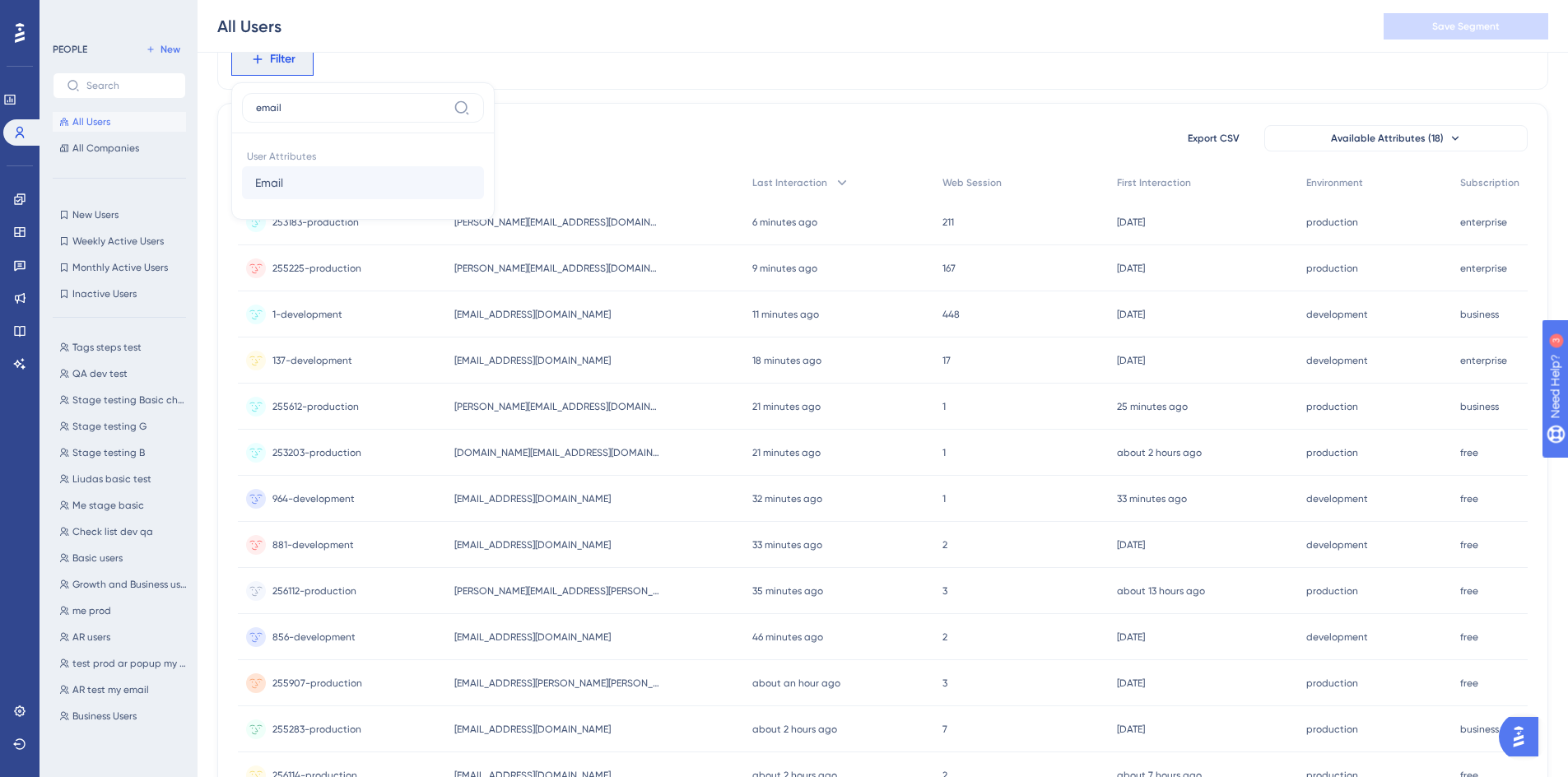
type input "email"
click at [330, 188] on button "Email Email" at bounding box center [362, 182] width 242 height 33
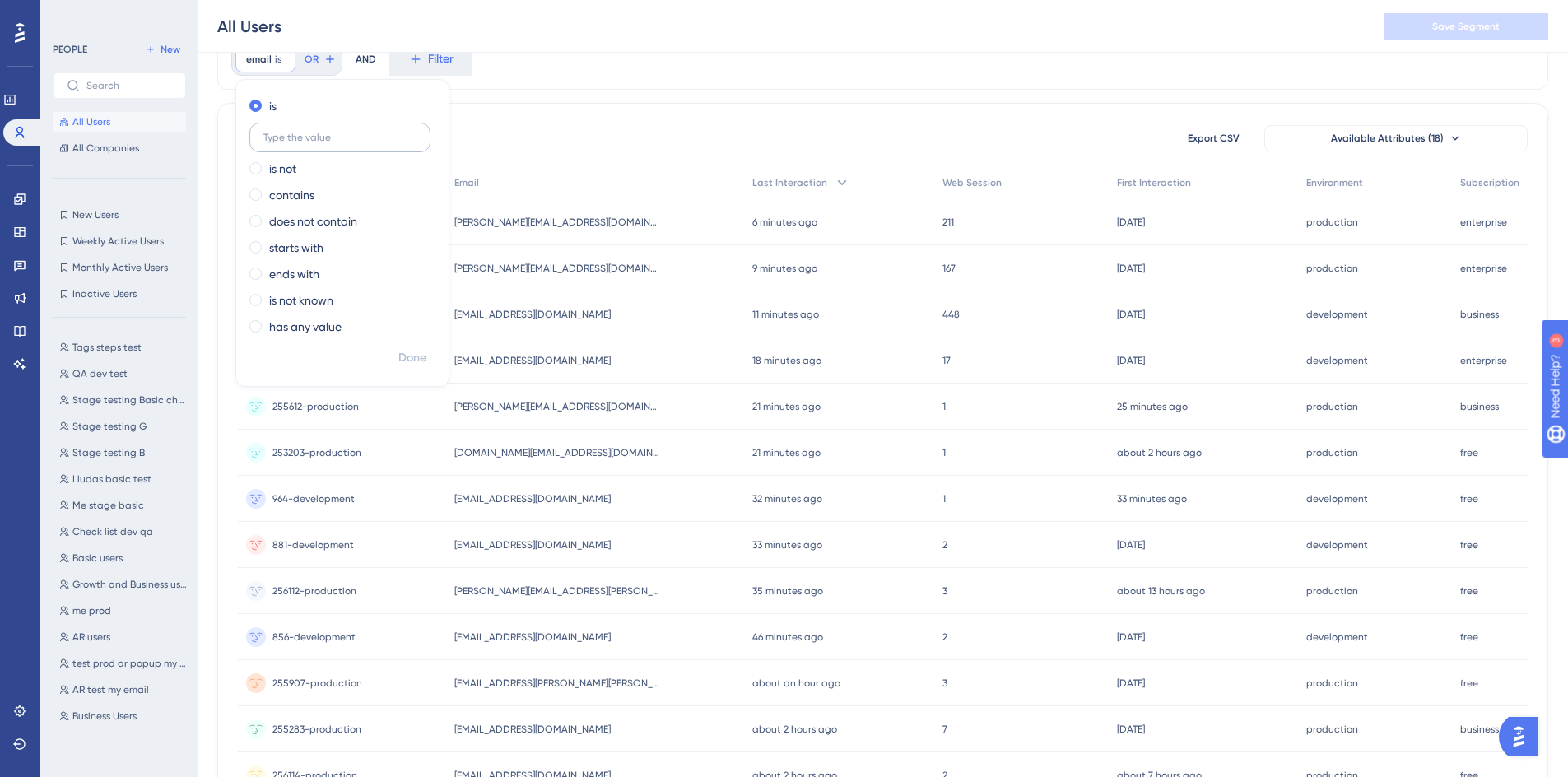
click at [359, 151] on label at bounding box center [340, 137] width 181 height 30
click at [359, 143] on input "text" at bounding box center [339, 138] width 153 height 12
paste input "[EMAIL_ADDRESS][DOMAIN_NAME]"
type input "[EMAIL_ADDRESS][DOMAIN_NAME]"
click at [411, 351] on span "Done" at bounding box center [412, 358] width 28 height 20
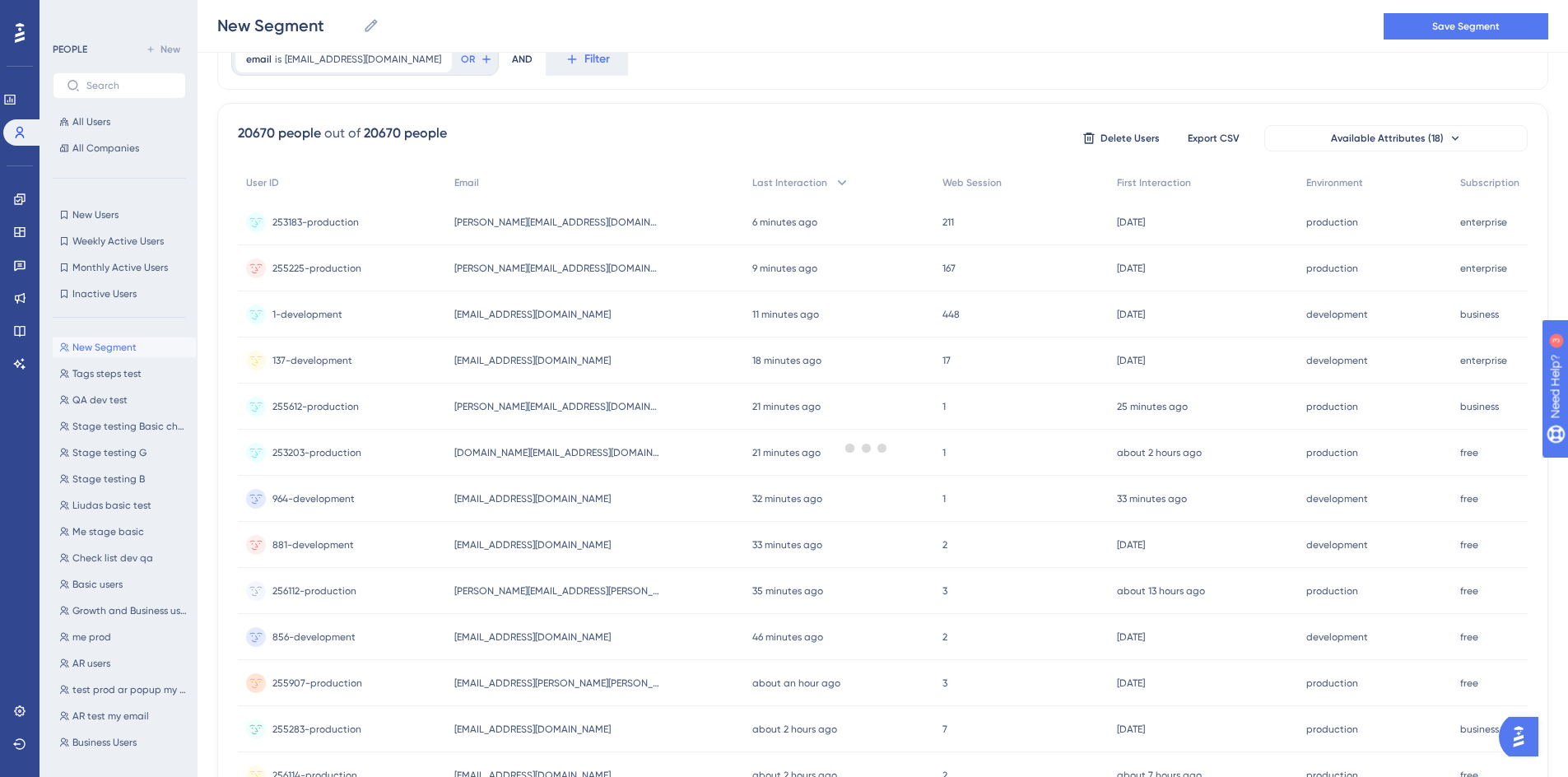
scroll to position [0, 0]
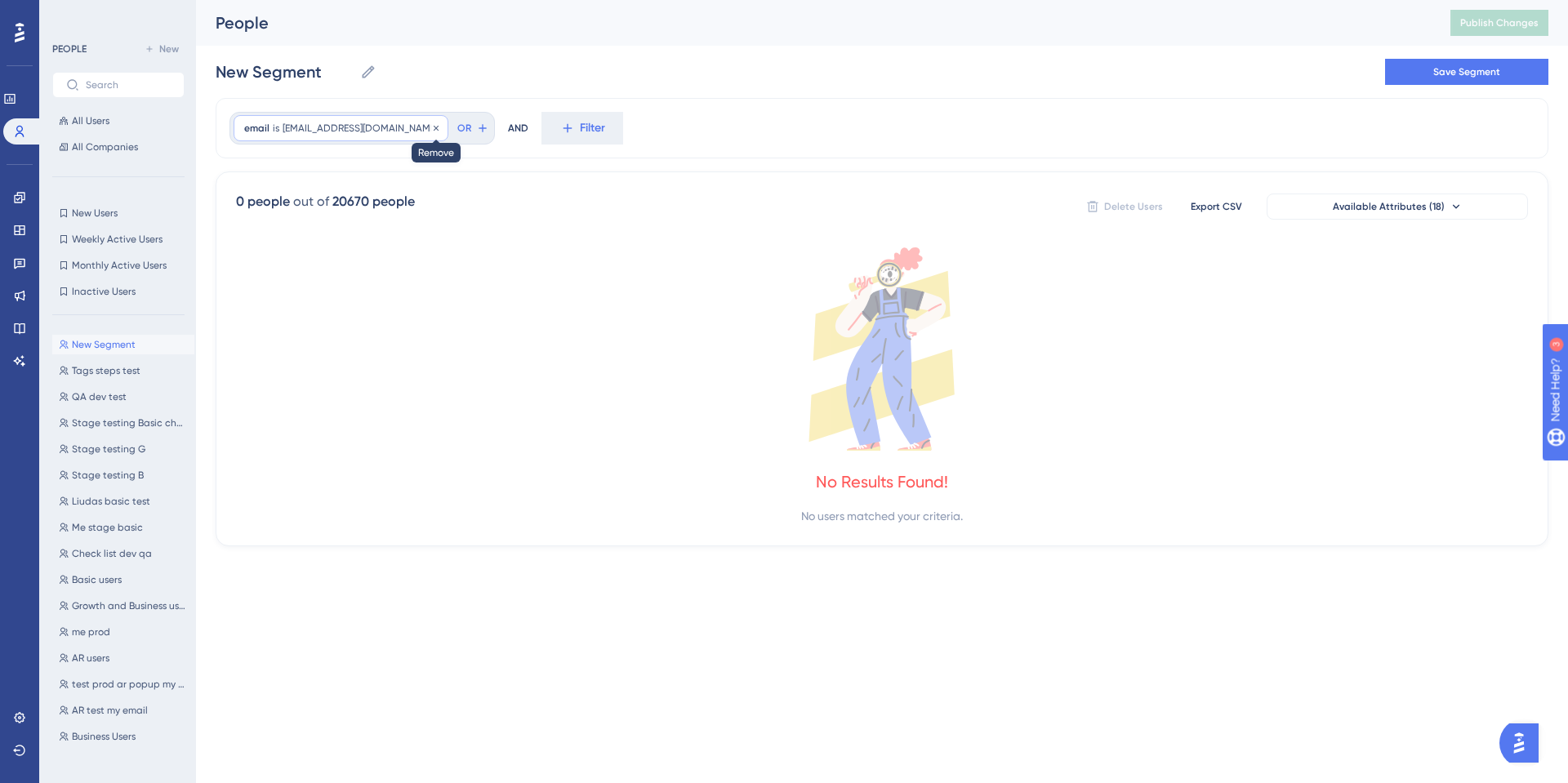
click at [431, 127] on icon at bounding box center [436, 128] width 10 height 10
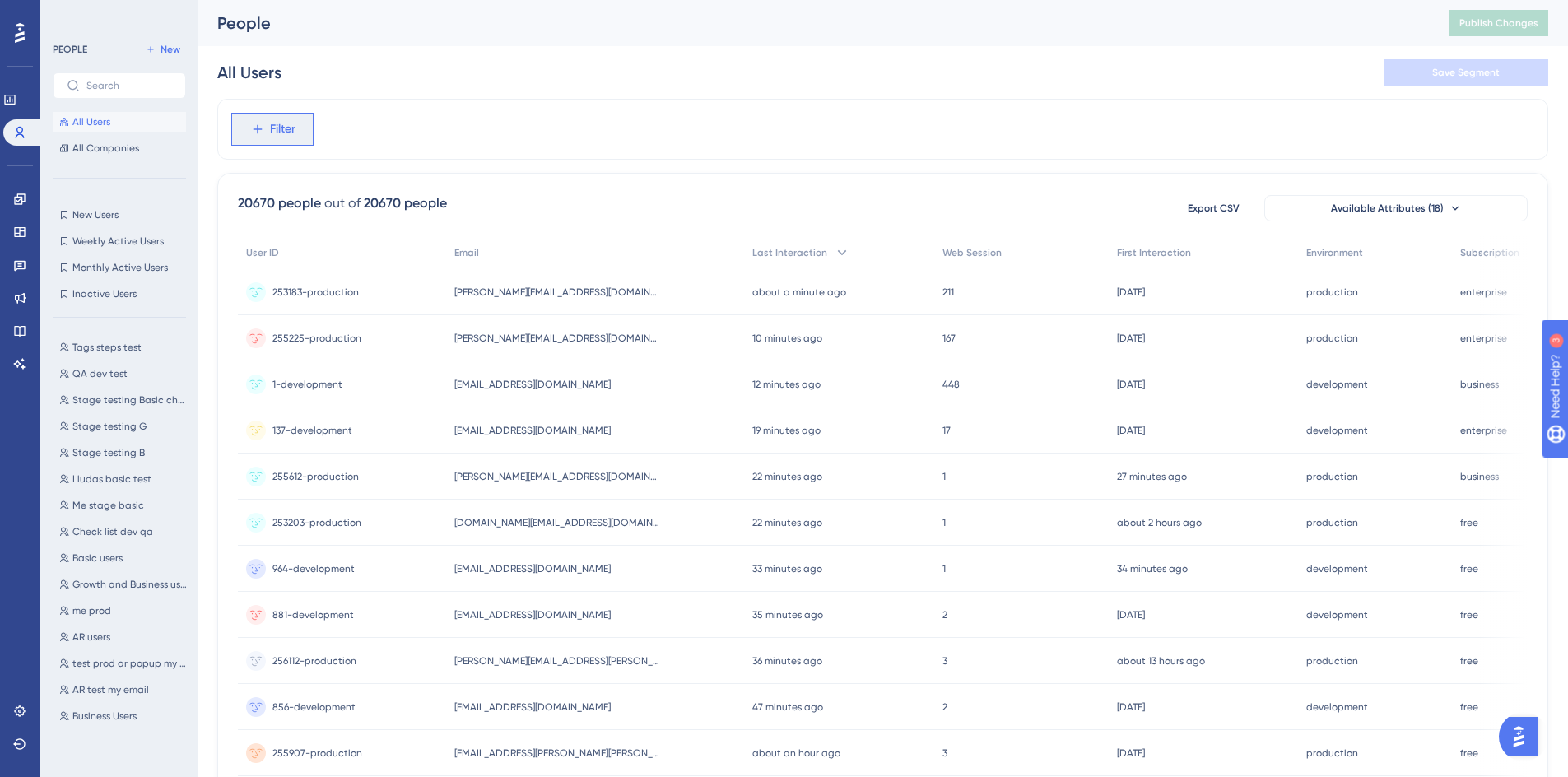
click at [295, 133] on span "Filter" at bounding box center [283, 129] width 26 height 20
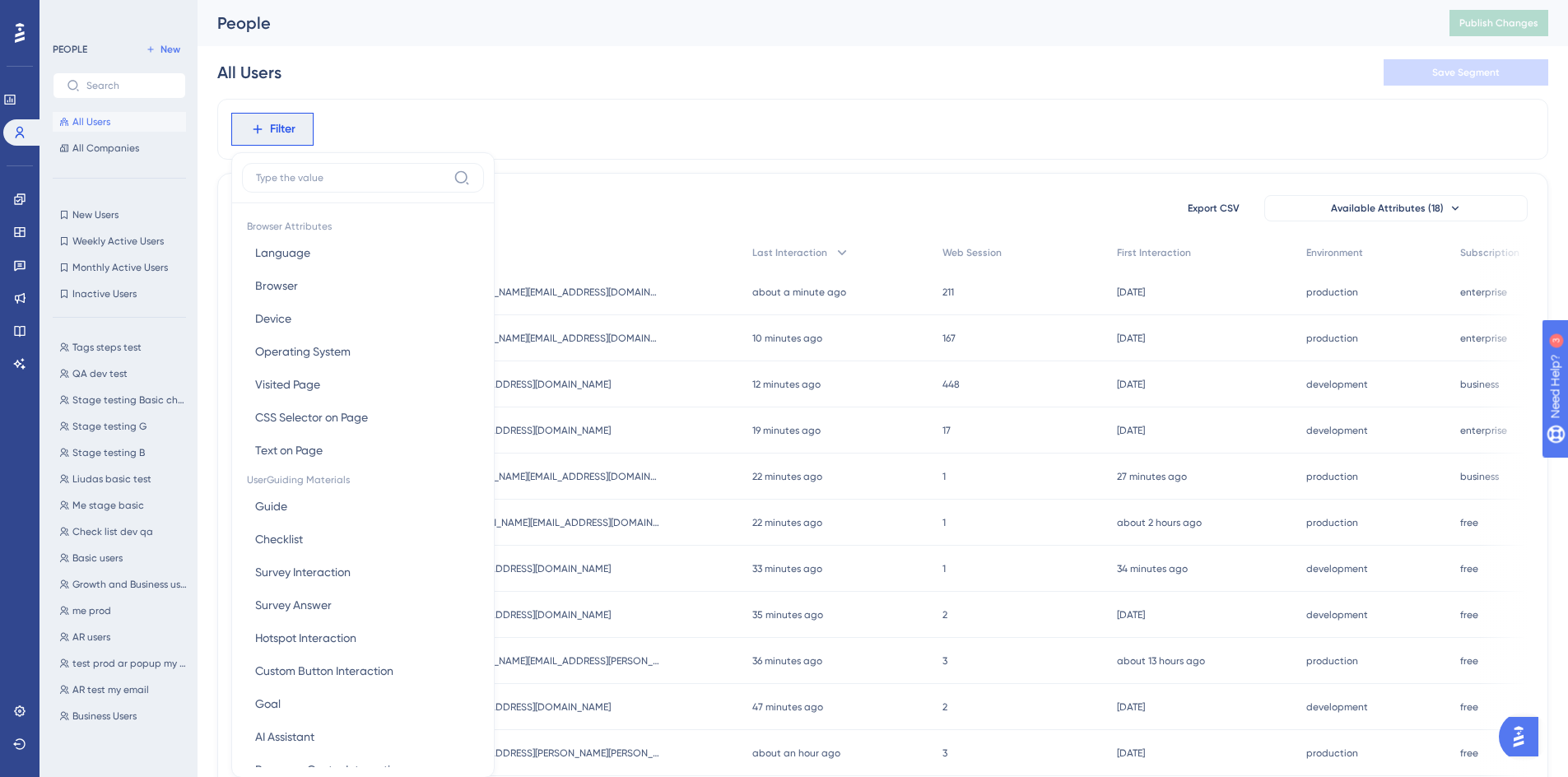
scroll to position [77, 0]
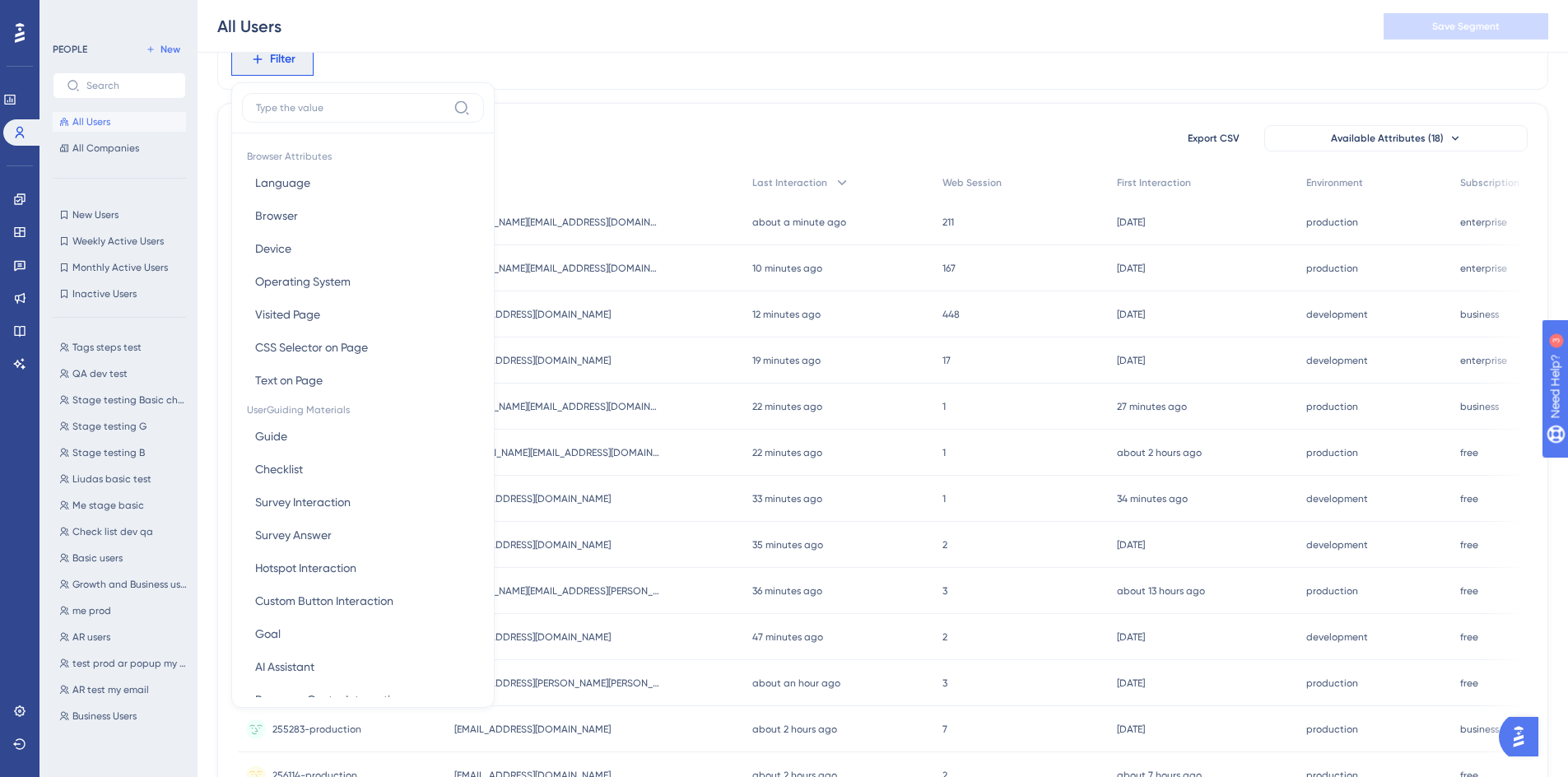
click at [389, 123] on div at bounding box center [362, 112] width 242 height 40
click at [400, 115] on label at bounding box center [362, 107] width 242 height 30
click at [400, 114] on input at bounding box center [352, 107] width 191 height 13
paste input "[EMAIL_ADDRESS][DOMAIN_NAME]"
type input "[EMAIL_ADDRESS][DOMAIN_NAME]"
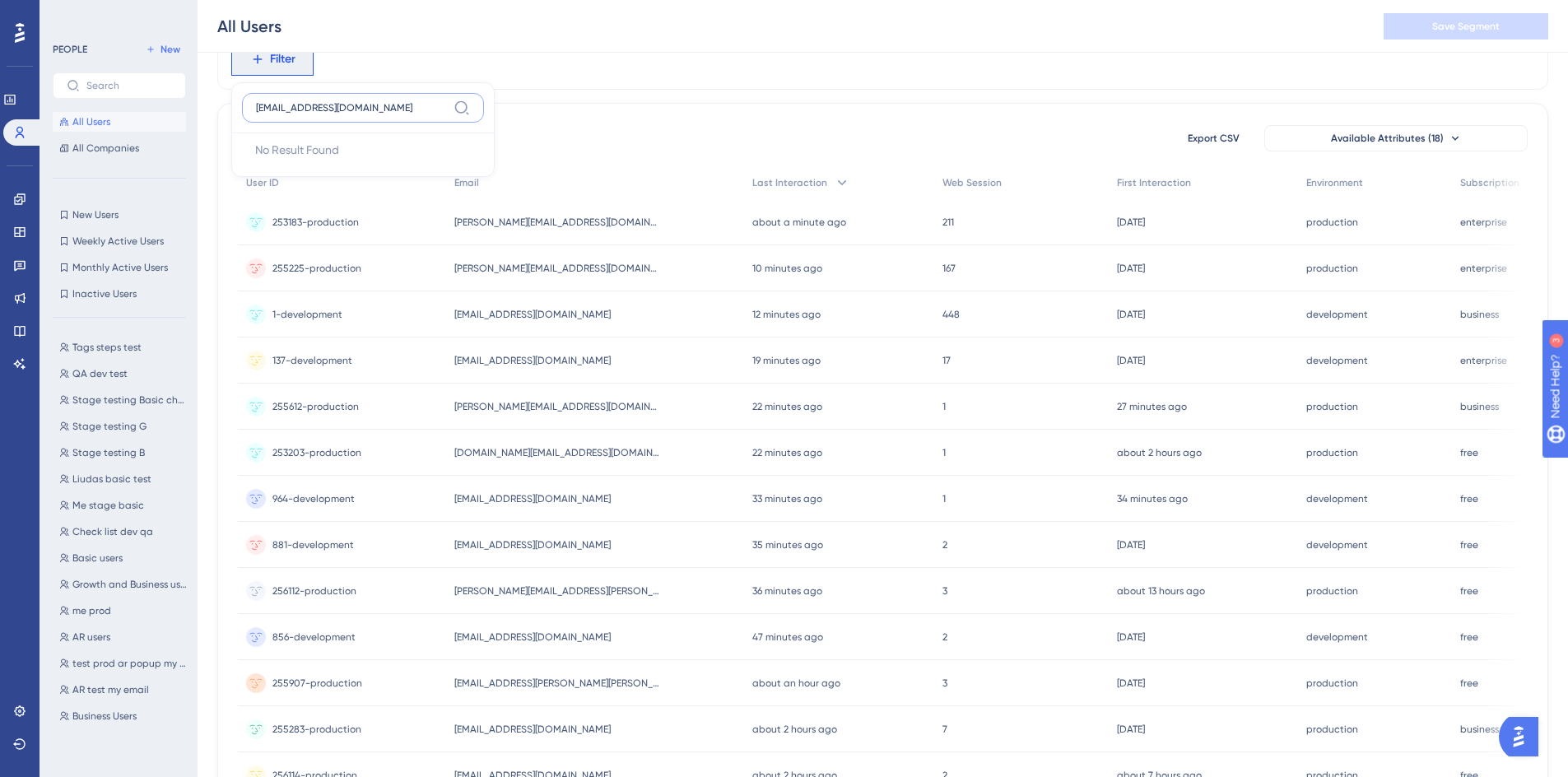
click at [378, 106] on input "[EMAIL_ADDRESS][DOMAIN_NAME]" at bounding box center [352, 107] width 191 height 13
click at [378, 107] on input "[EMAIL_ADDRESS][DOMAIN_NAME]" at bounding box center [352, 107] width 191 height 13
type input "email"
click at [380, 184] on button "Email Email" at bounding box center [362, 182] width 242 height 33
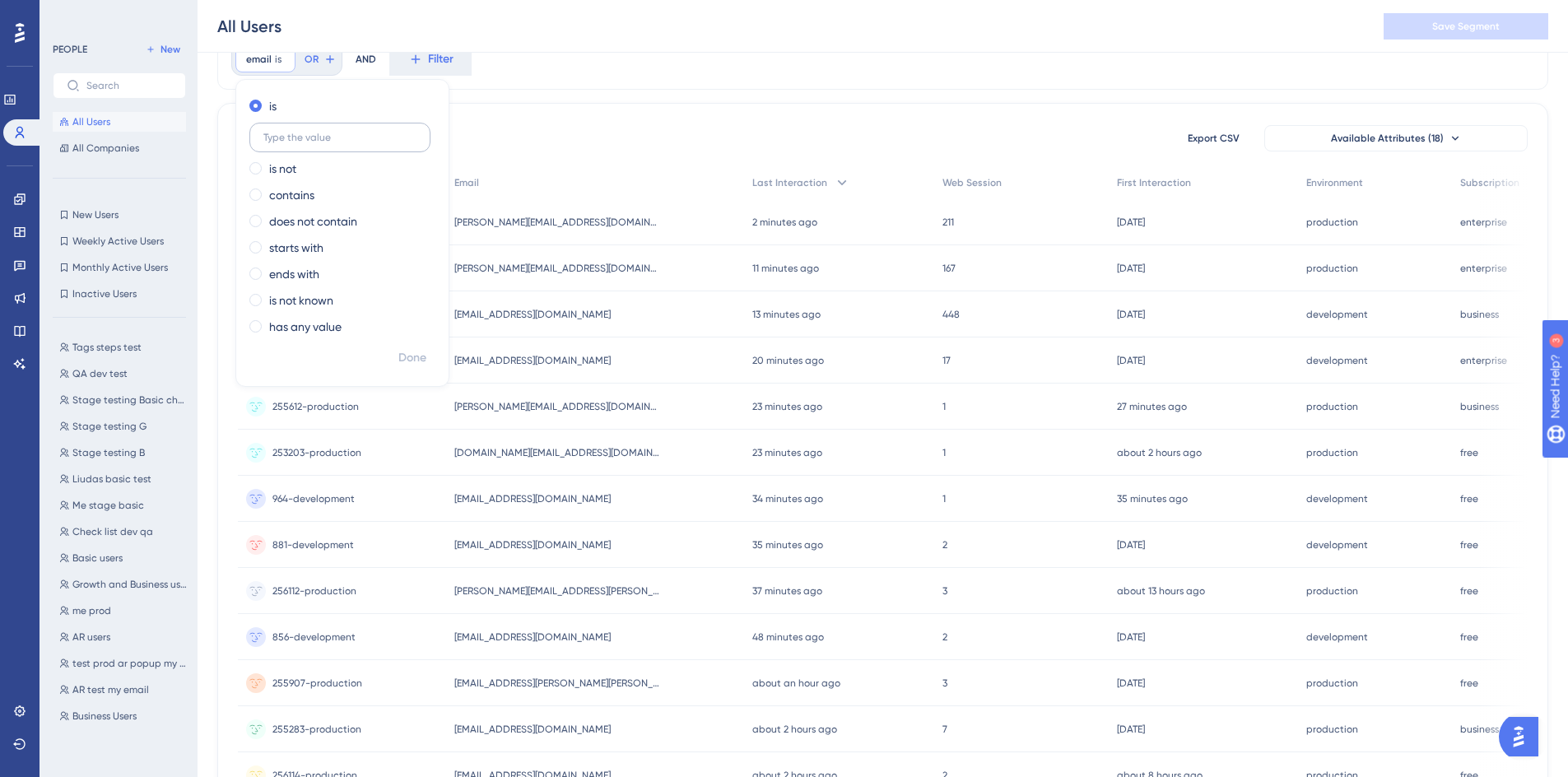
click at [387, 141] on input "text" at bounding box center [339, 138] width 153 height 12
type input "[EMAIL_ADDRESS][DOMAIN_NAME]"
click at [423, 351] on span "Done" at bounding box center [412, 358] width 28 height 20
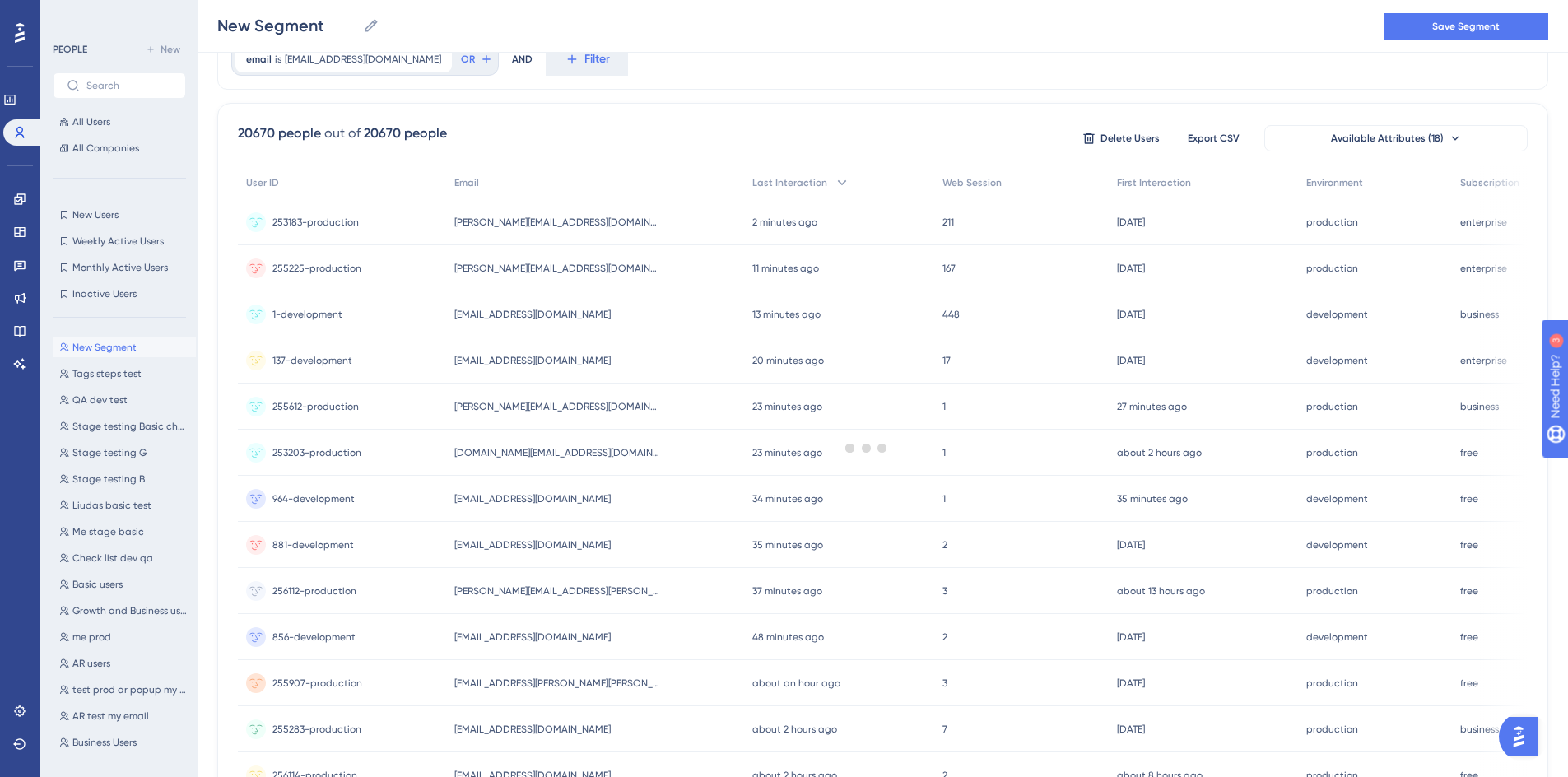
scroll to position [0, 0]
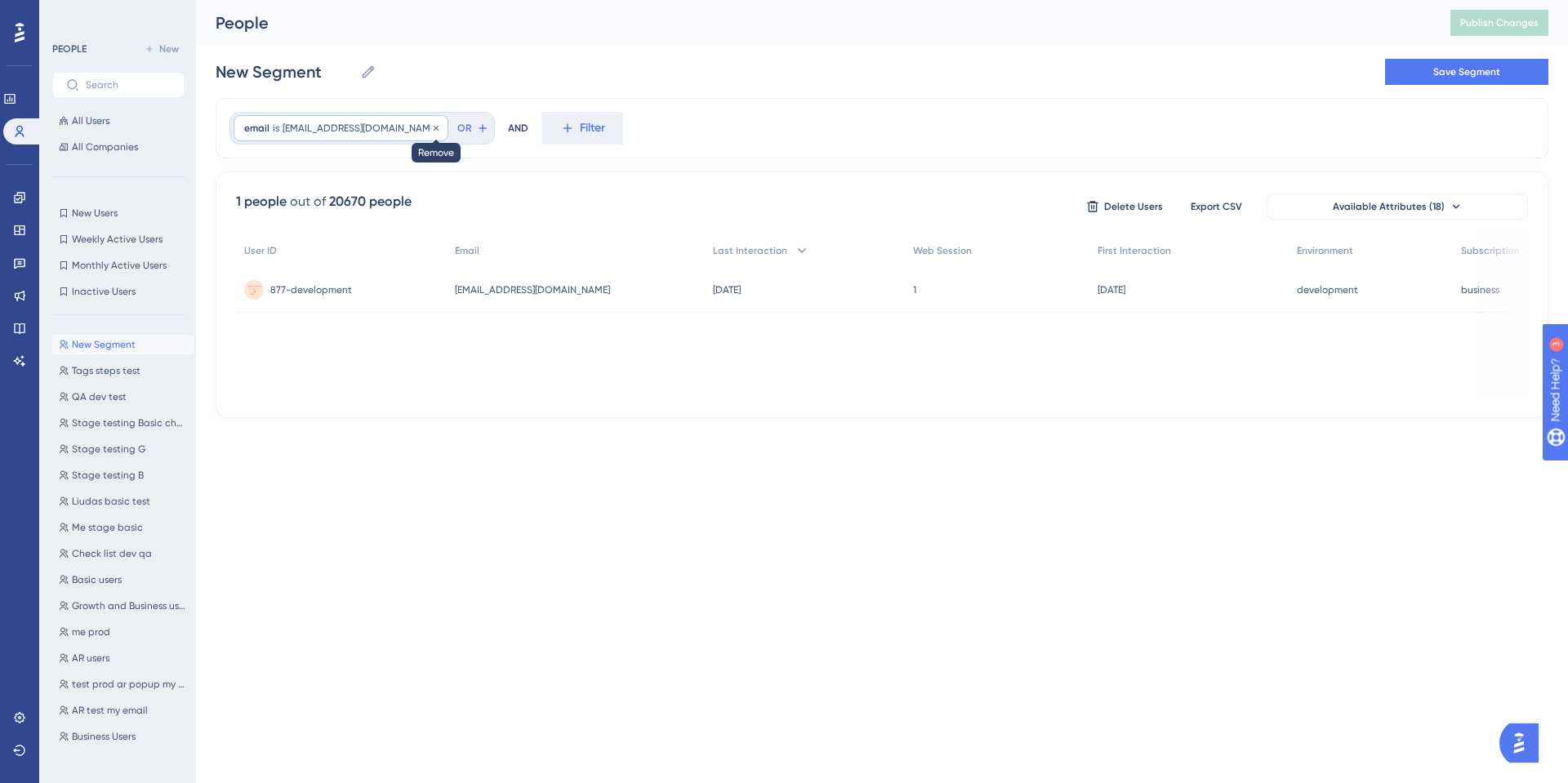
click at [431, 123] on icon at bounding box center [436, 128] width 10 height 10
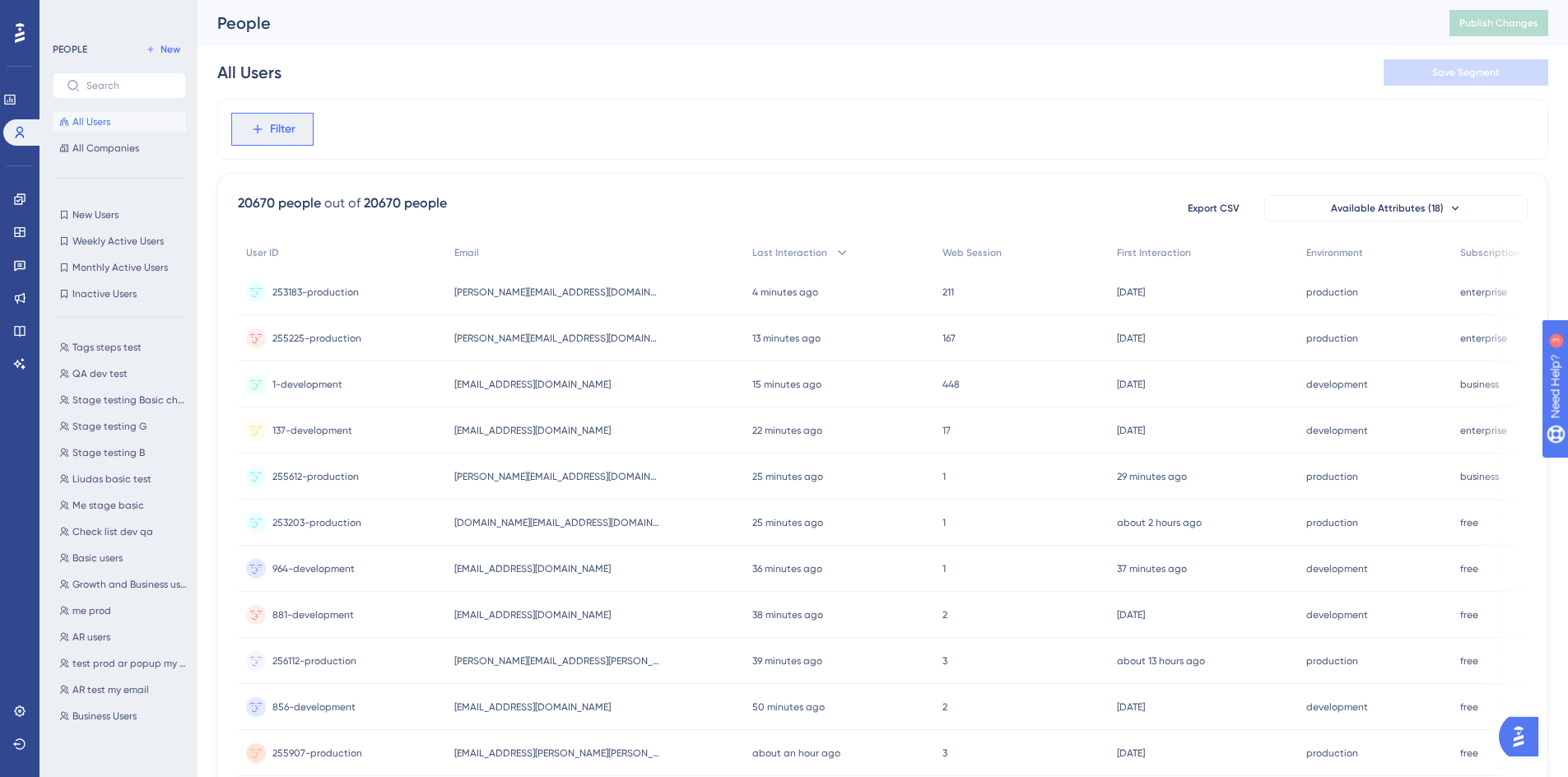
click at [278, 135] on span "Filter" at bounding box center [283, 129] width 26 height 20
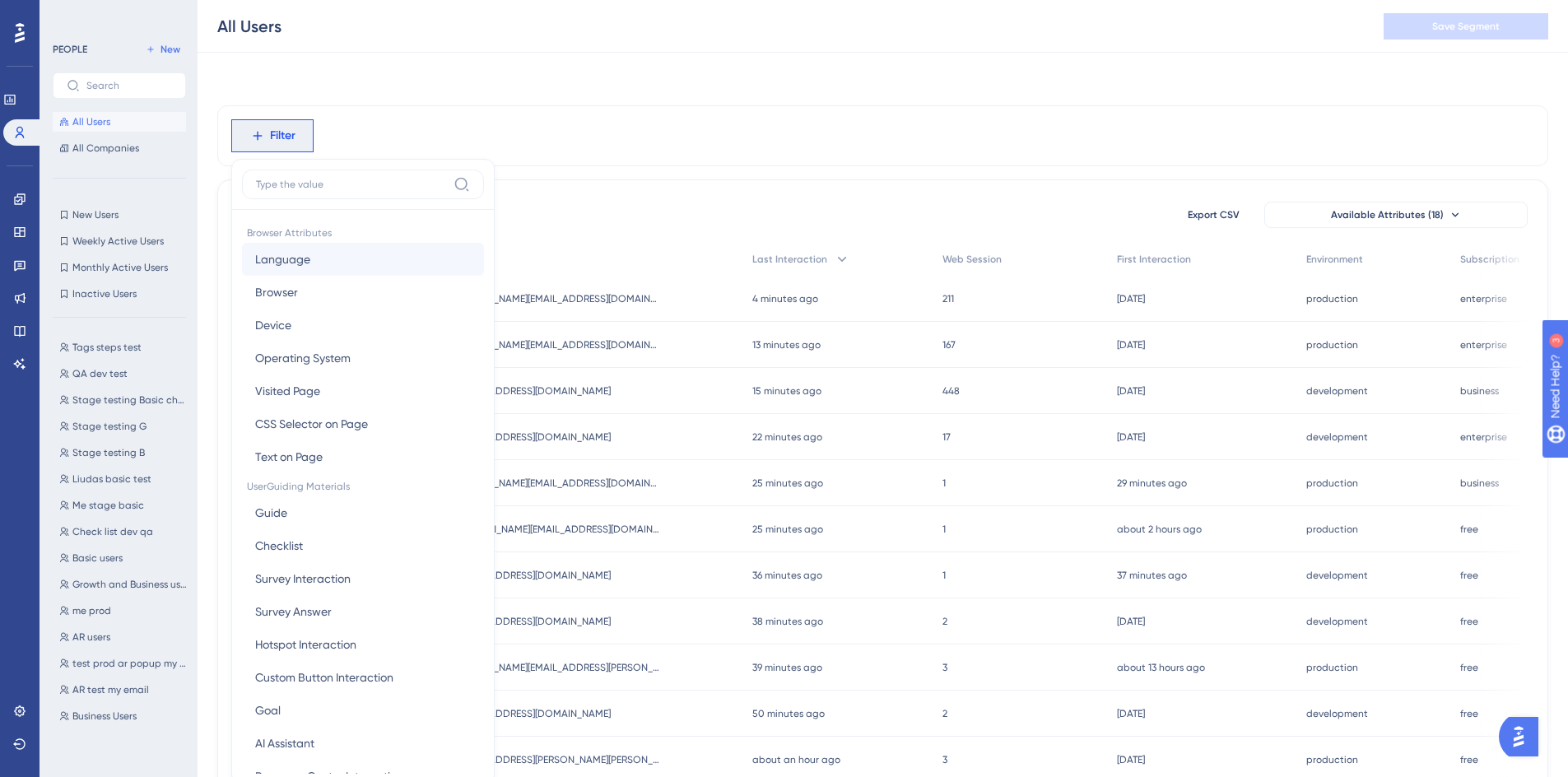
scroll to position [77, 0]
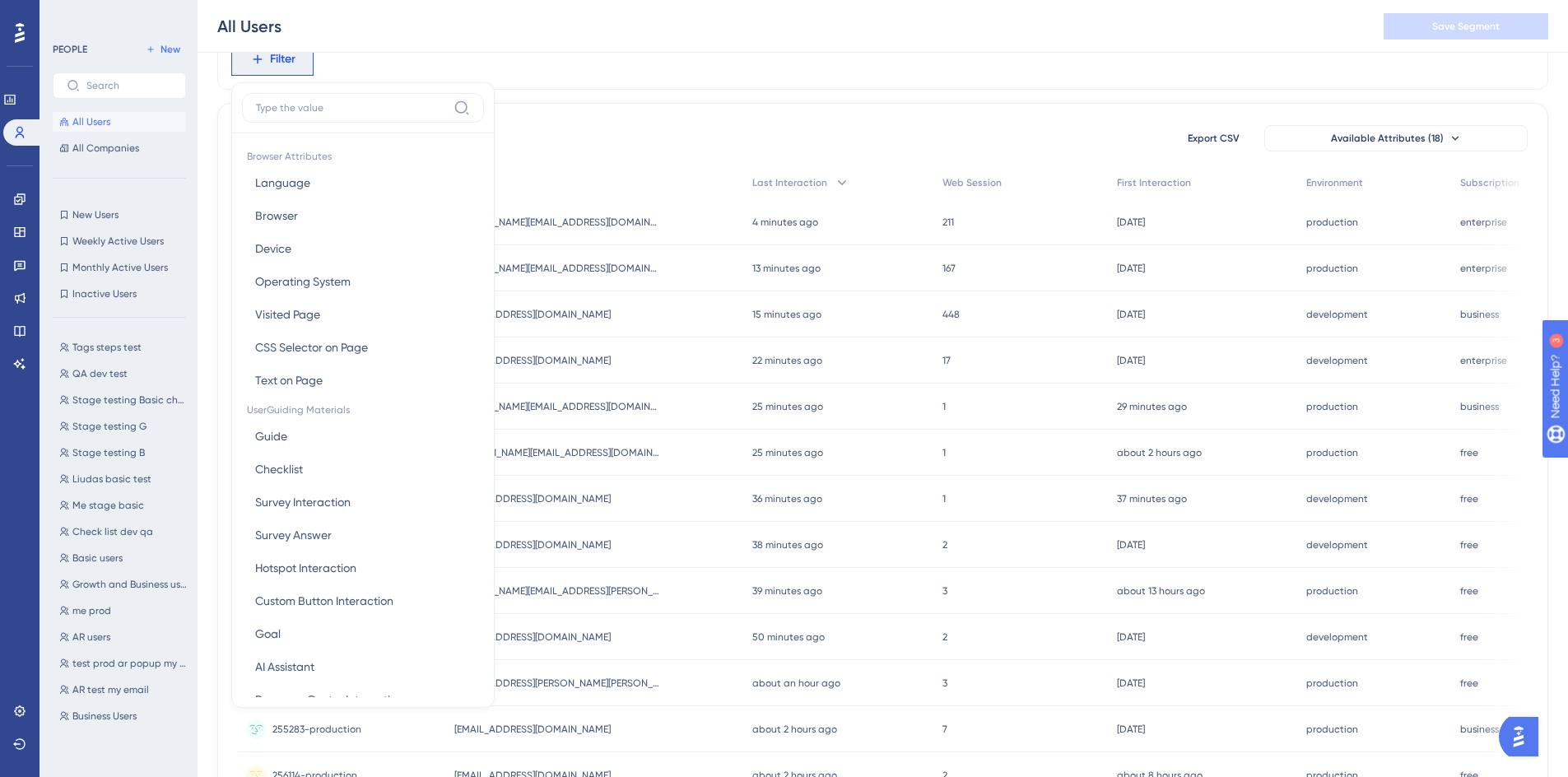
click at [365, 102] on input at bounding box center [352, 107] width 191 height 13
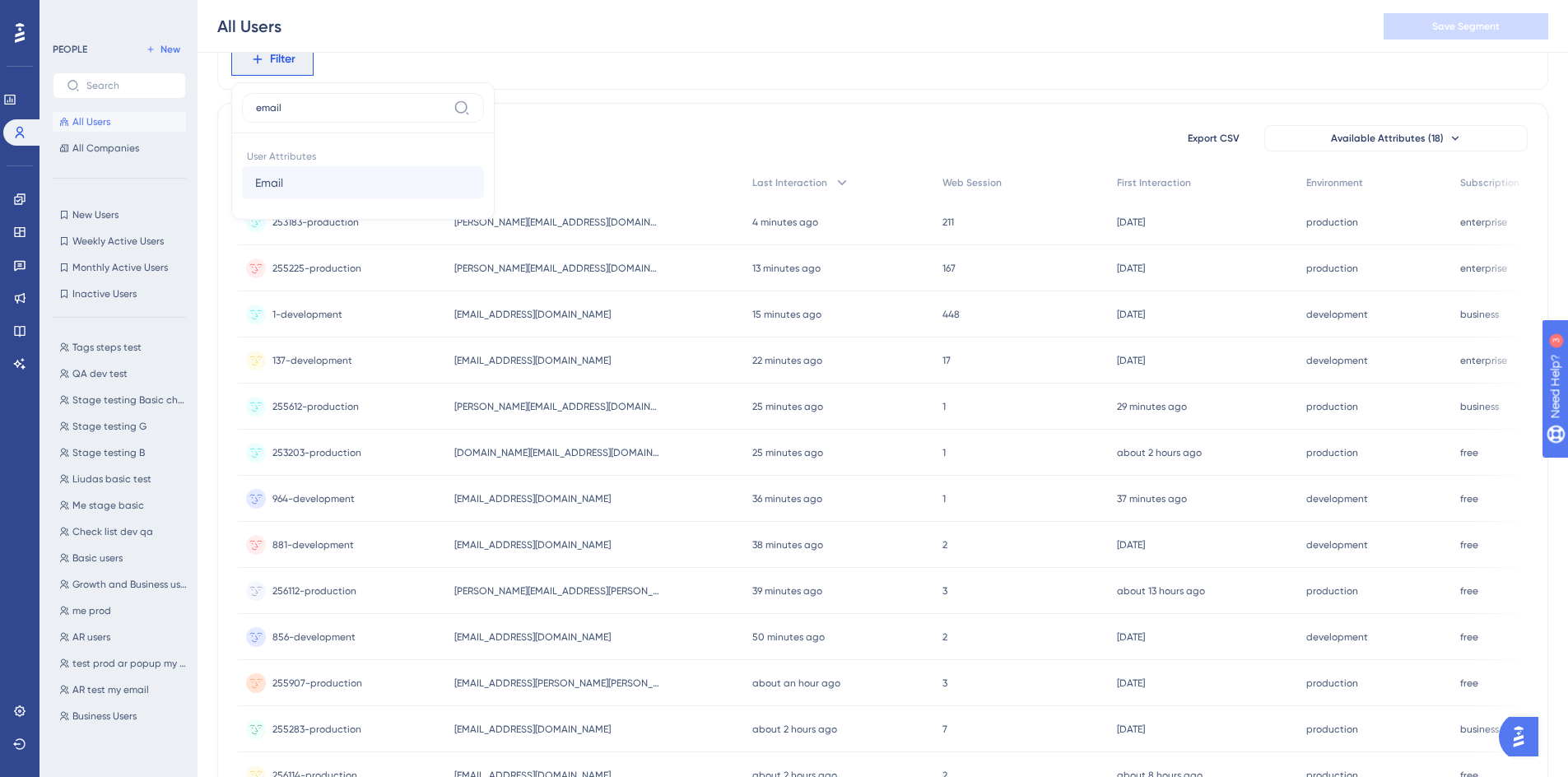
type input "email"
click at [341, 193] on button "Email Email" at bounding box center [362, 182] width 242 height 33
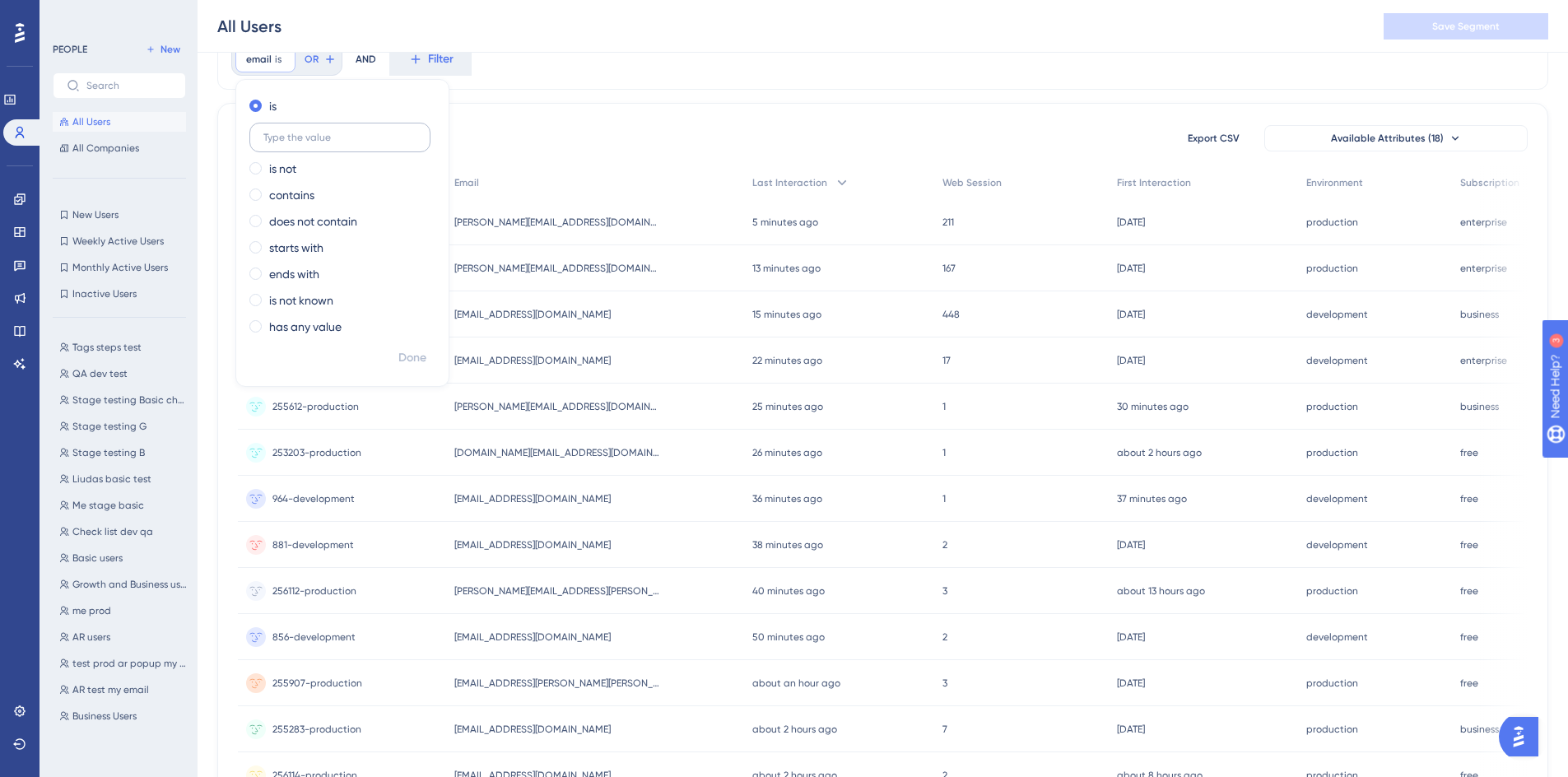
click at [366, 133] on input "text" at bounding box center [339, 138] width 153 height 12
type input "[EMAIL_ADDRESS][DOMAIN_NAME]"
click at [405, 365] on span "Done" at bounding box center [412, 358] width 28 height 20
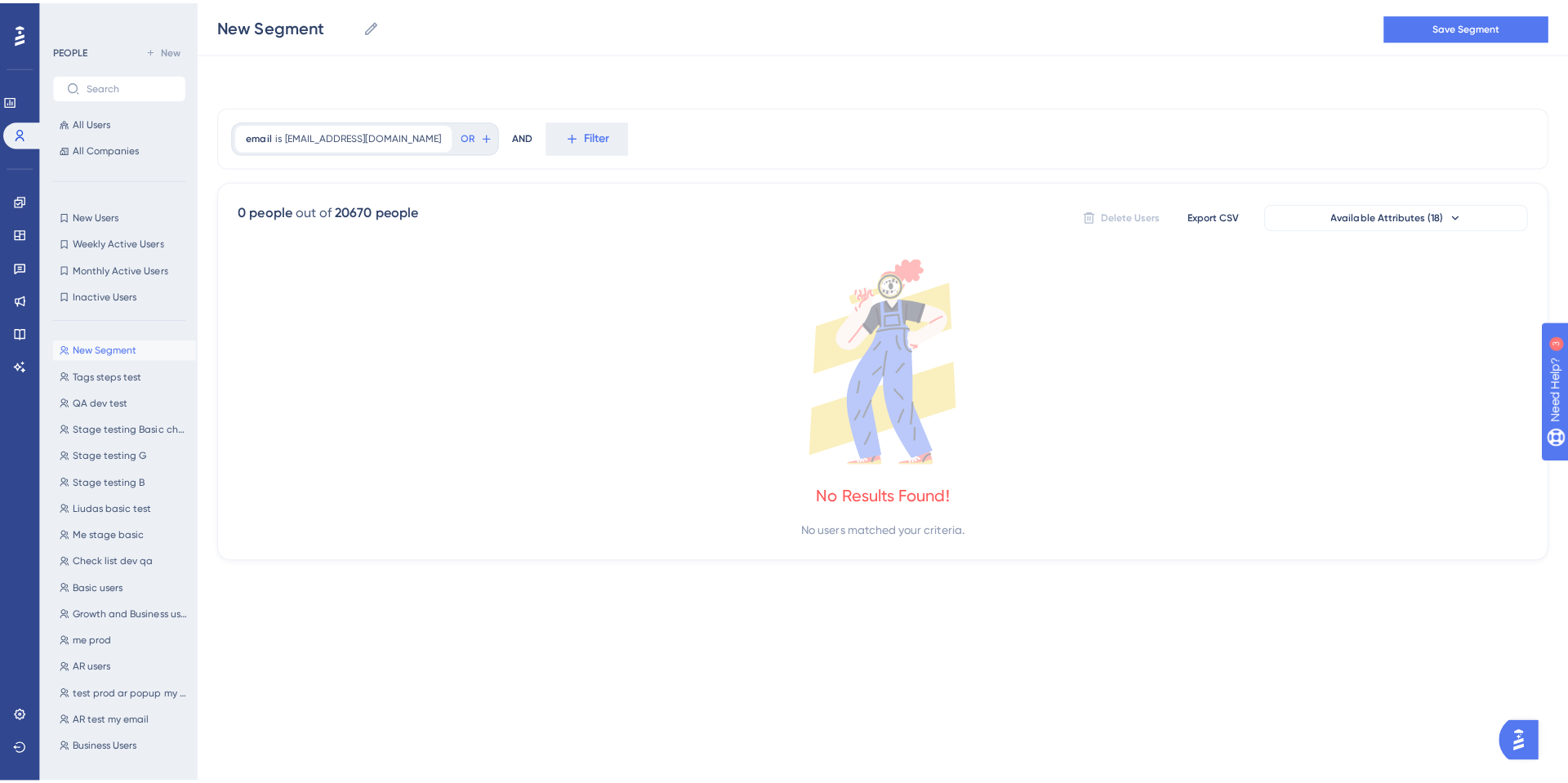
scroll to position [0, 0]
